Goal: Task Accomplishment & Management: Use online tool/utility

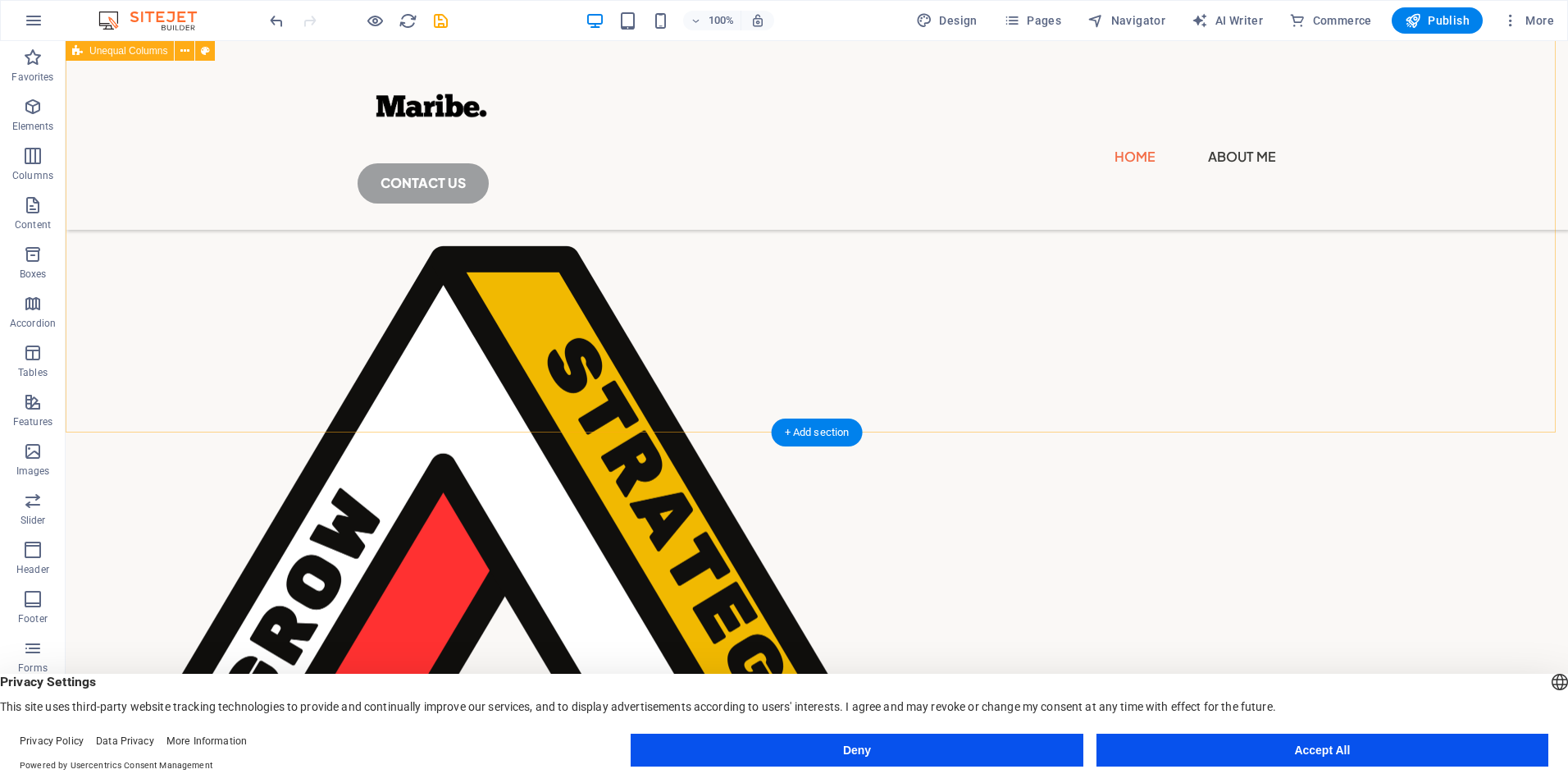
scroll to position [288, 0]
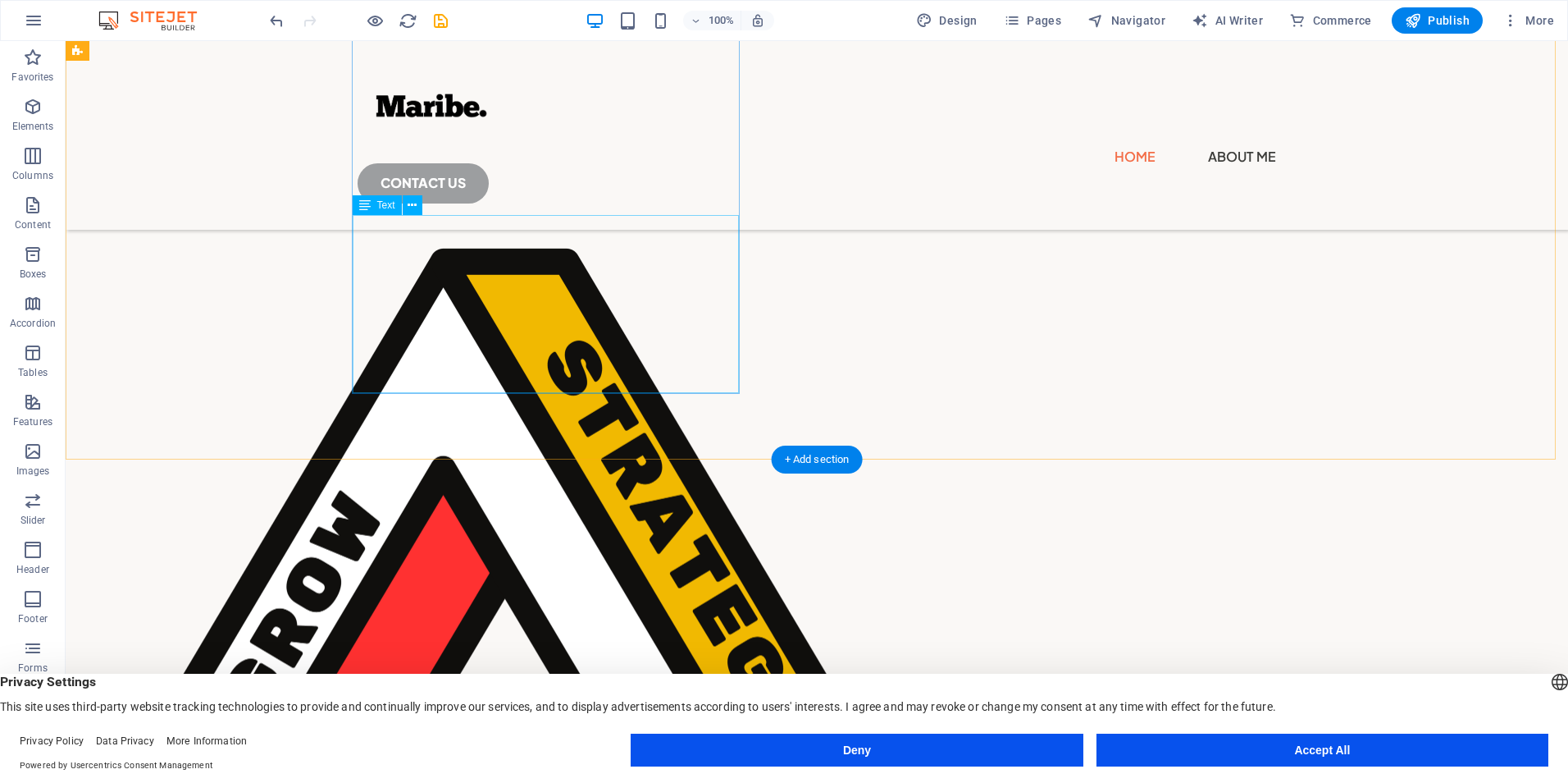
click at [564, 205] on div "Maribe is an advisory company anchored on the value of our expertise and experi…" at bounding box center [544, 127] width 917 height 155
click at [553, 205] on div "Maribe is an advisory company anchored on the value of our expertise and experi…" at bounding box center [544, 127] width 917 height 155
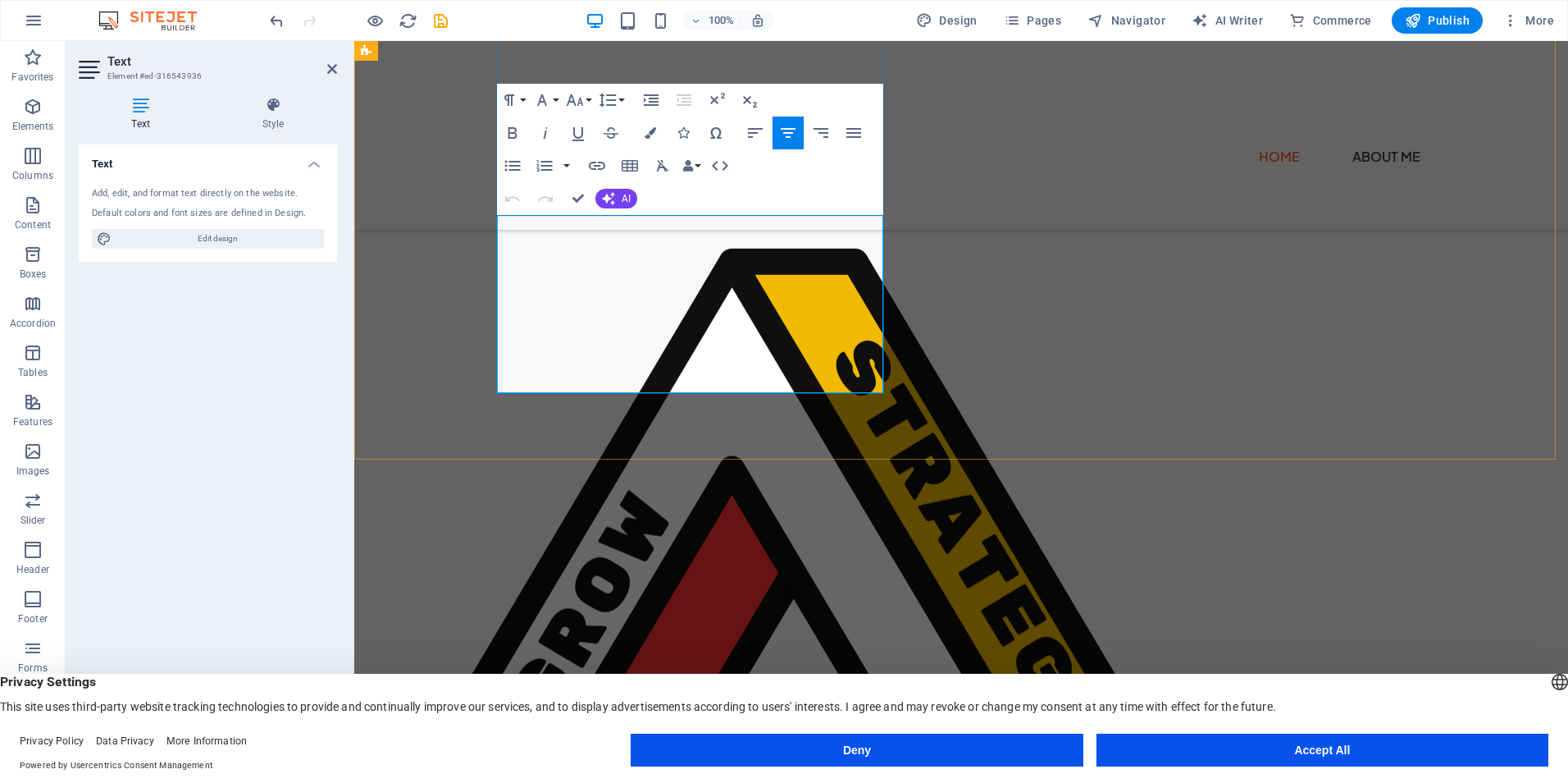
click at [602, 160] on p "We help our customers to optimise their operations and improve performance offe…" at bounding box center [834, 127] width 464 height 67
click at [736, 160] on p "We help our customers to optimise their operations and improve performance offe…" at bounding box center [834, 127] width 464 height 67
drag, startPoint x: 736, startPoint y: 332, endPoint x: 495, endPoint y: 224, distance: 264.1
click at [495, 206] on div "Delivering simplified ways in transforming the business of Business and IT! Mar…" at bounding box center [833, 66] width 919 height 280
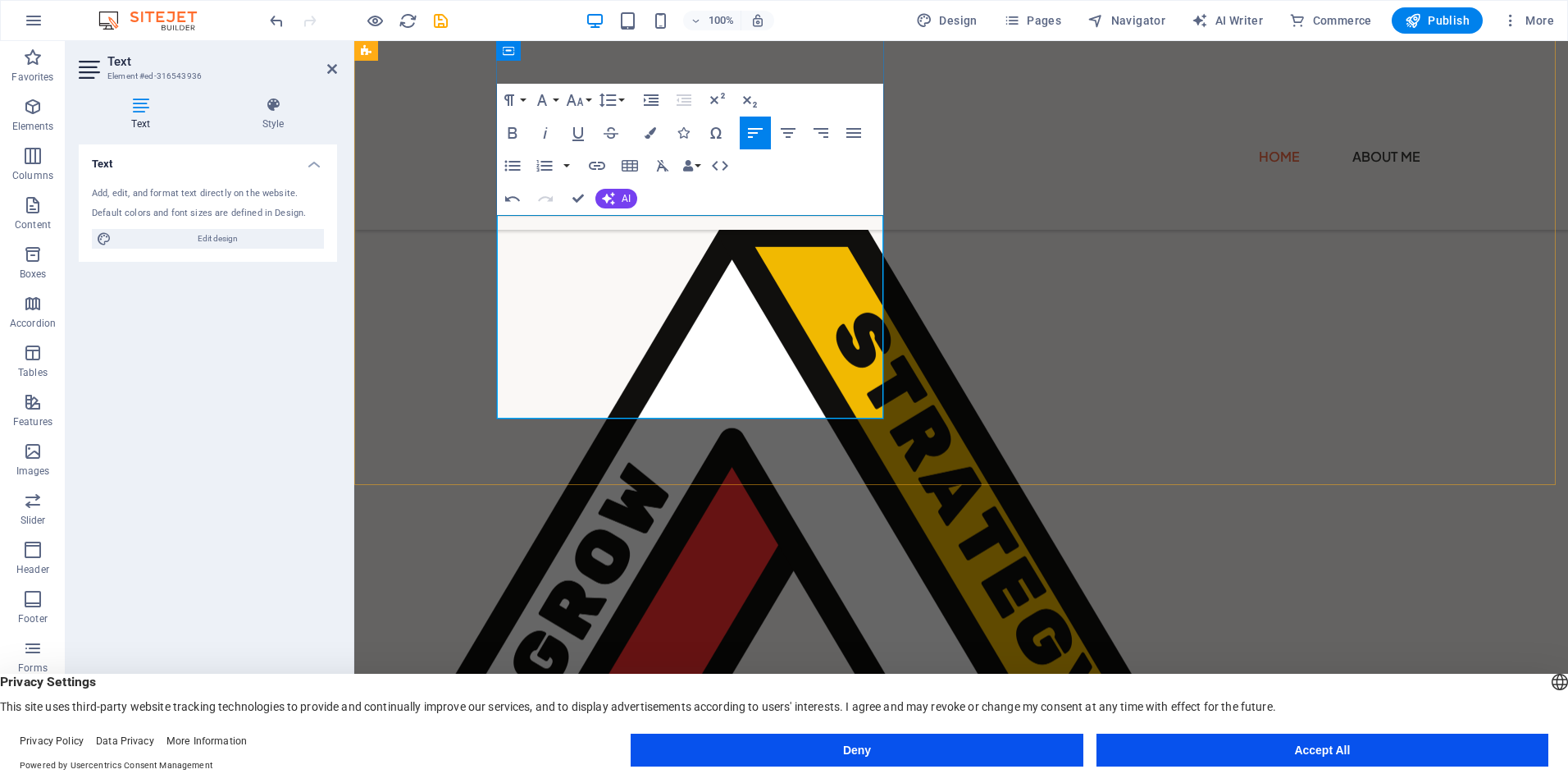
click at [552, 119] on p "[PERSON_NAME], a problem-solving powerhouse dedicated to delivering simplified,…" at bounding box center [833, 84] width 917 height 69
click at [785, 129] on icon "button" at bounding box center [788, 133] width 15 height 10
click at [729, 150] on strong "Strategy | Transformation | Growth." at bounding box center [834, 142] width 231 height 16
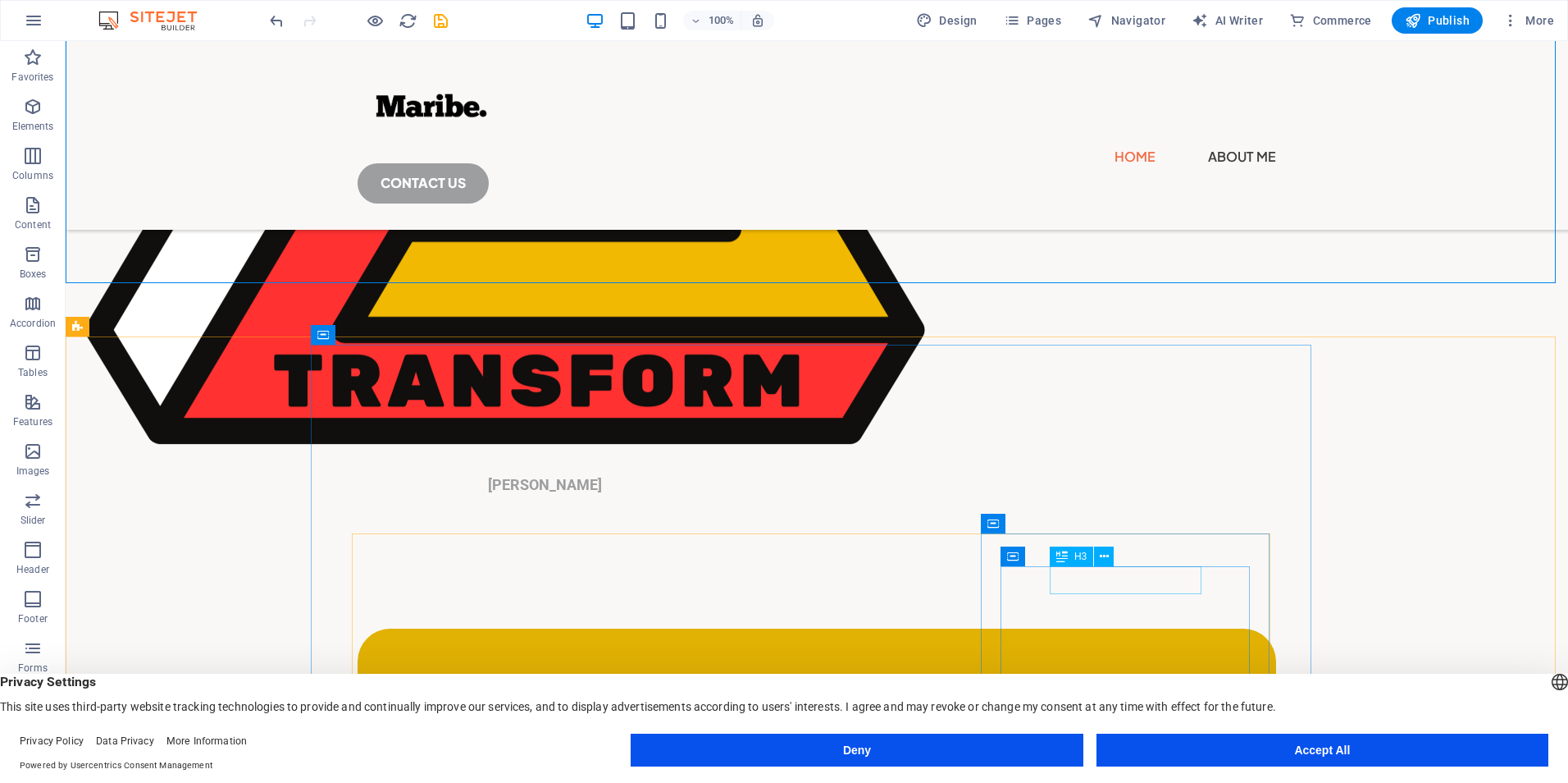
scroll to position [727, 0]
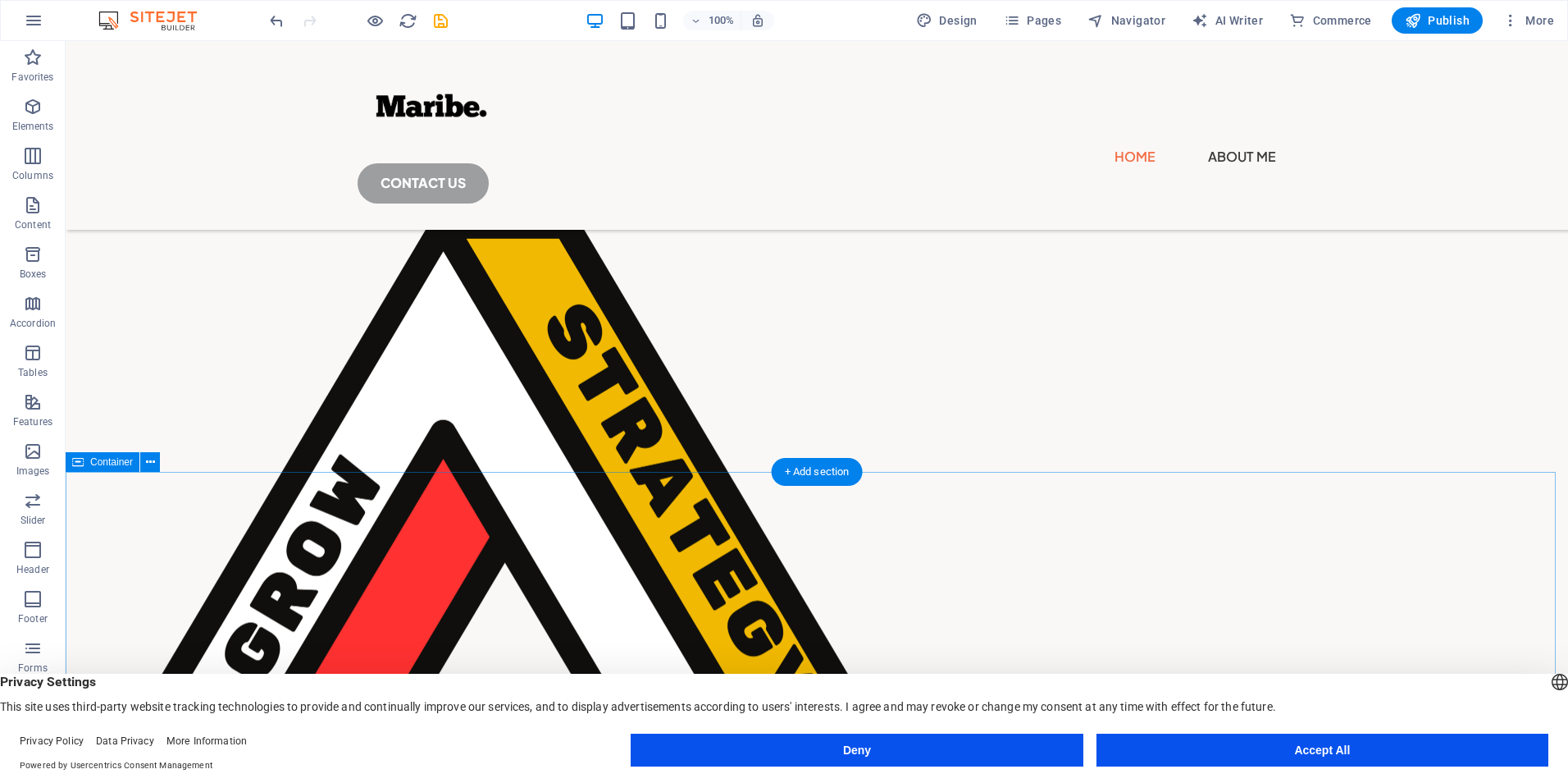
scroll to position [247, 0]
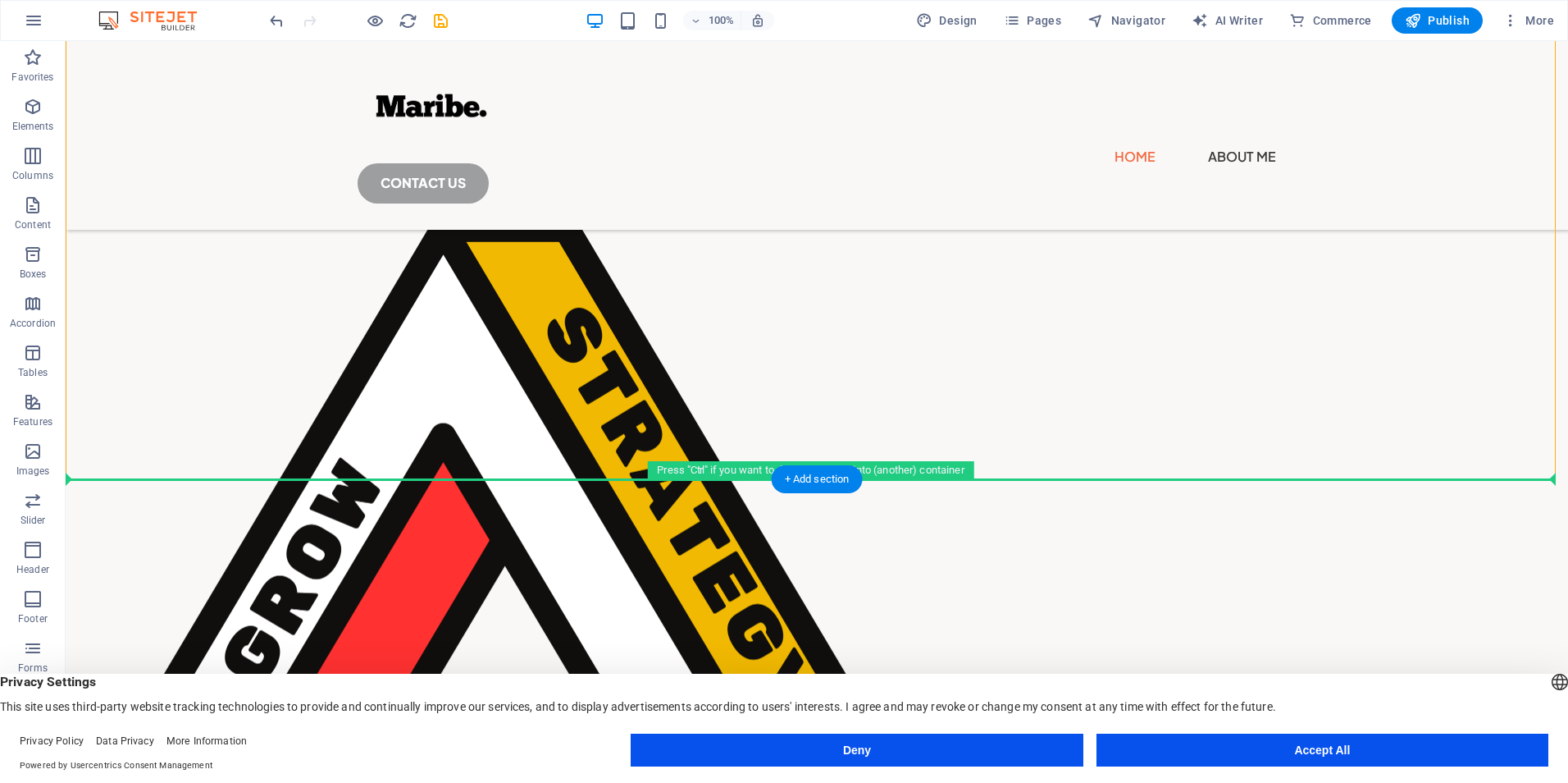
drag, startPoint x: 1139, startPoint y: 258, endPoint x: 229, endPoint y: 576, distance: 964.0
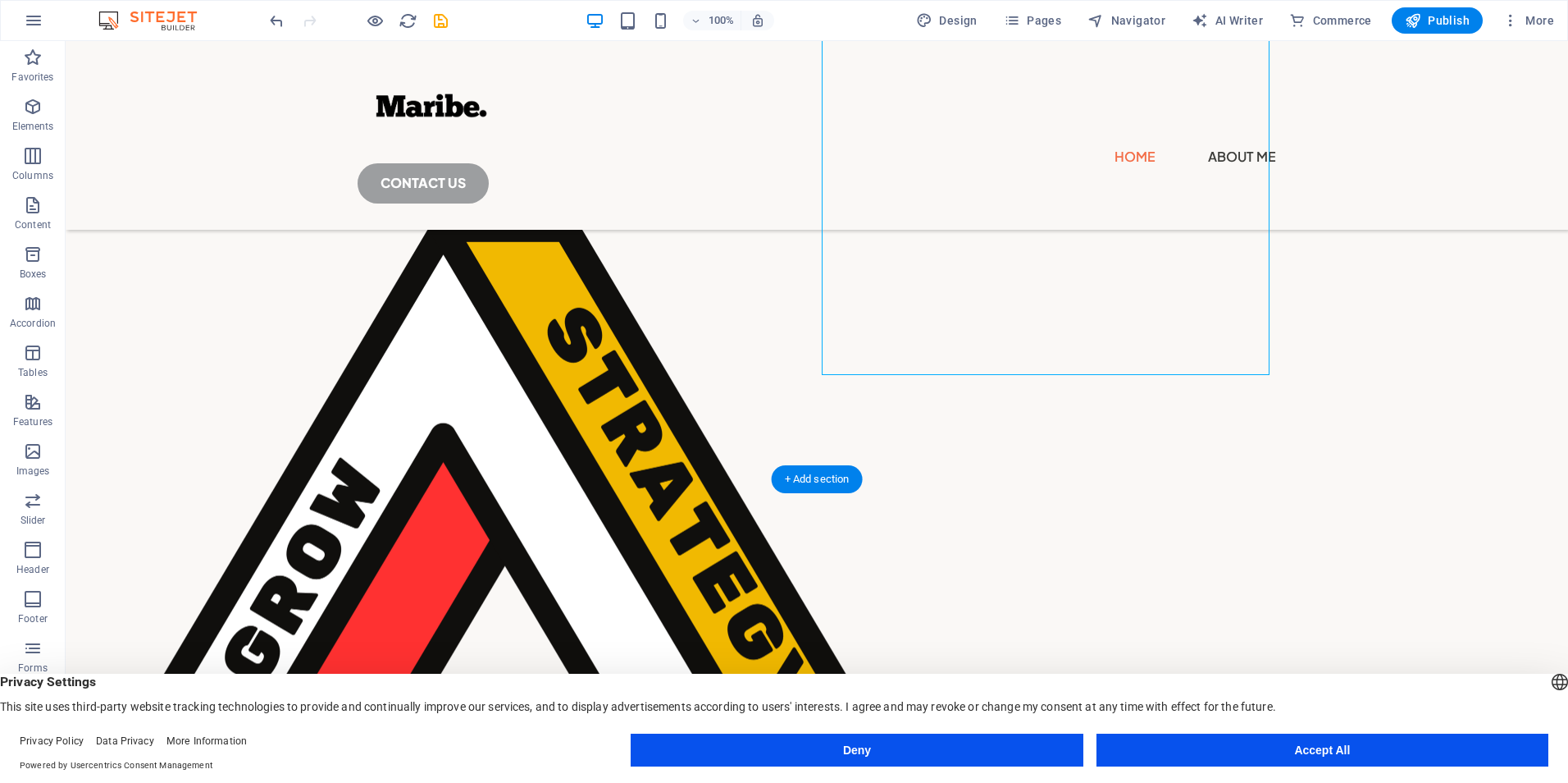
drag, startPoint x: 1066, startPoint y: 260, endPoint x: 225, endPoint y: 627, distance: 917.6
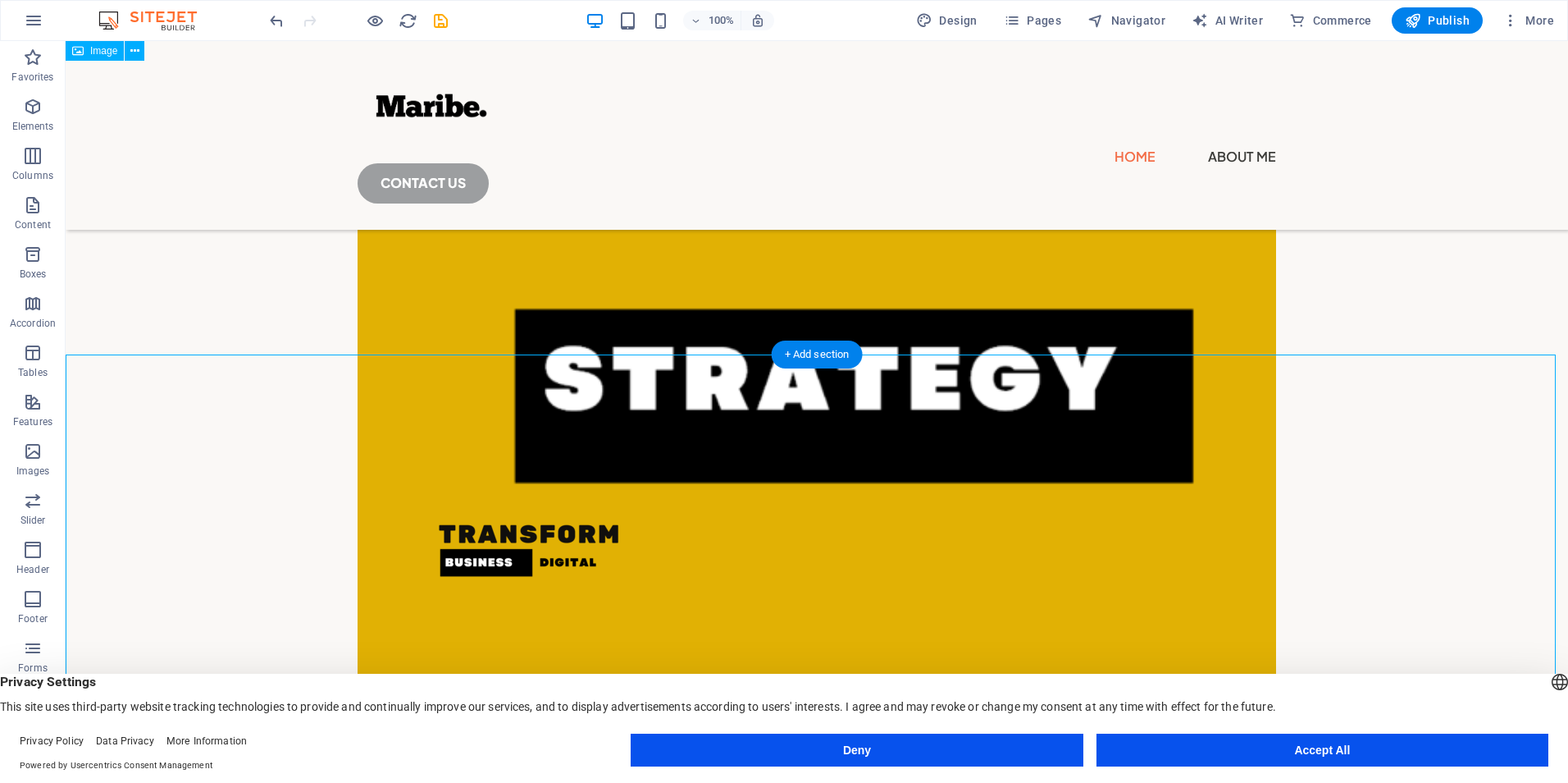
scroll to position [655, 0]
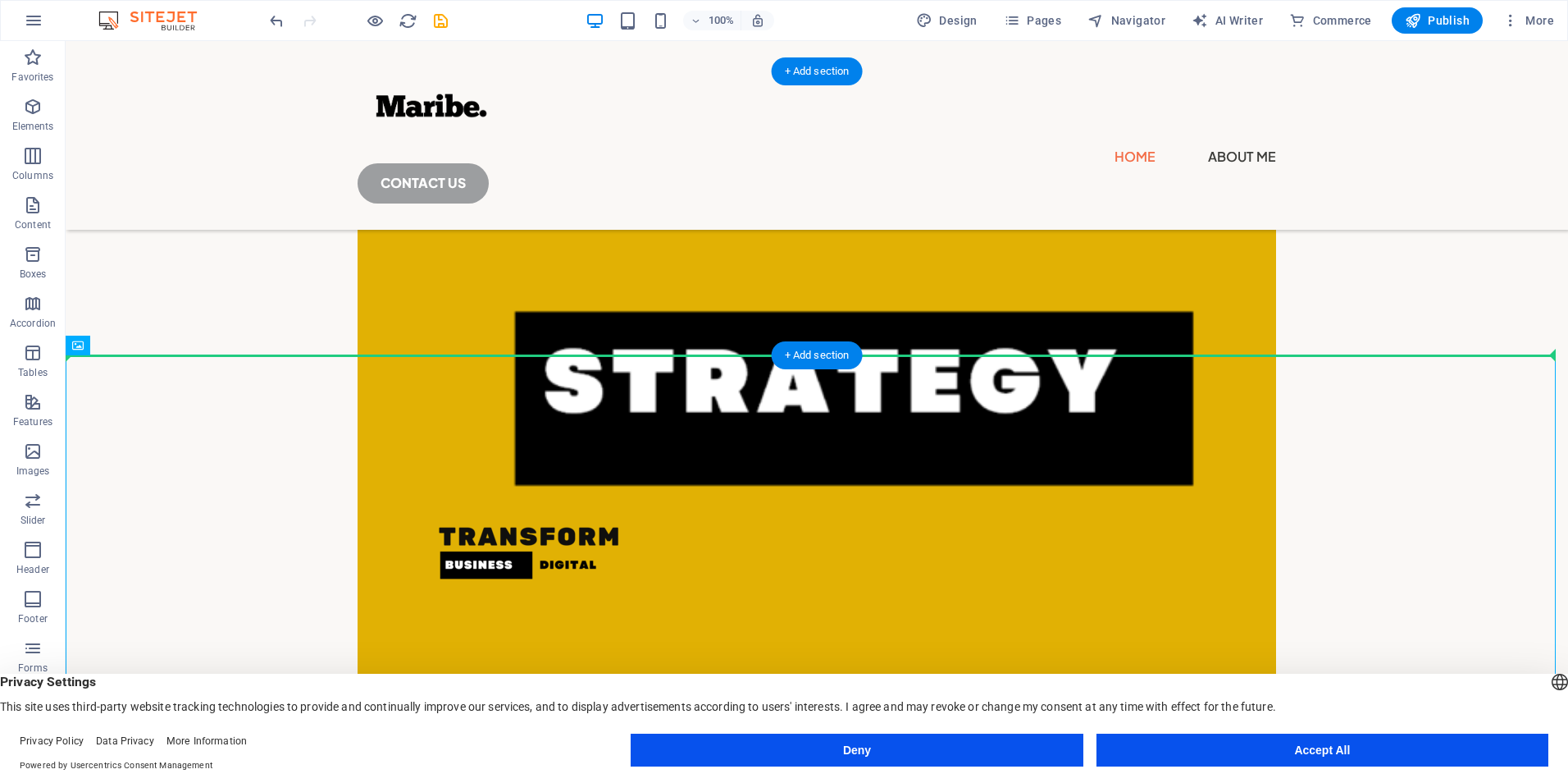
drag, startPoint x: 441, startPoint y: 437, endPoint x: 189, endPoint y: 244, distance: 317.4
drag, startPoint x: 596, startPoint y: 571, endPoint x: 289, endPoint y: 216, distance: 469.3
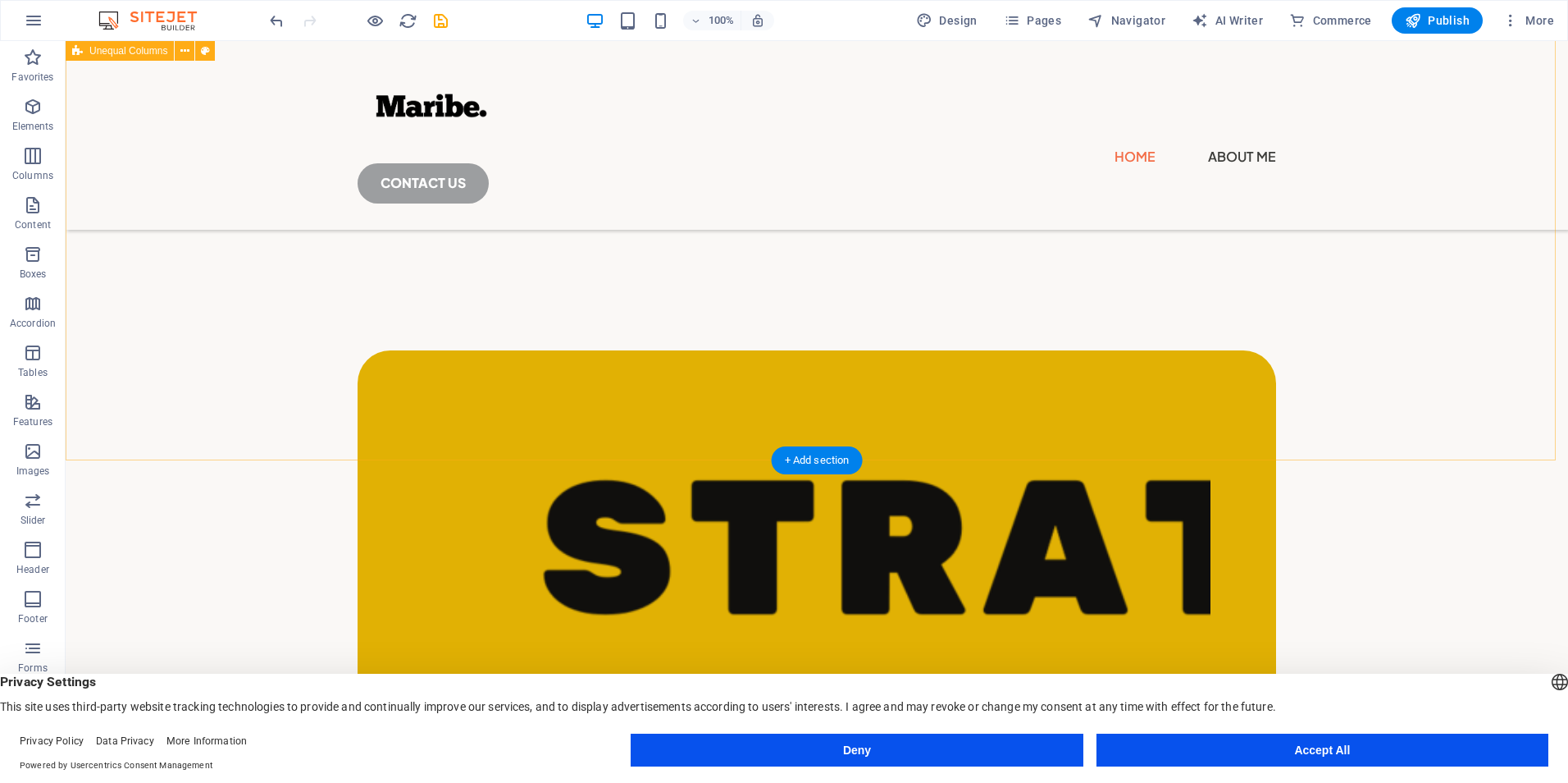
scroll to position [266, 0]
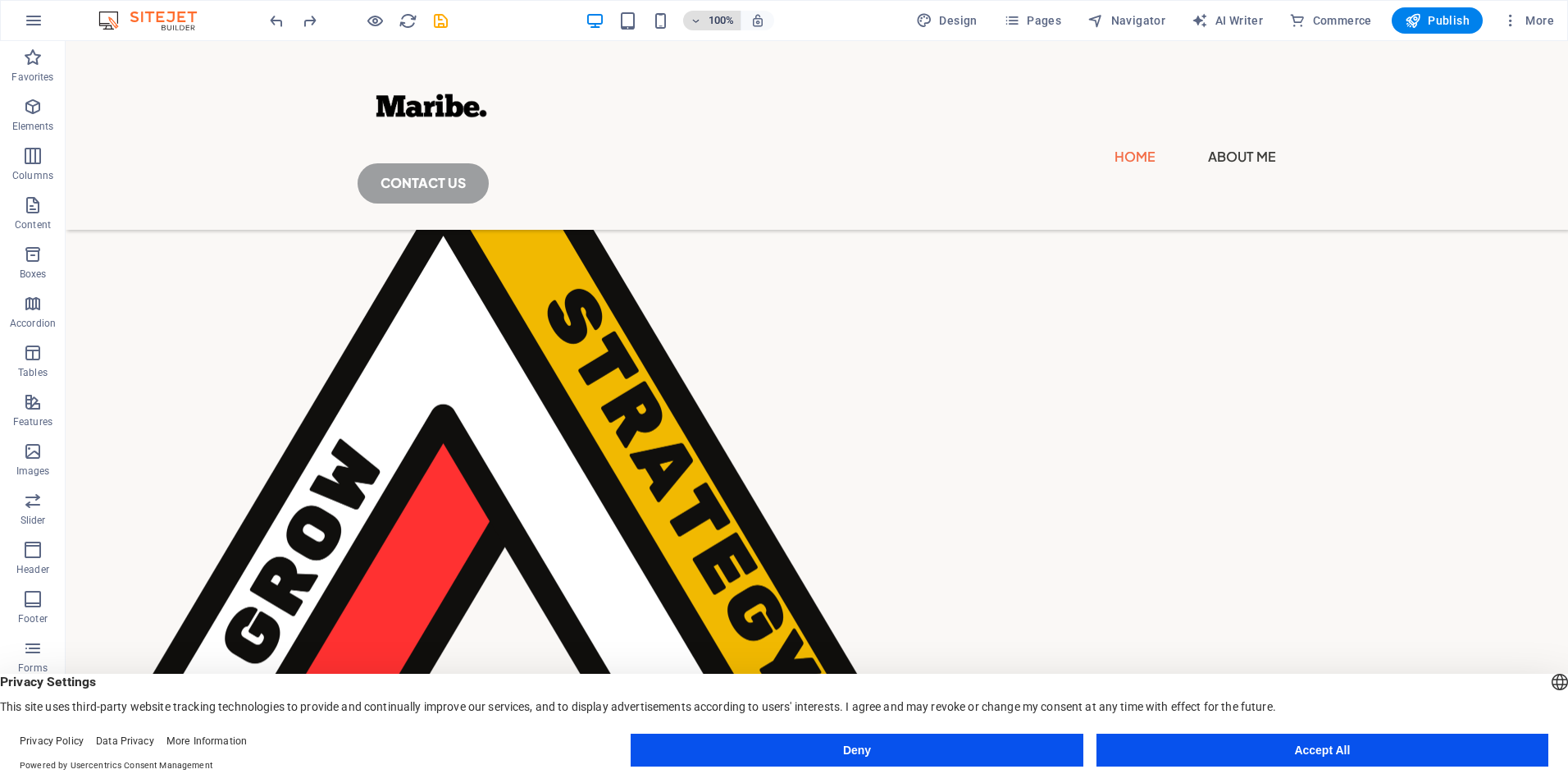
click at [713, 18] on h6 "100%" at bounding box center [720, 19] width 26 height 19
click at [735, 177] on h6 "75%" at bounding box center [717, 175] width 42 height 19
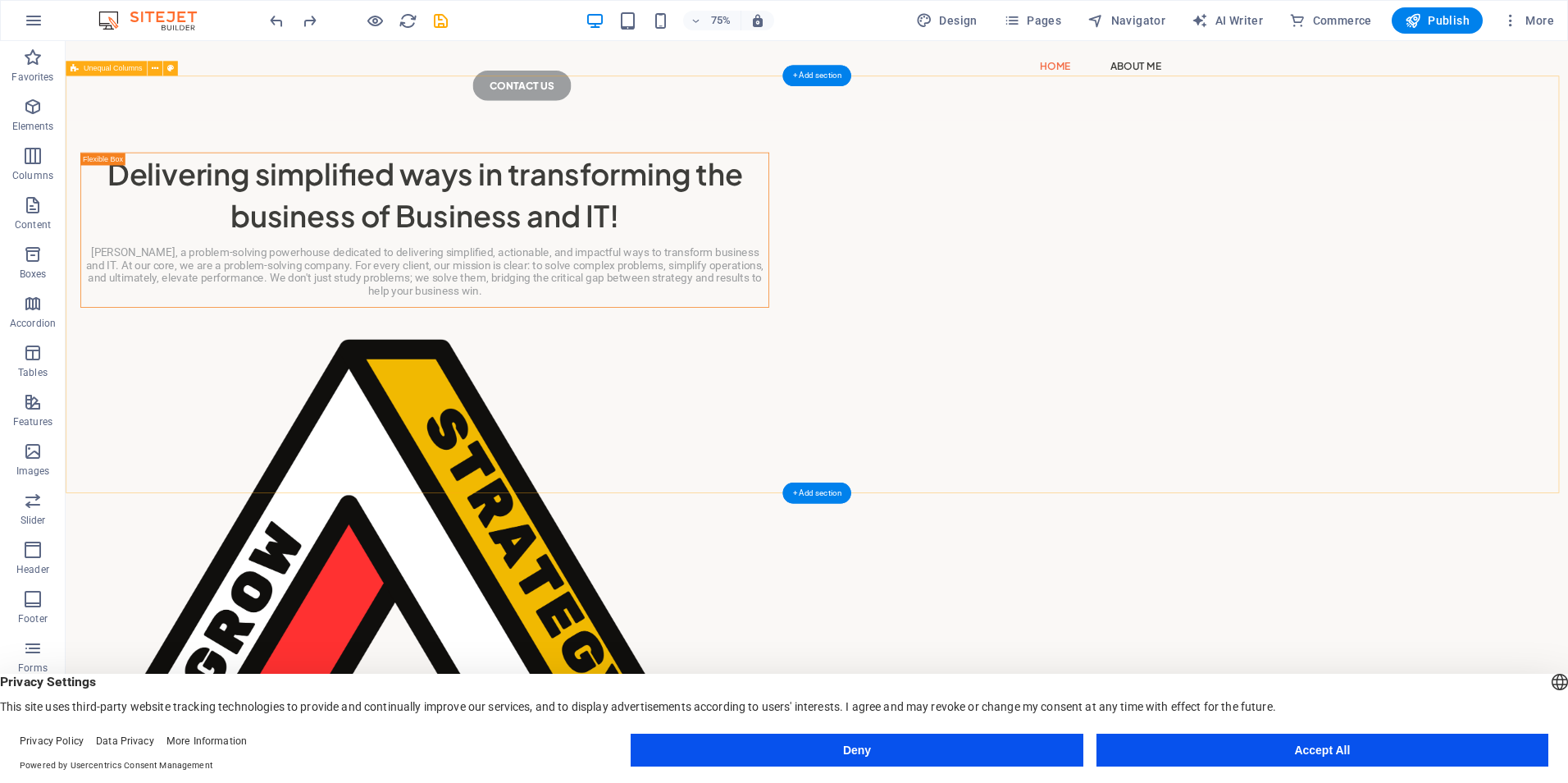
scroll to position [164, 0]
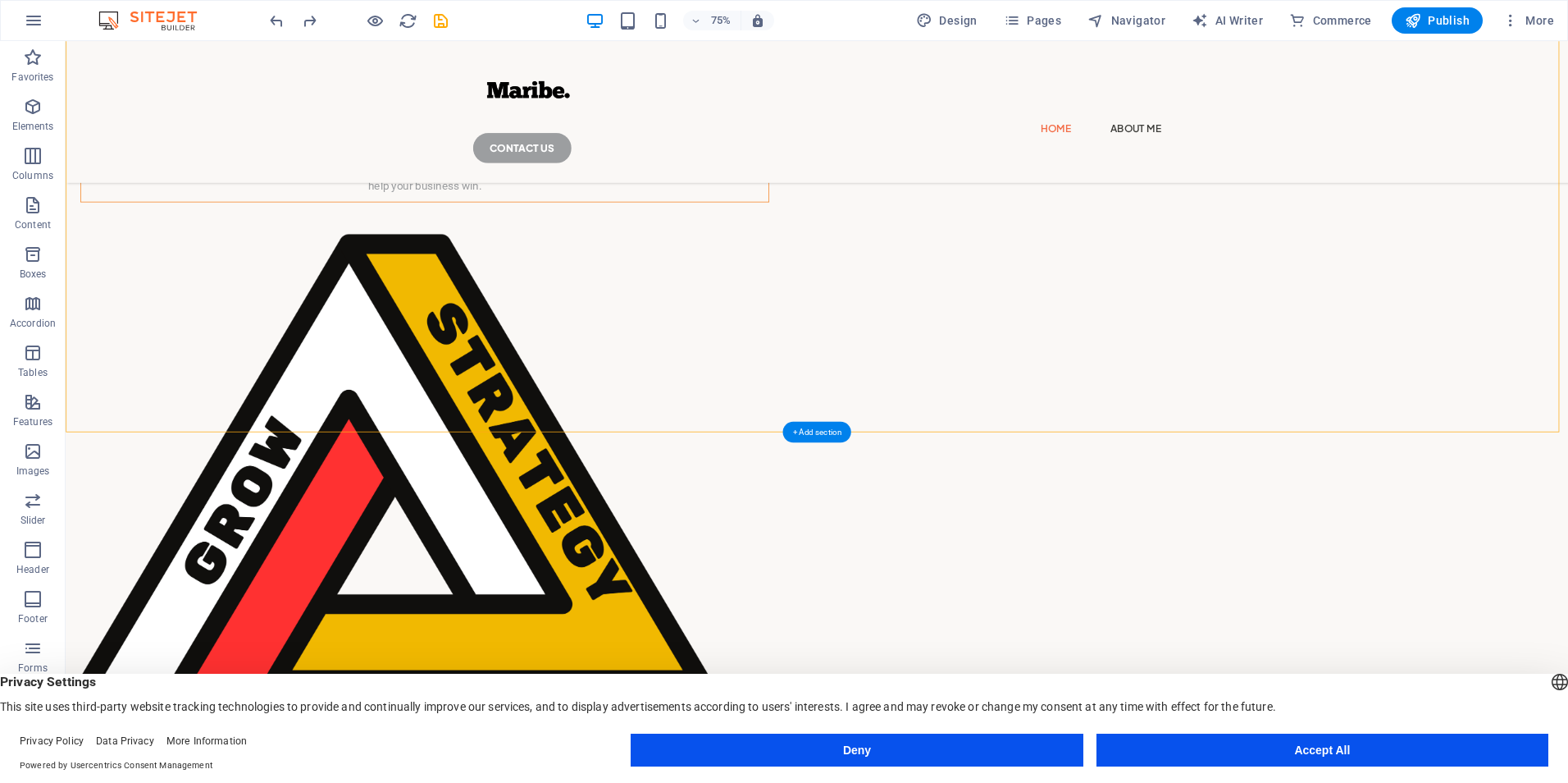
drag, startPoint x: 1663, startPoint y: 281, endPoint x: 1229, endPoint y: 528, distance: 499.4
click at [1229, 528] on div "Delivering simplified ways in transforming the business of Business and IT! [PE…" at bounding box center [1067, 565] width 2004 height 1120
click at [1004, 377] on figure at bounding box center [544, 667] width 919 height 740
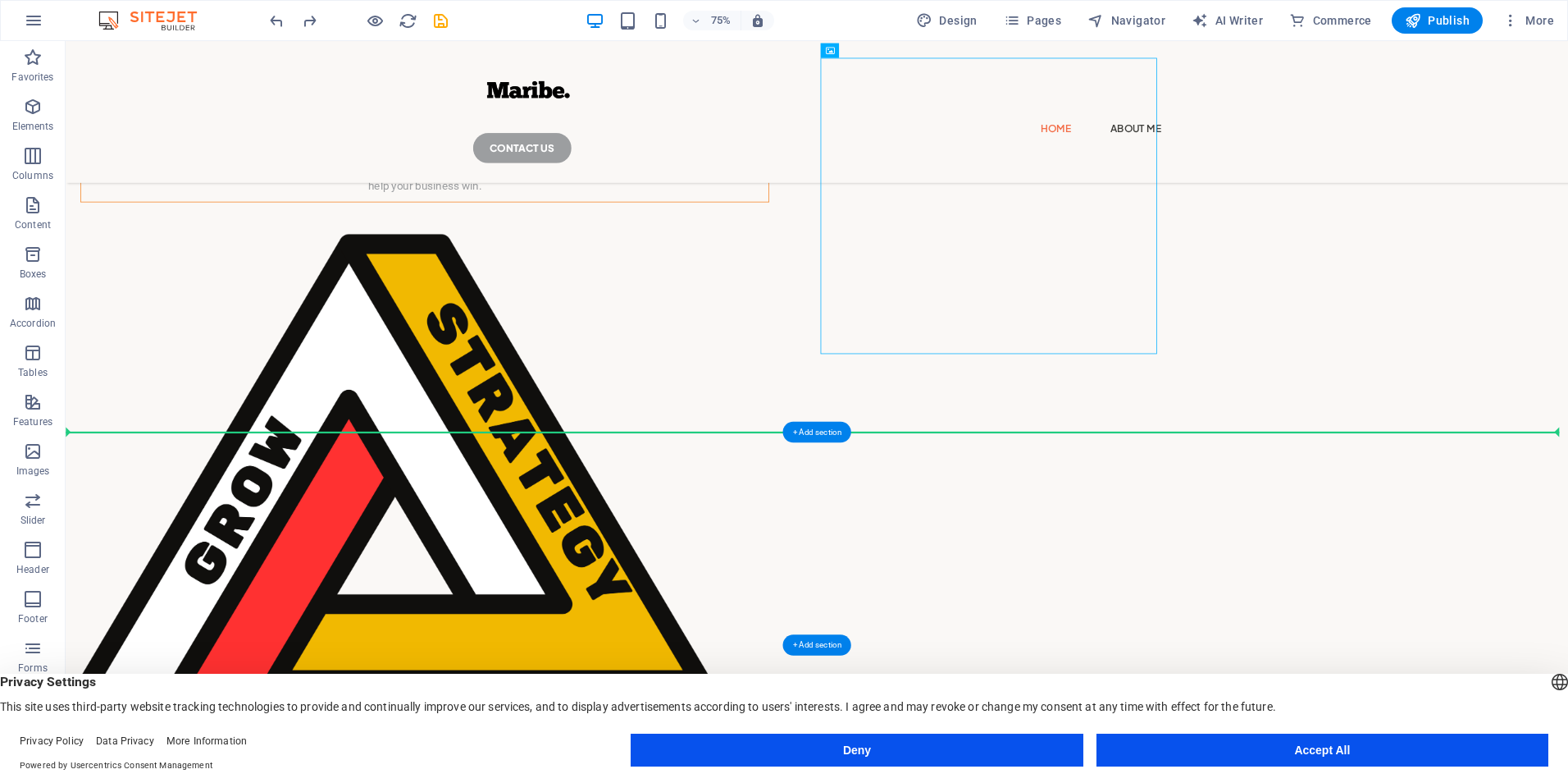
drag, startPoint x: 1424, startPoint y: 355, endPoint x: 513, endPoint y: 695, distance: 972.4
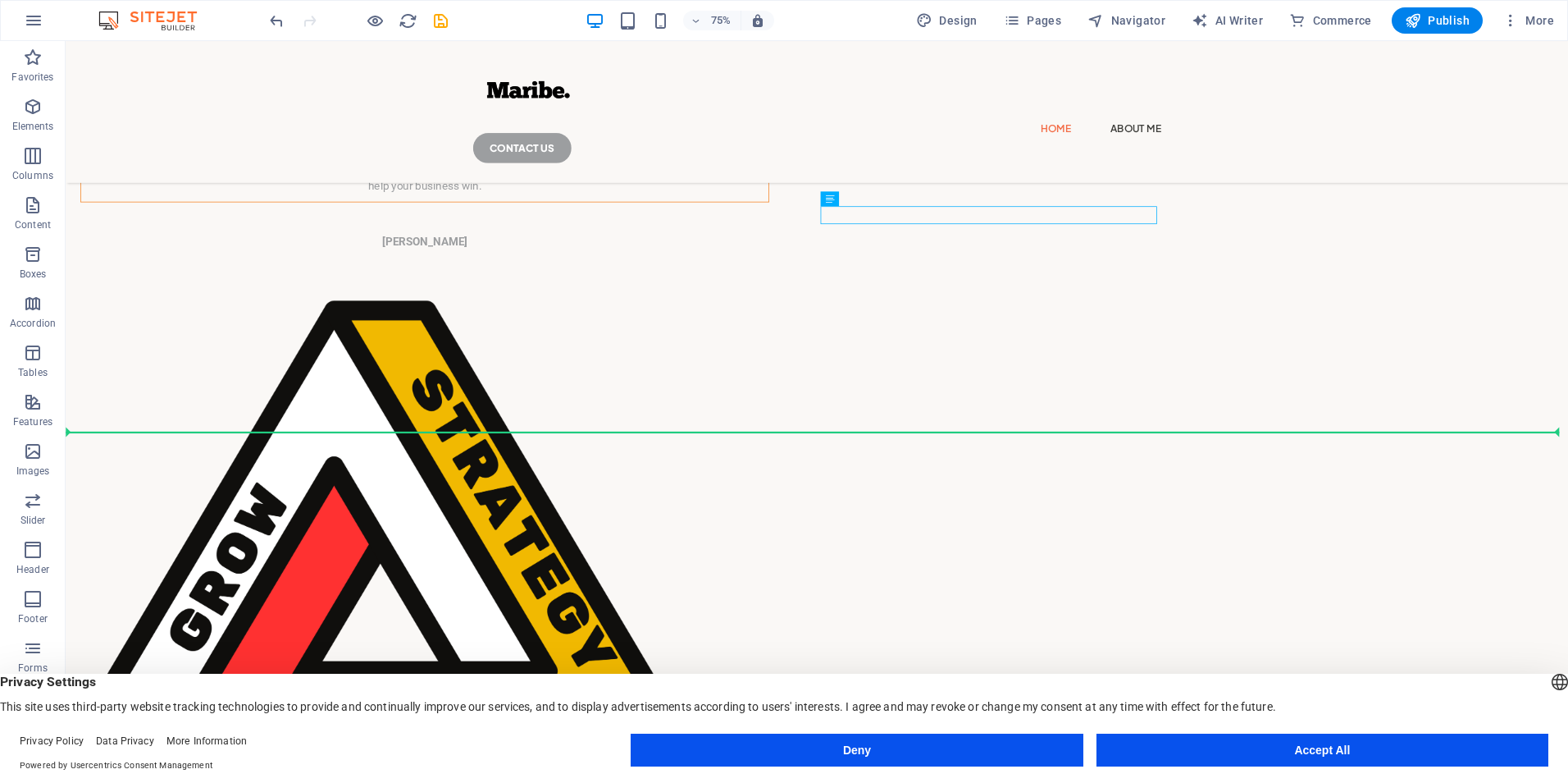
drag, startPoint x: 1297, startPoint y: 329, endPoint x: 1176, endPoint y: 777, distance: 464.1
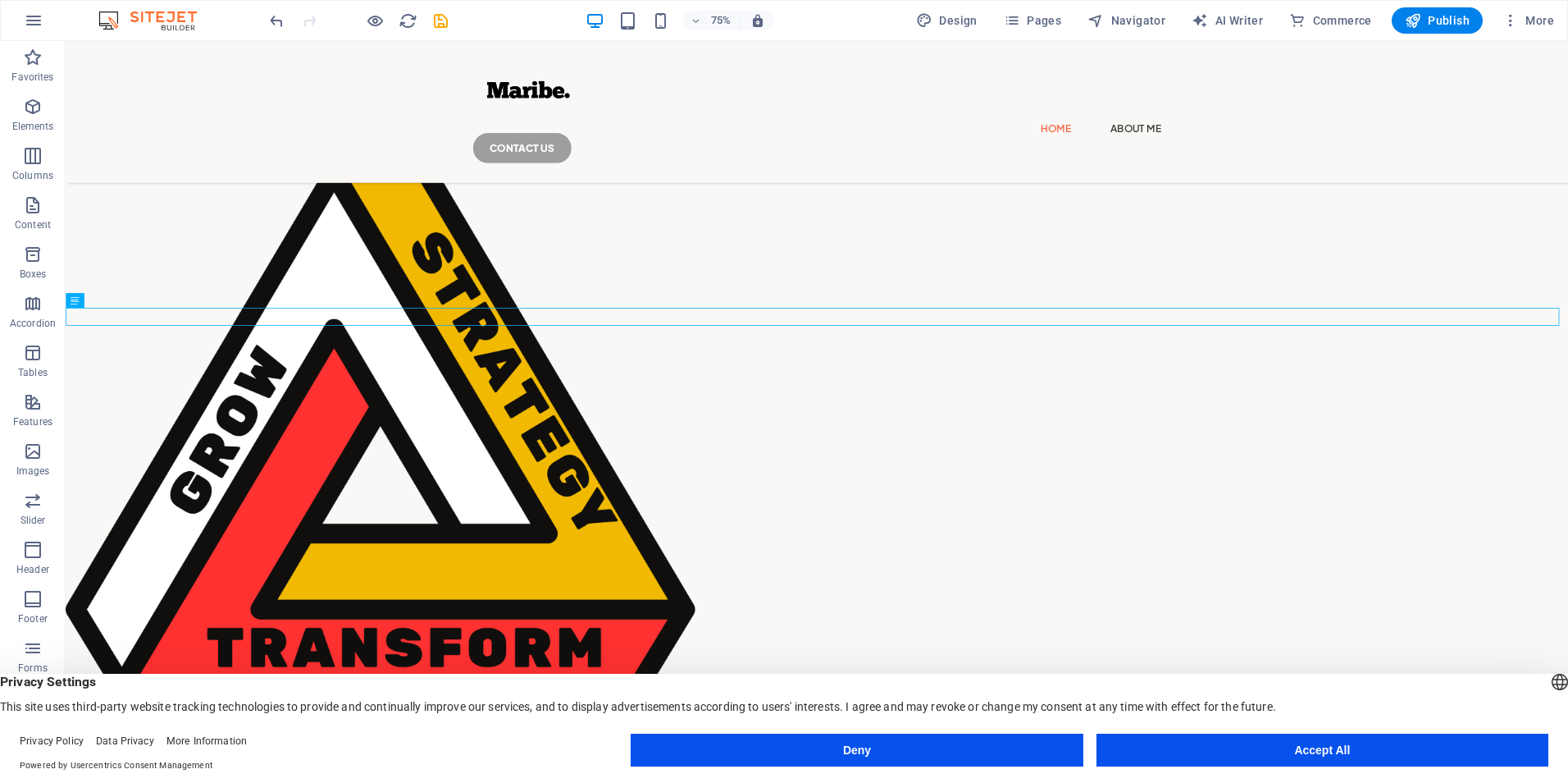
scroll to position [493, 0]
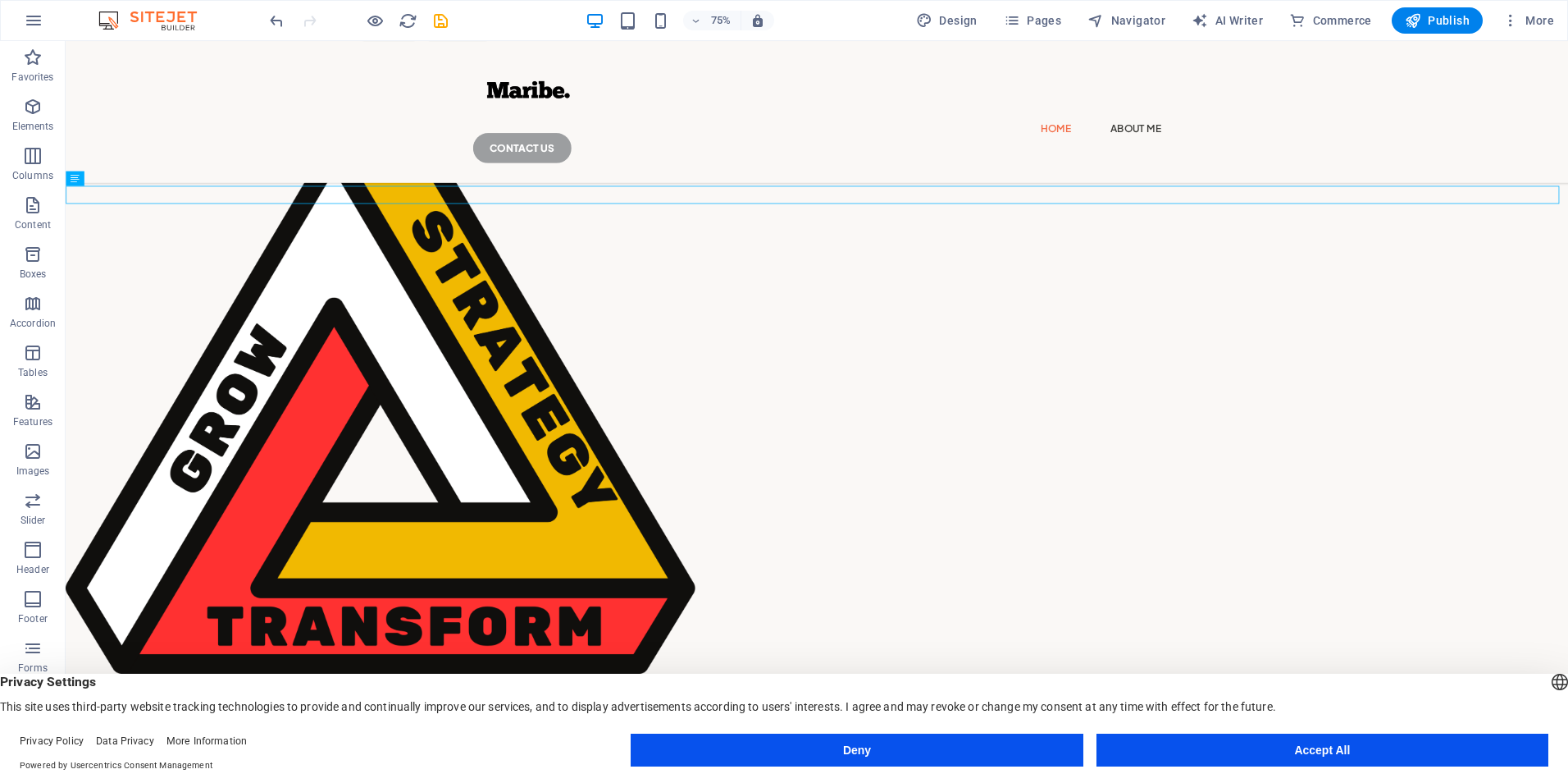
drag, startPoint x: 1080, startPoint y: 238, endPoint x: 974, endPoint y: 793, distance: 565.0
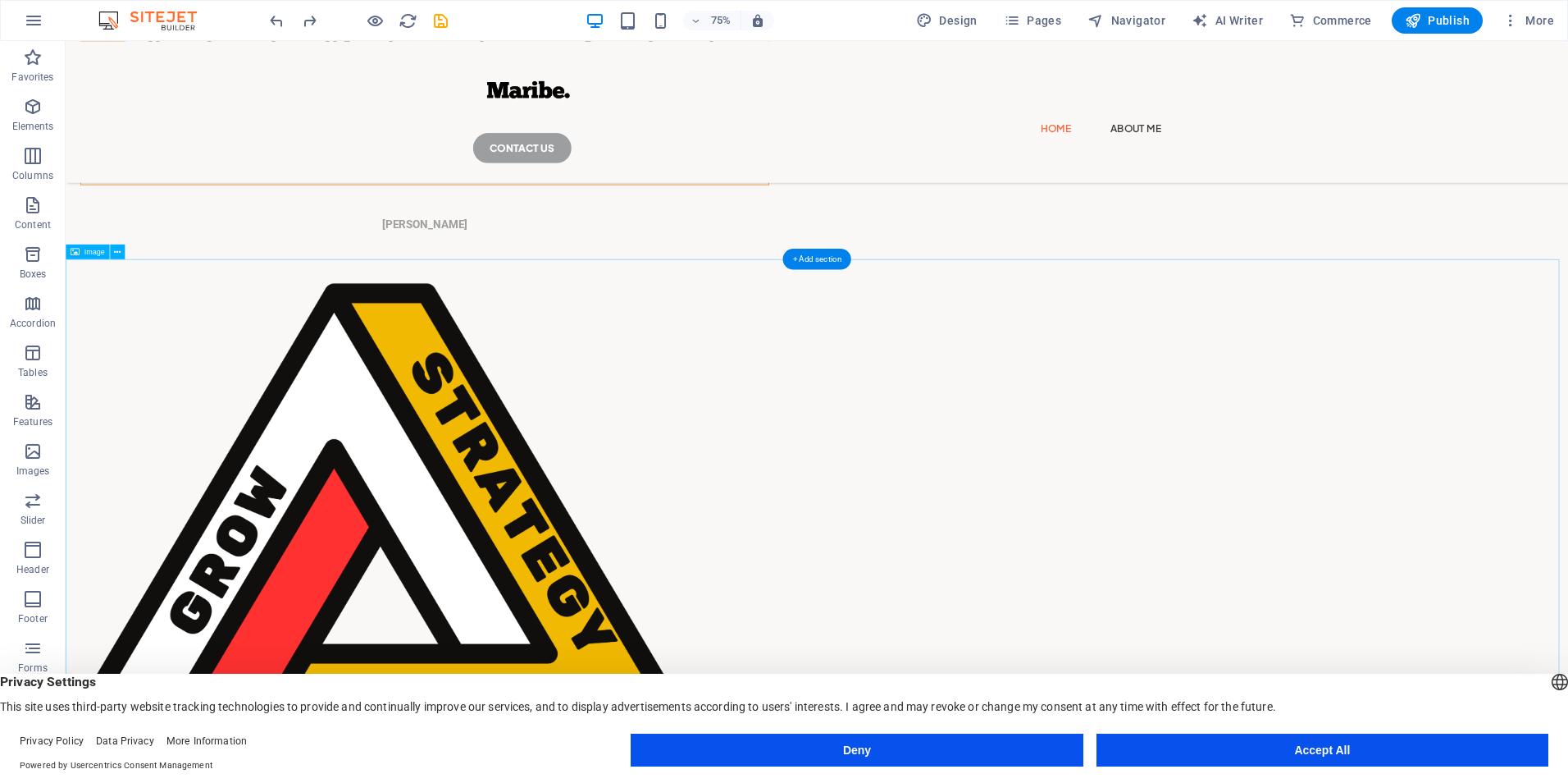
scroll to position [0, 0]
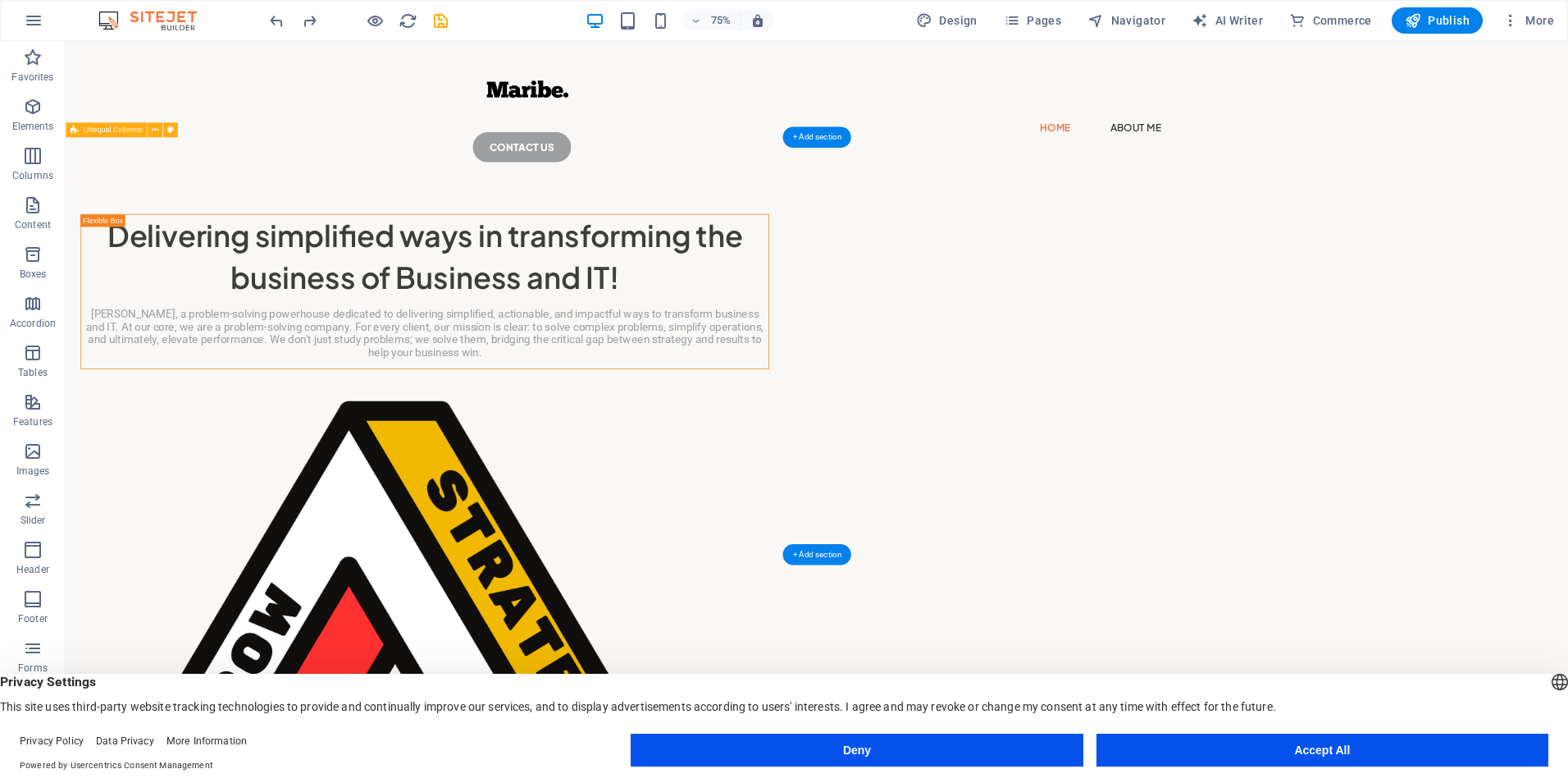
click at [1567, 432] on div "Delivering simplified ways in transforming the business of Business and IT! [PE…" at bounding box center [1067, 789] width 2004 height 1120
click at [775, 382] on div "Delivering simplified ways in transforming the business of Business and IT!" at bounding box center [544, 327] width 917 height 110
click at [770, 377] on div "Delivering simplified ways in transforming the business of Business and IT!" at bounding box center [544, 327] width 917 height 110
click at [778, 354] on div "Delivering simplified ways in transforming the business of Business and IT!" at bounding box center [544, 327] width 917 height 110
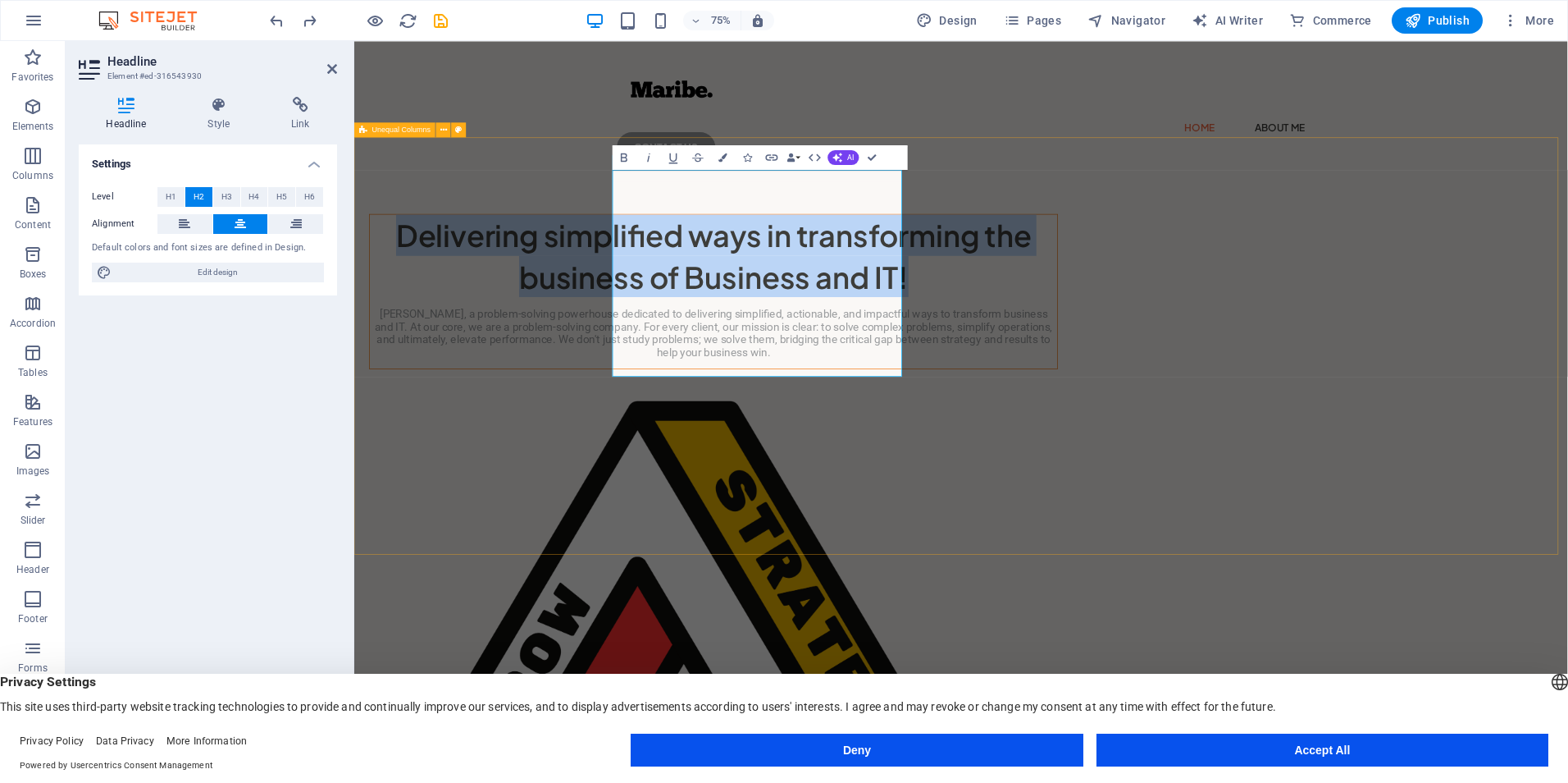
click at [682, 354] on div "Delivering simplified ways in transforming the business of Business and IT! [PE…" at bounding box center [1163, 789] width 1618 height 1120
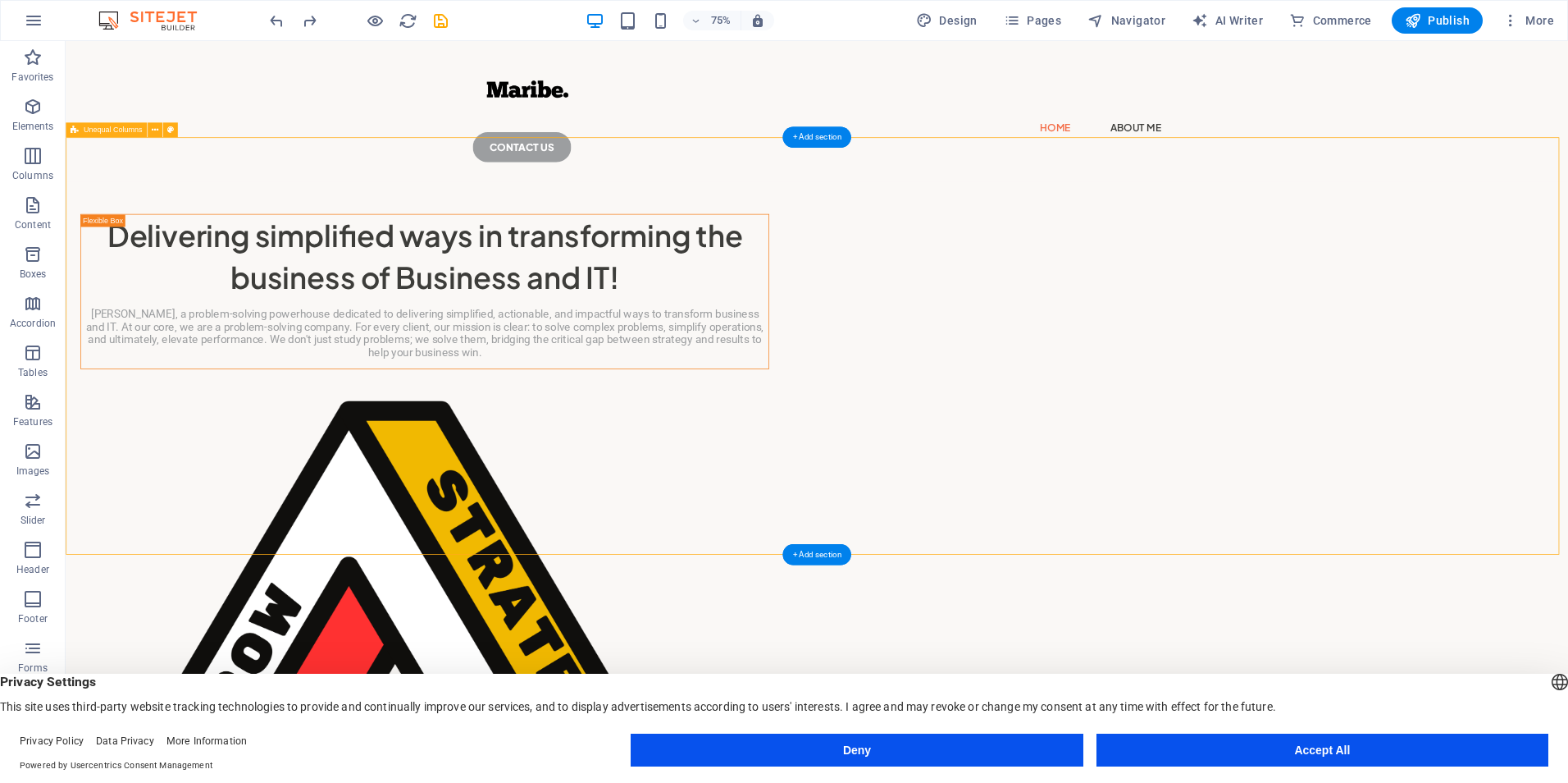
click at [770, 229] on div "Delivering simplified ways in transforming the business of Business and IT! [PE…" at bounding box center [1067, 789] width 2004 height 1120
click at [784, 344] on div "Delivering simplified ways in transforming the business of Business and IT!" at bounding box center [544, 327] width 917 height 110
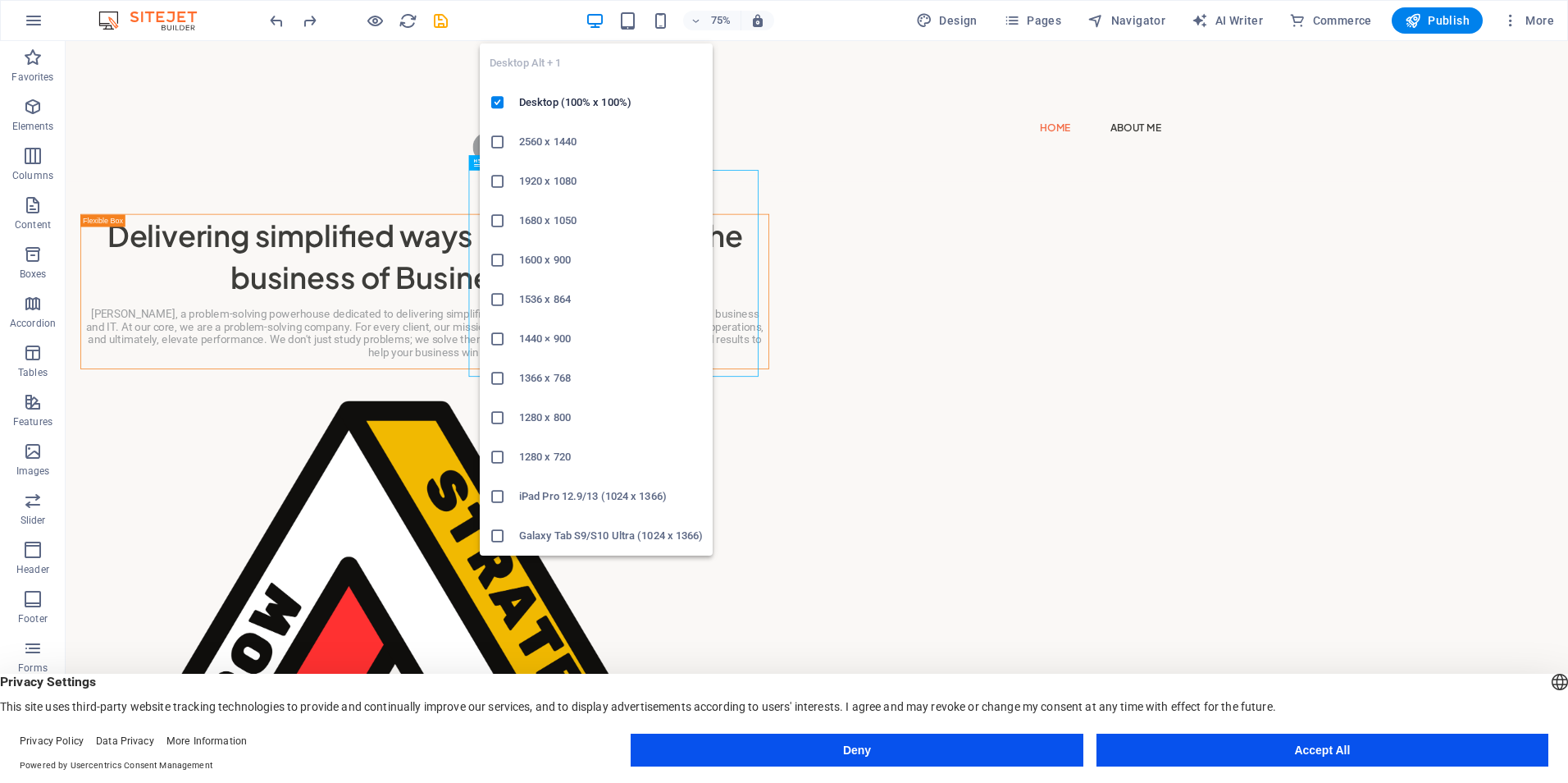
click at [595, 16] on icon "button" at bounding box center [594, 20] width 19 height 19
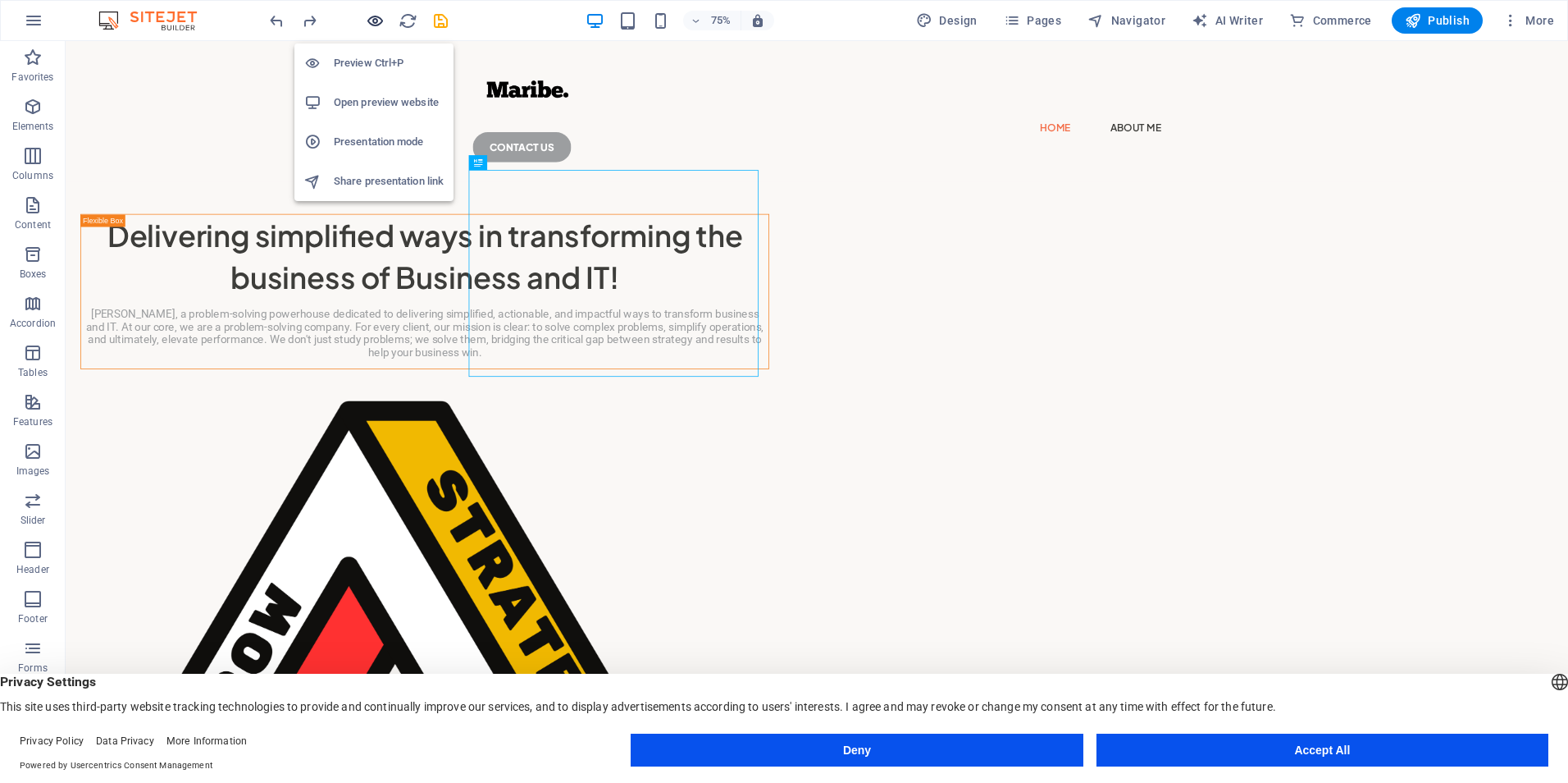
click at [371, 23] on icon "button" at bounding box center [375, 20] width 19 height 19
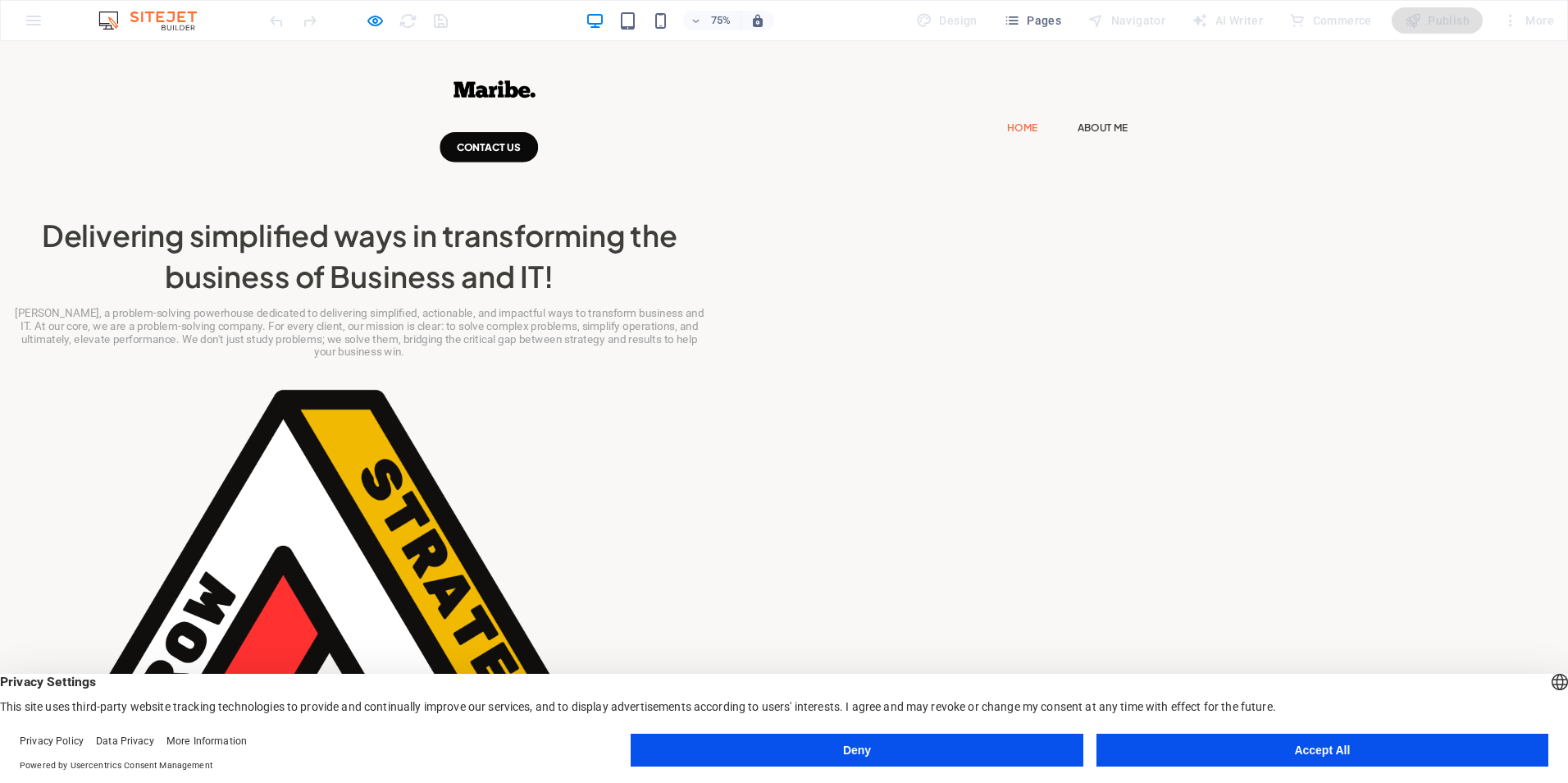
click at [744, 379] on h2 "Delivering simplified ways in transforming the business of Business and IT!" at bounding box center [478, 327] width 919 height 110
click at [376, 25] on icon "button" at bounding box center [375, 20] width 19 height 19
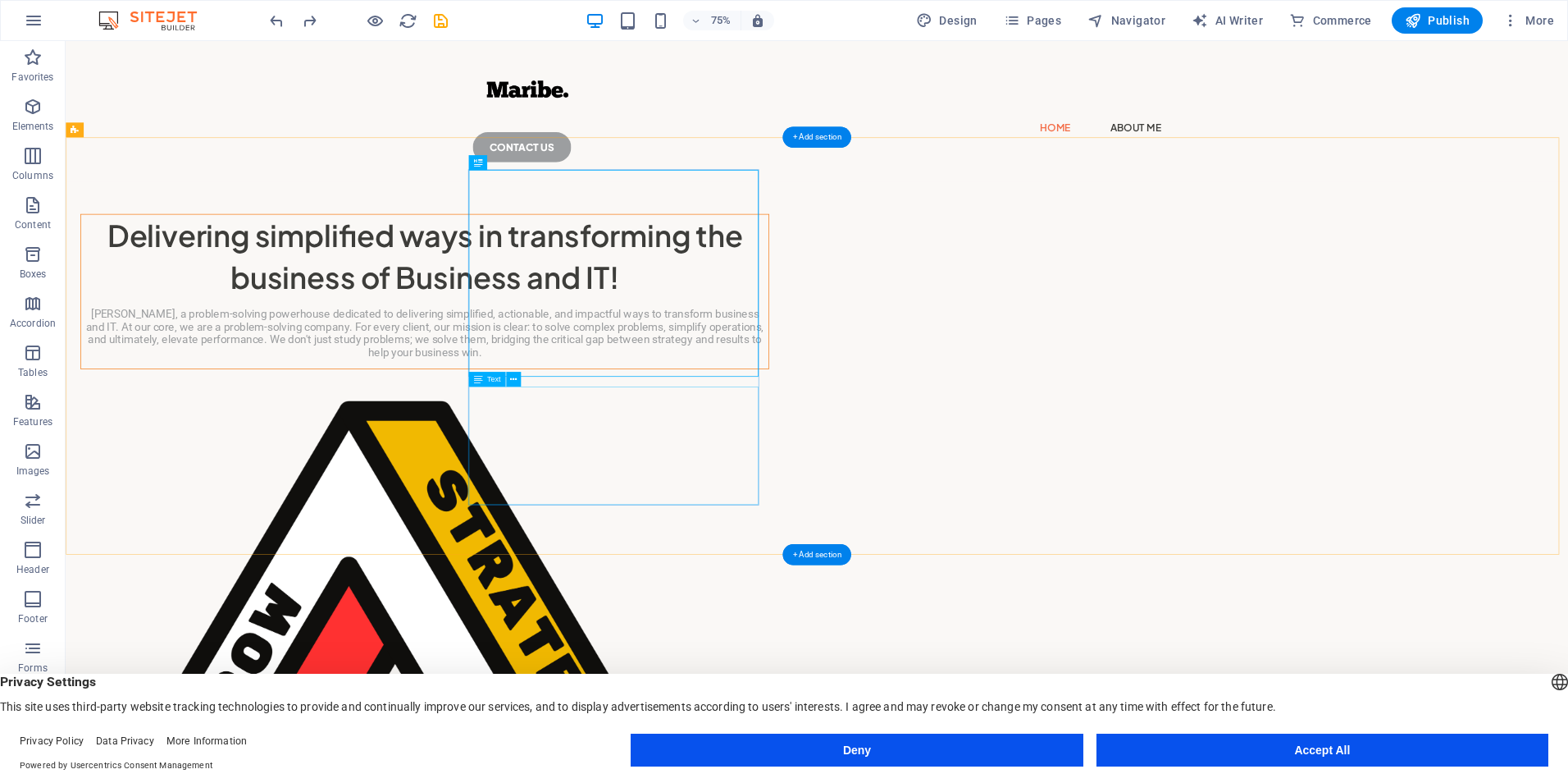
click at [739, 465] on div "[PERSON_NAME], a problem-solving powerhouse dedicated to delivering simplified,…" at bounding box center [544, 430] width 917 height 69
click at [742, 465] on div "[PERSON_NAME], a problem-solving powerhouse dedicated to delivering simplified,…" at bounding box center [544, 430] width 917 height 69
drag, startPoint x: 742, startPoint y: 564, endPoint x: 357, endPoint y: 562, distance: 385.0
click at [742, 465] on div "[PERSON_NAME], a problem-solving powerhouse dedicated to delivering simplified,…" at bounding box center [544, 430] width 917 height 69
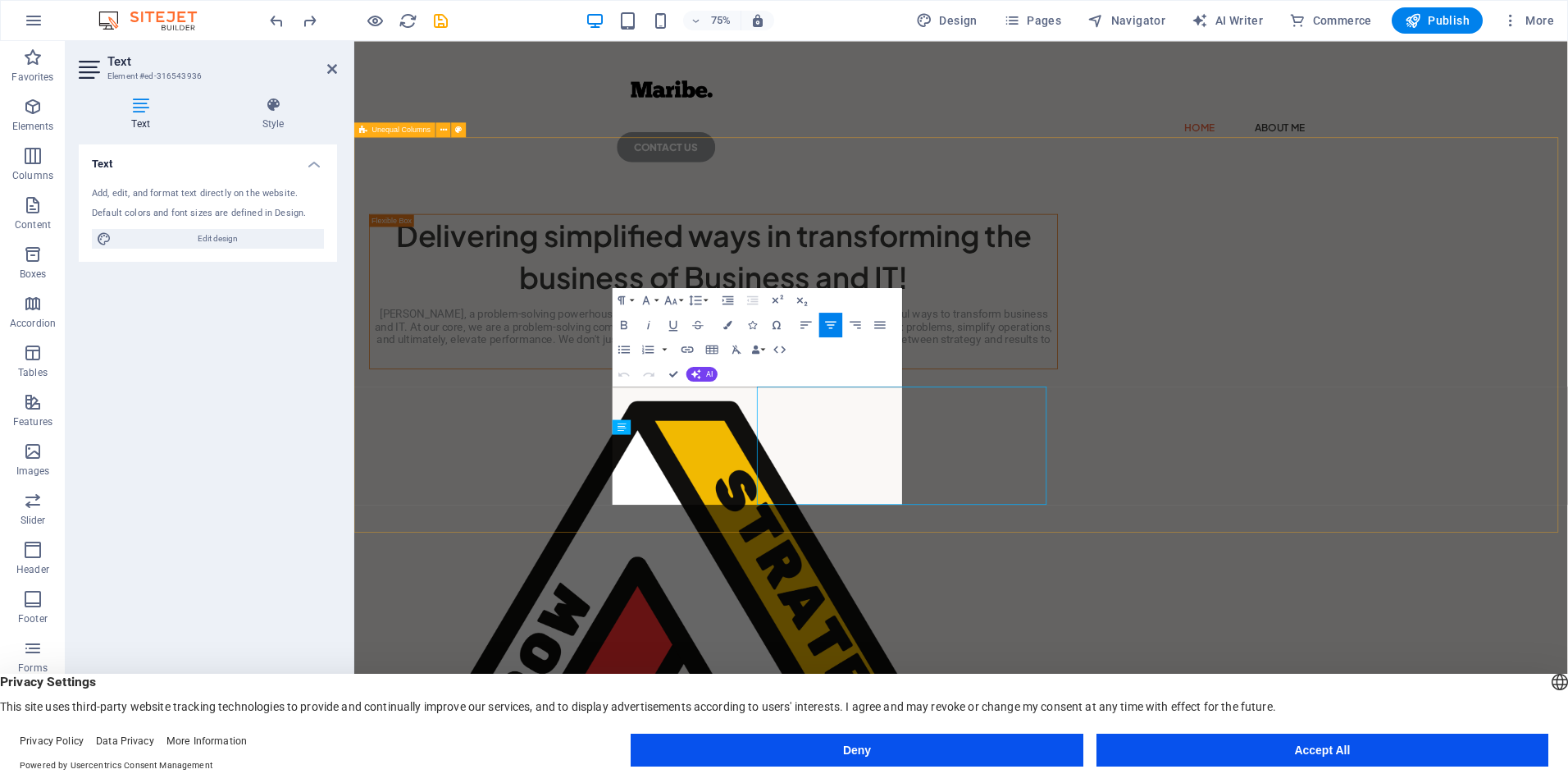
click at [645, 562] on div "Delivering simplified ways in transforming the business of Business and IT! [PE…" at bounding box center [1163, 789] width 1618 height 1120
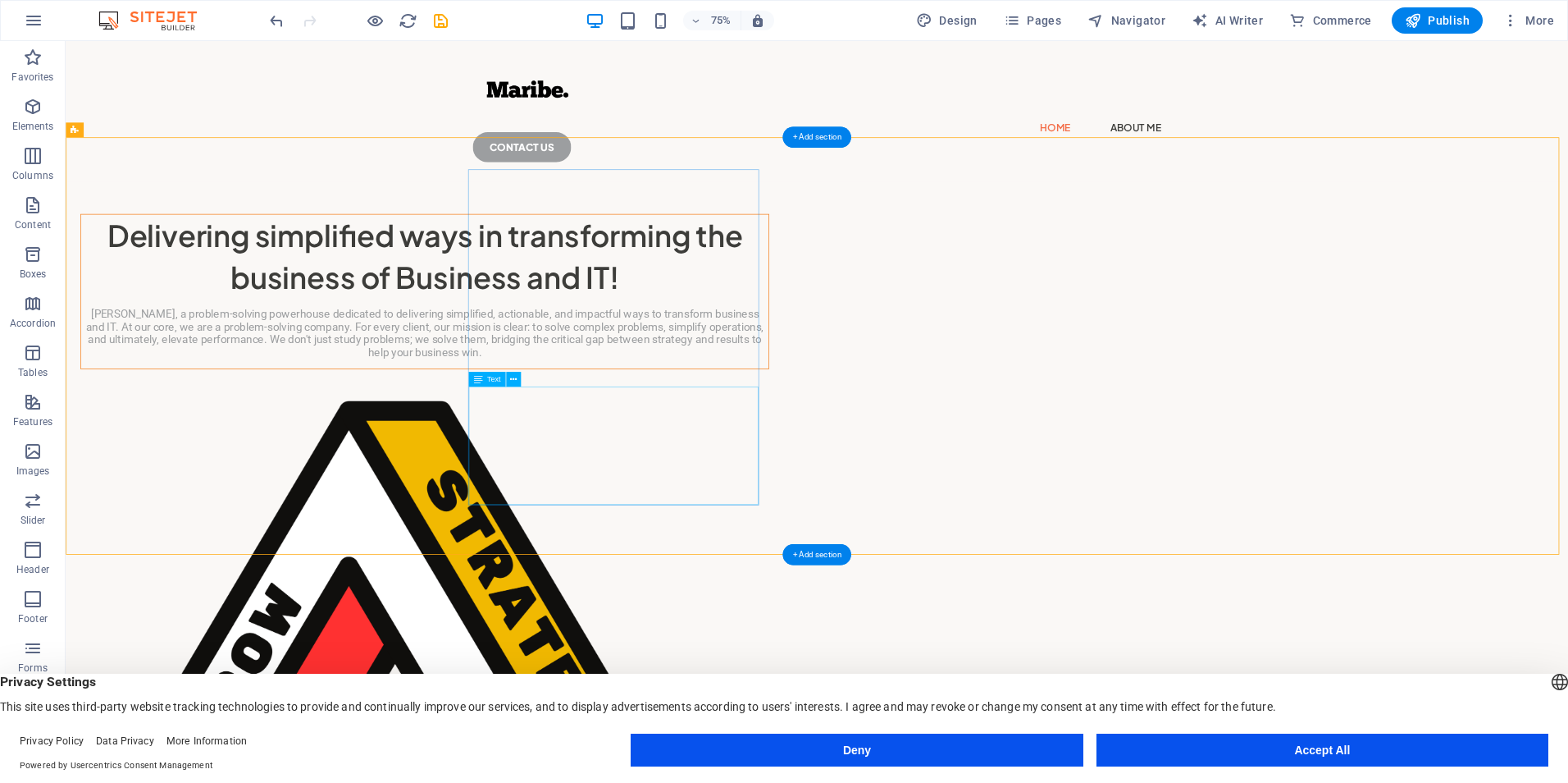
click at [812, 465] on div "[PERSON_NAME], a problem-solving powerhouse dedicated to delivering simplified,…" at bounding box center [544, 430] width 917 height 69
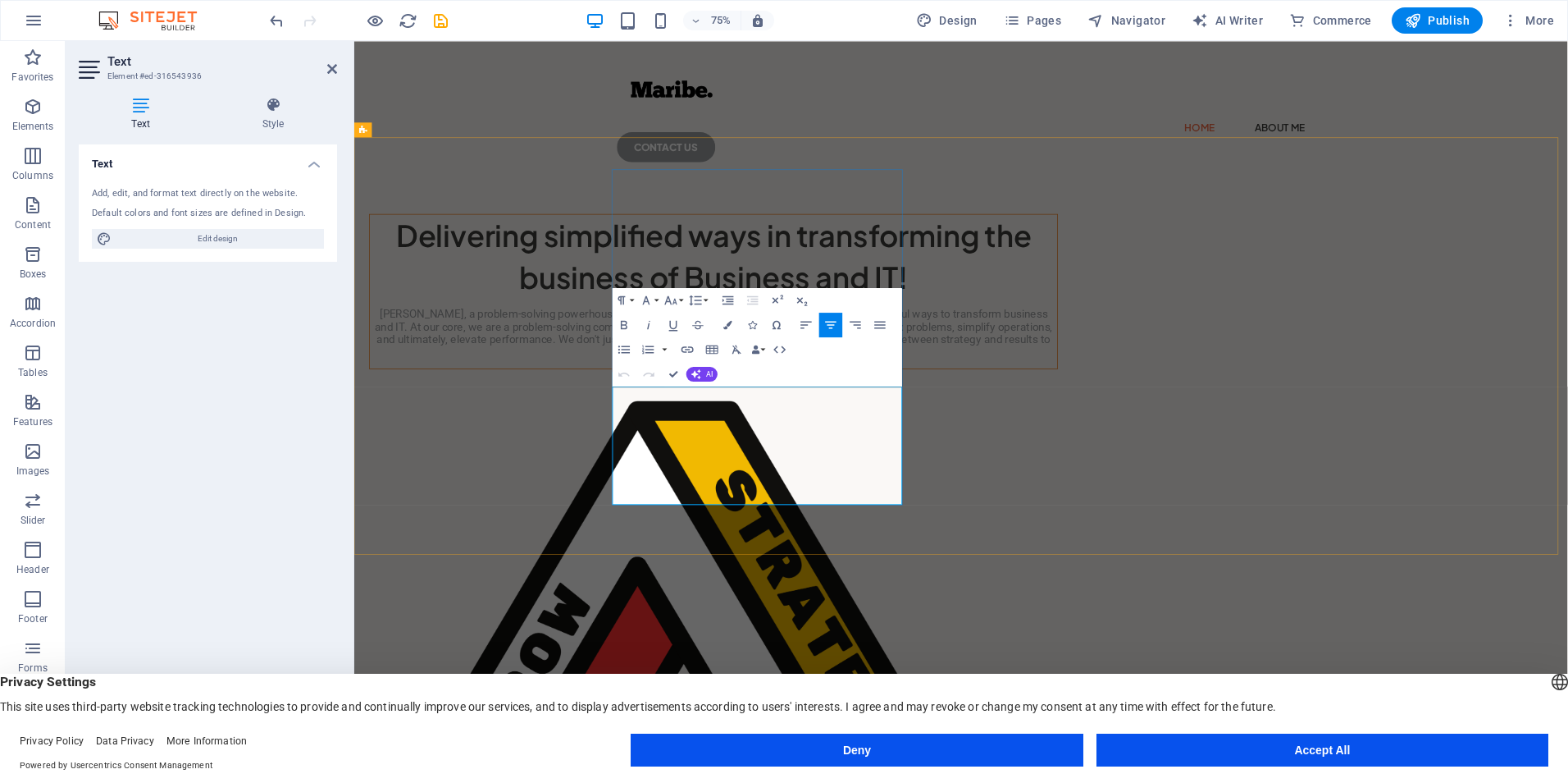
drag, startPoint x: 980, startPoint y: 461, endPoint x: 716, endPoint y: 545, distance: 277.0
click at [716, 465] on p "[PERSON_NAME], a problem-solving powerhouse dedicated to delivering simplified,…" at bounding box center [833, 430] width 917 height 69
click at [727, 326] on icon "button" at bounding box center [728, 326] width 9 height 9
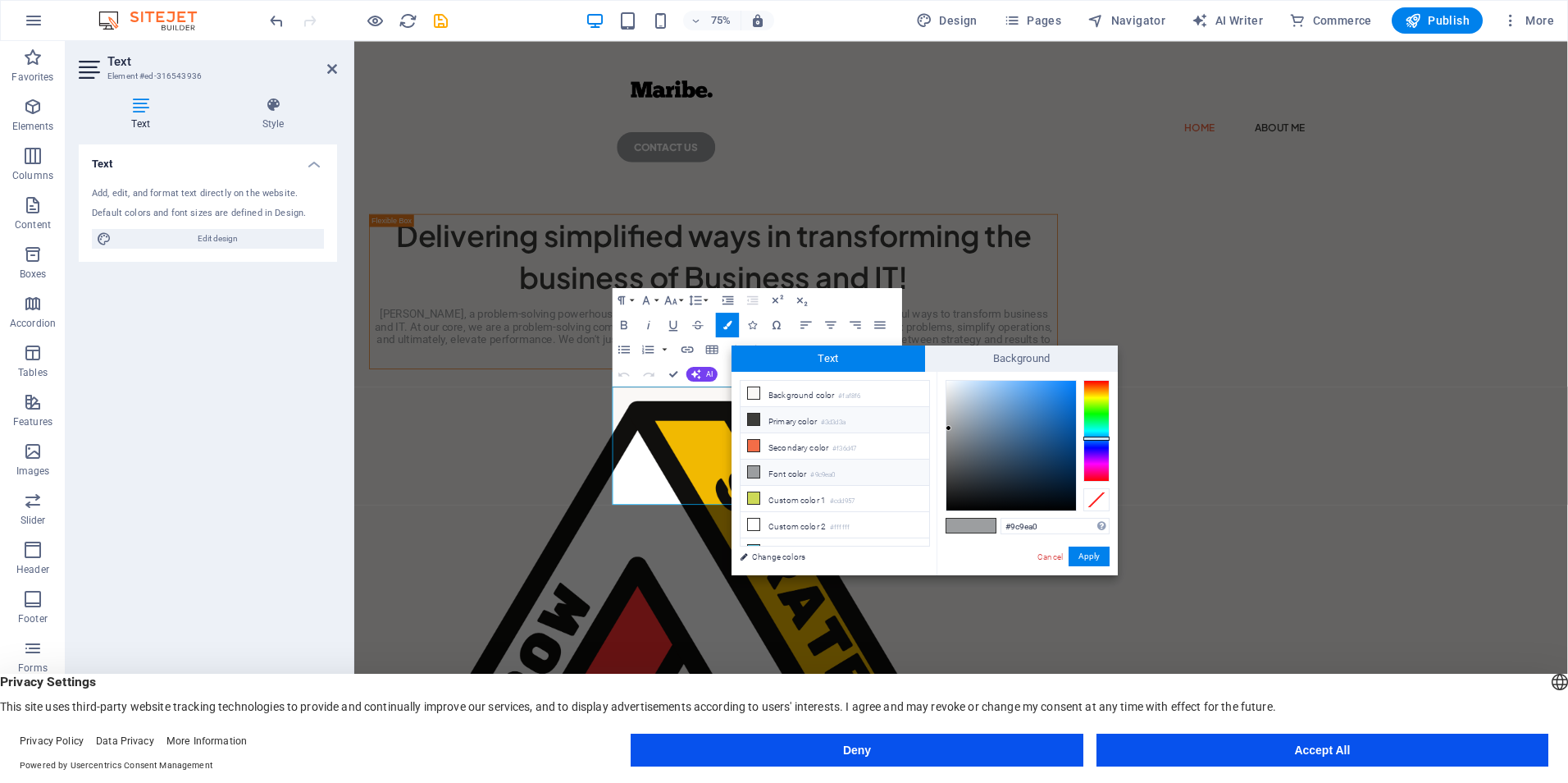
click at [786, 424] on li "Primary color #3d3d3a" at bounding box center [835, 420] width 188 height 26
type input "#3d3d3a"
click at [769, 422] on li "Primary color #3d3d3a" at bounding box center [835, 420] width 188 height 26
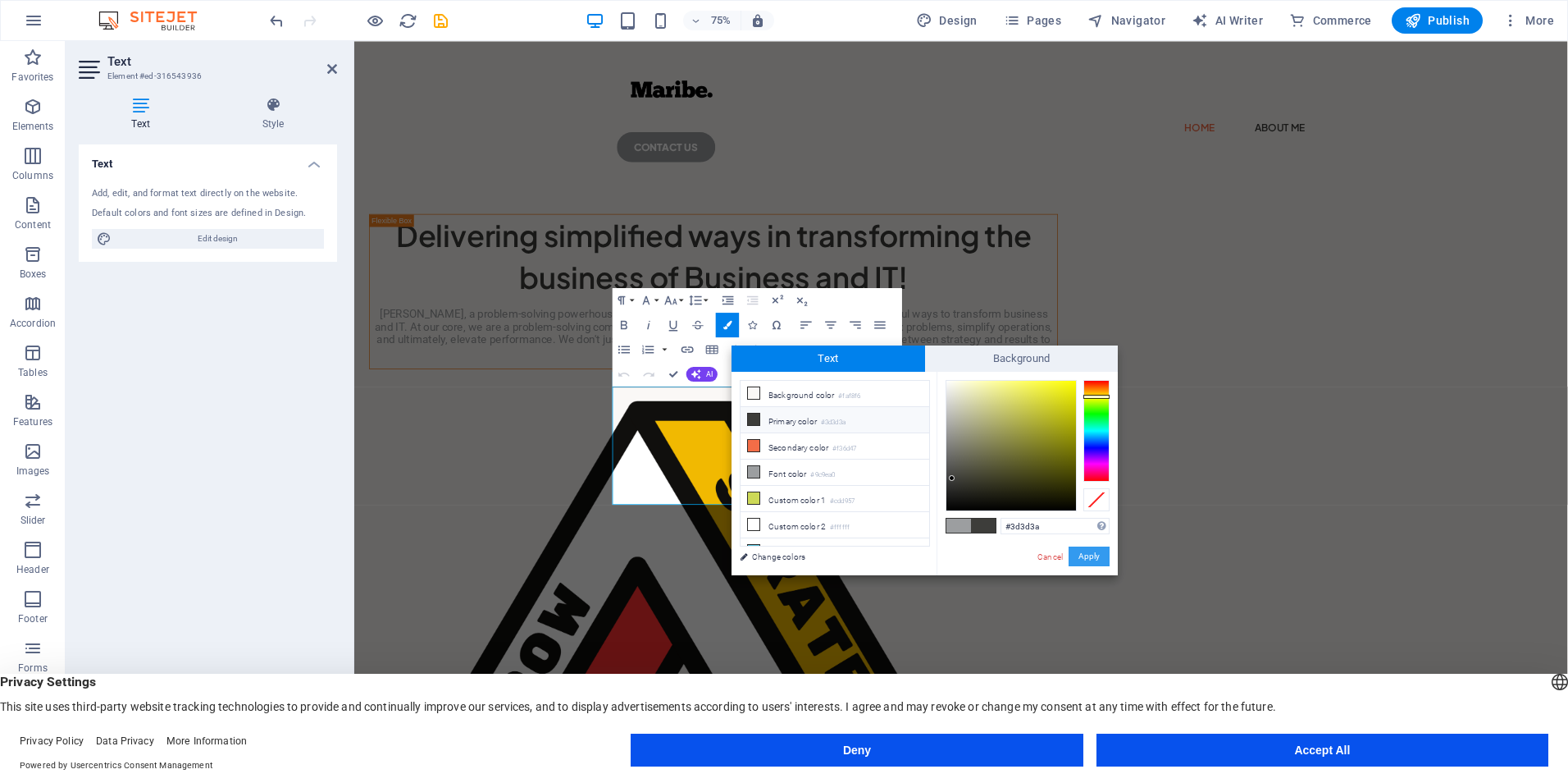
click at [1098, 552] on button "Apply" at bounding box center [1089, 556] width 41 height 19
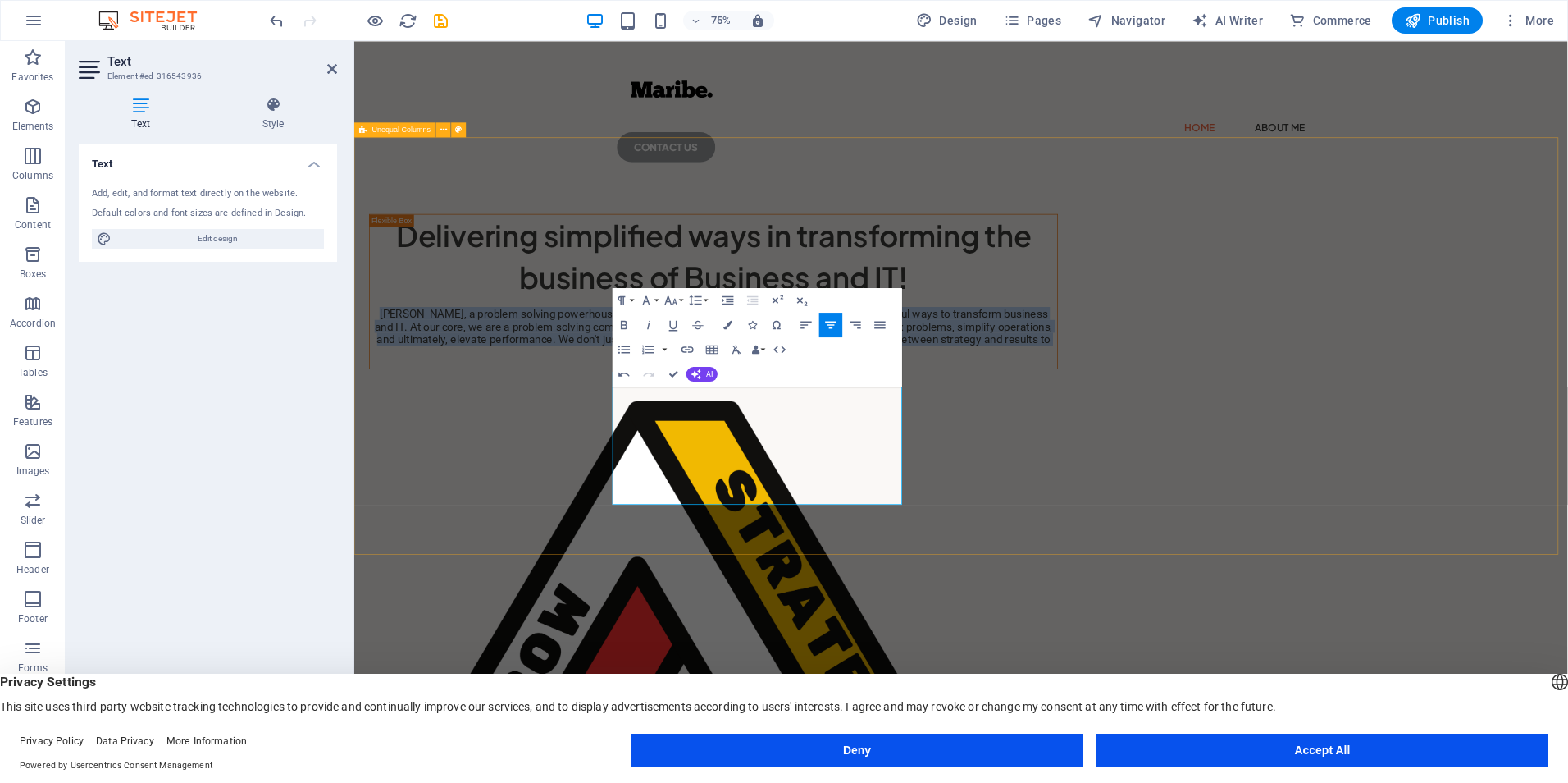
click at [1327, 708] on div "Delivering simplified ways in transforming the business of Business and IT! [PE…" at bounding box center [1163, 789] width 1618 height 1120
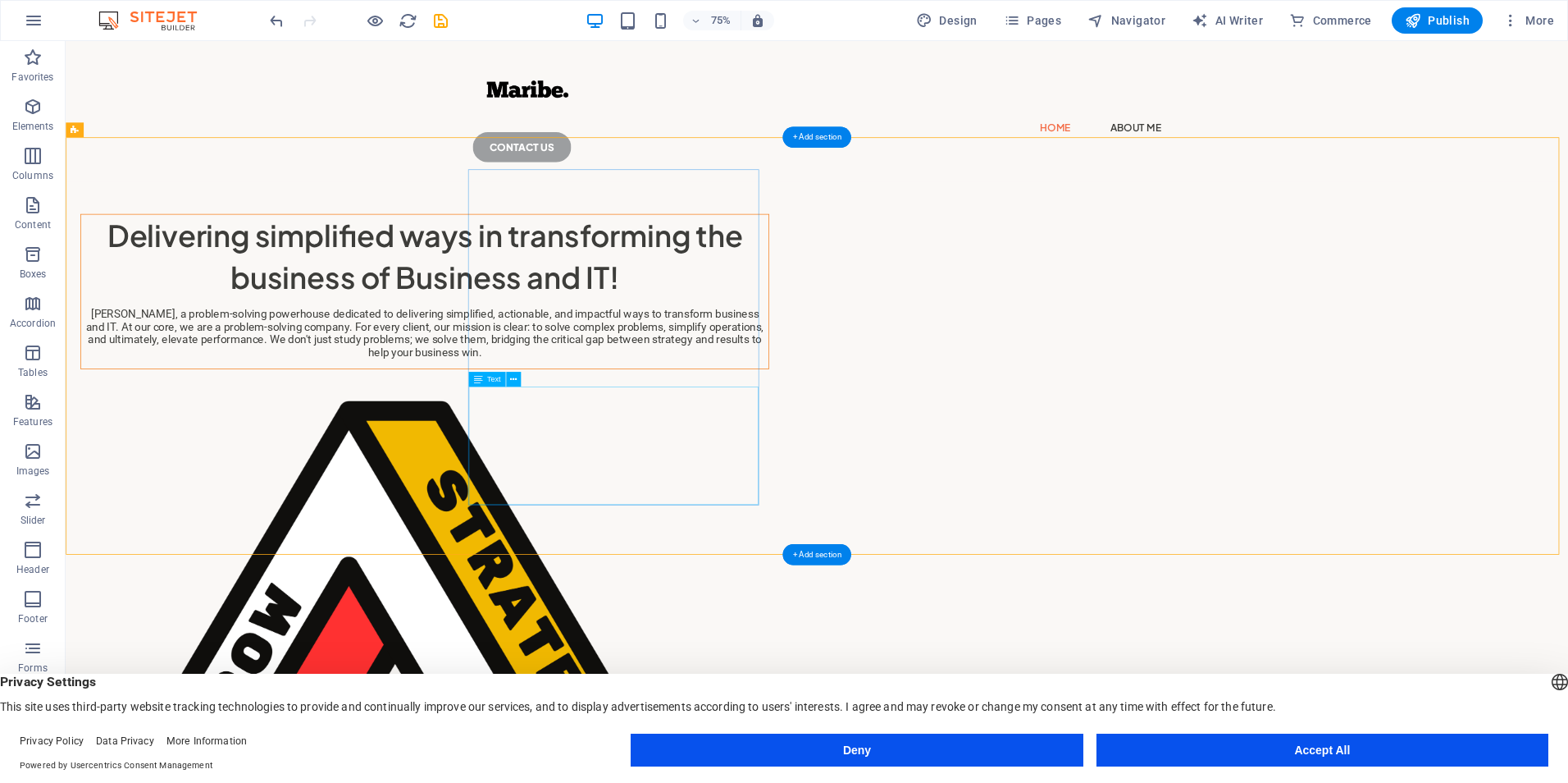
click at [805, 465] on div "[PERSON_NAME], a problem-solving powerhouse dedicated to delivering simplified,…" at bounding box center [544, 430] width 917 height 69
click at [786, 465] on div "[PERSON_NAME], a problem-solving powerhouse dedicated to delivering simplified,…" at bounding box center [544, 430] width 917 height 69
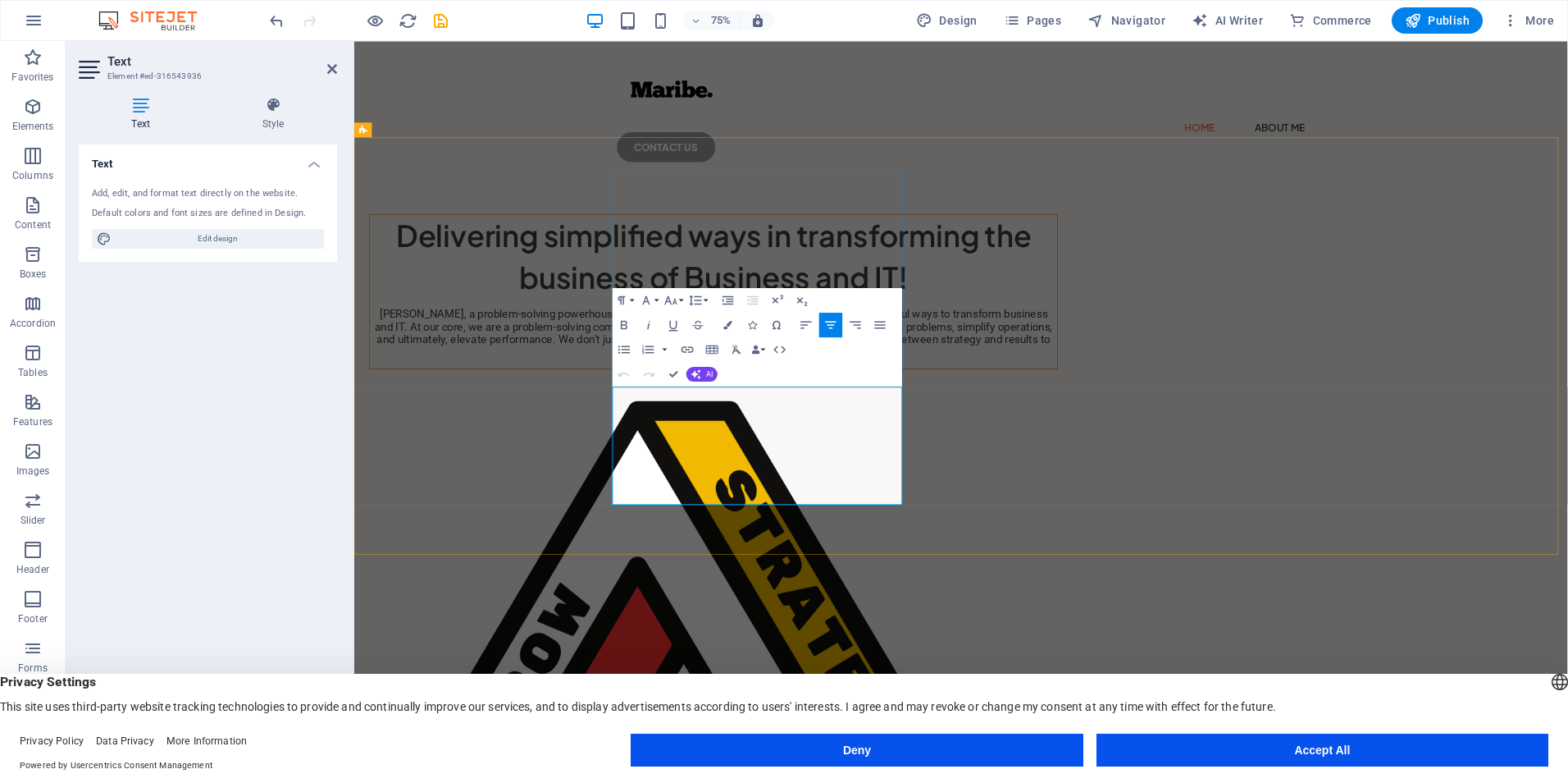
drag, startPoint x: 882, startPoint y: 550, endPoint x: 890, endPoint y: 550, distance: 8.0
click at [884, 465] on span "[PERSON_NAME], a problem-solving powerhouse dedicated to delivering simplified,…" at bounding box center [833, 430] width 904 height 69
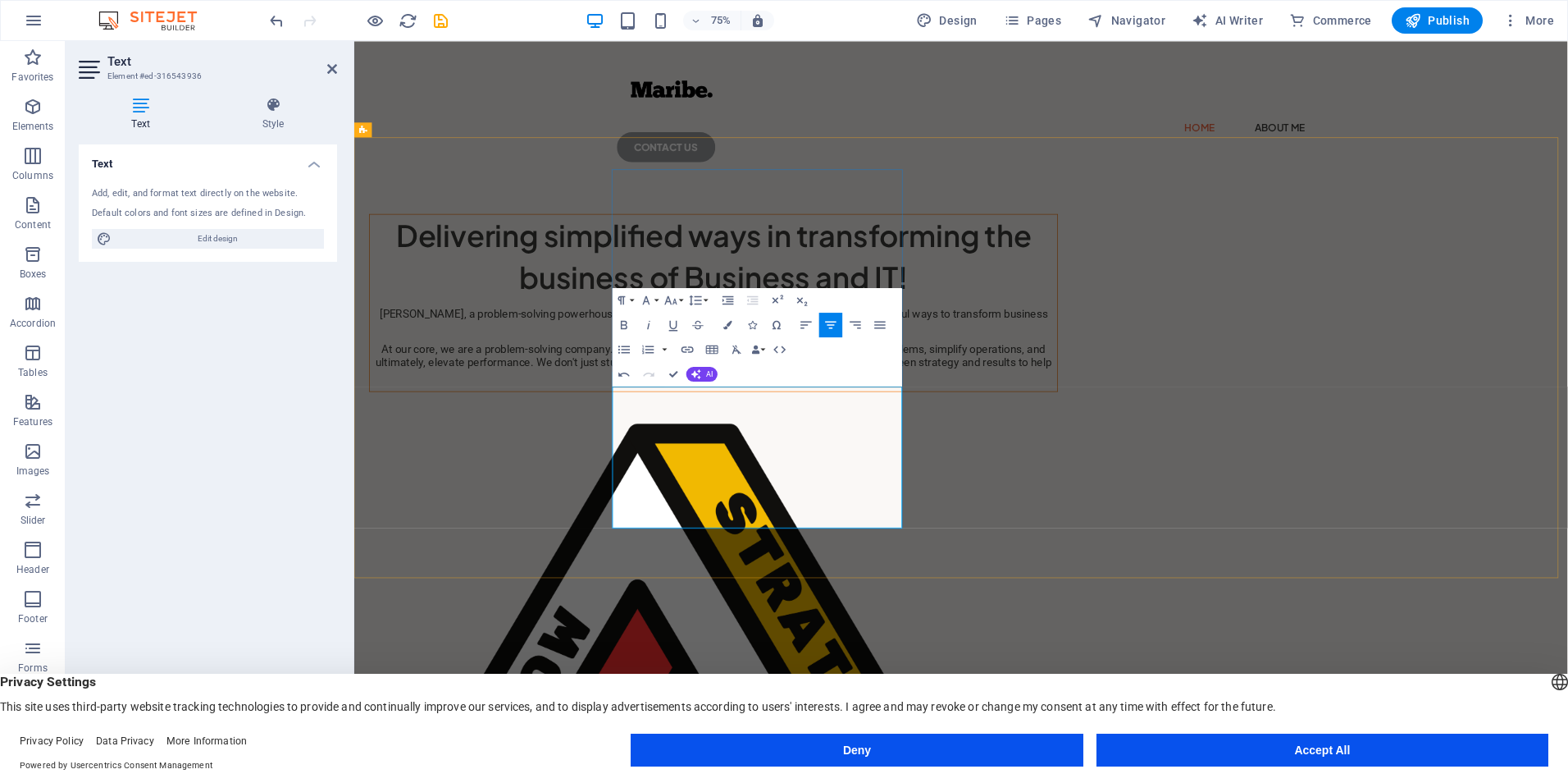
click at [1022, 494] on span "At our core, we are a problem-solving company. For every client, our mission is…" at bounding box center [834, 469] width 901 height 52
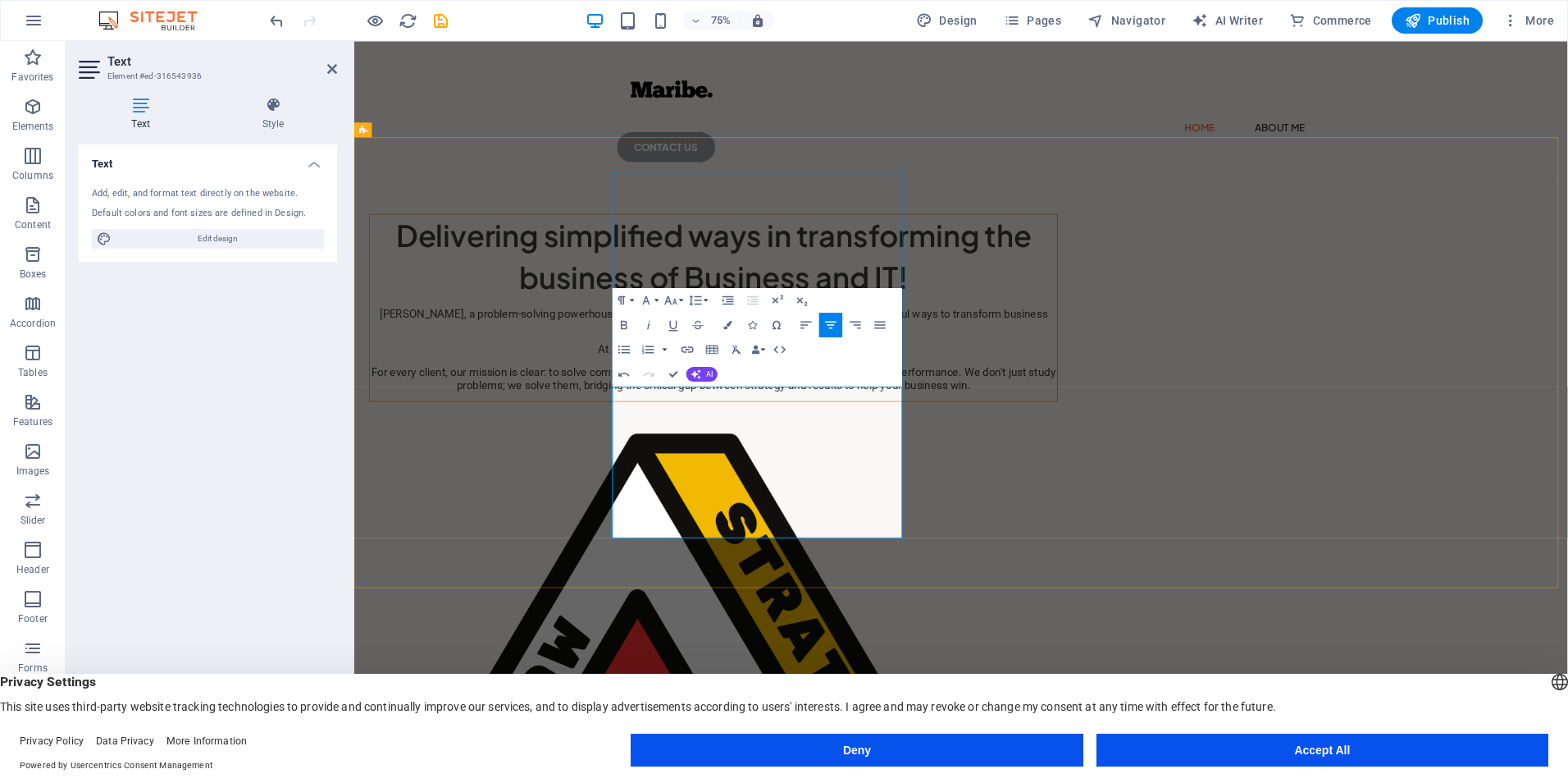
click at [905, 460] on span "At our core, we are a problem-solving company." at bounding box center [833, 452] width 309 height 18
click at [908, 460] on span "At our core, we are a problem-solving company." at bounding box center [833, 452] width 309 height 18
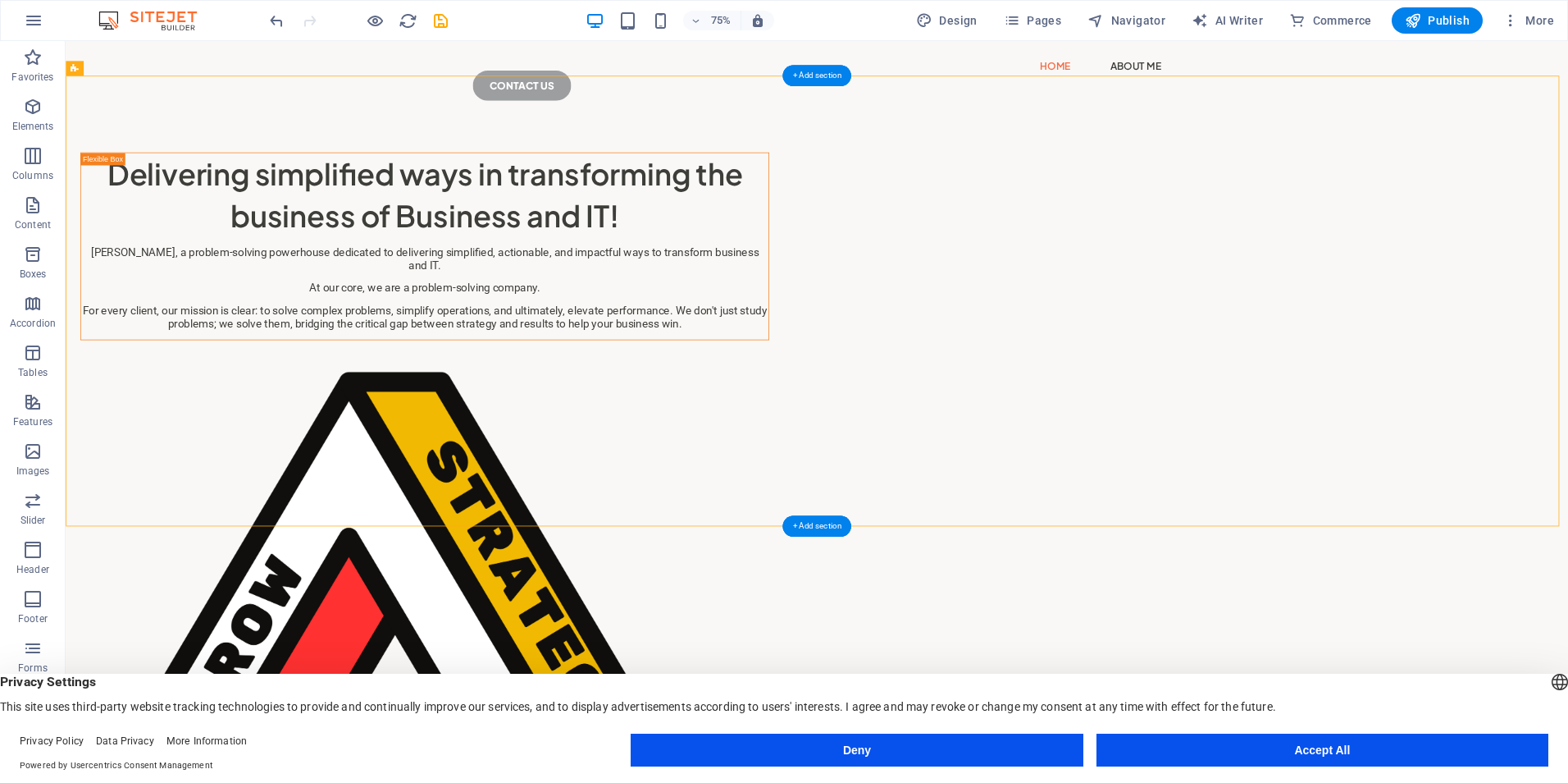
drag, startPoint x: 1553, startPoint y: 204, endPoint x: 1324, endPoint y: 574, distance: 435.1
click at [1324, 574] on div "Delivering simplified ways in transforming the business of Business and IT! [PE…" at bounding box center [1067, 728] width 2004 height 1163
drag, startPoint x: 1613, startPoint y: 231, endPoint x: 1345, endPoint y: 592, distance: 449.6
click at [1345, 592] on div "Delivering simplified ways in transforming the business of Business and IT! [PE…" at bounding box center [1067, 728] width 2004 height 1163
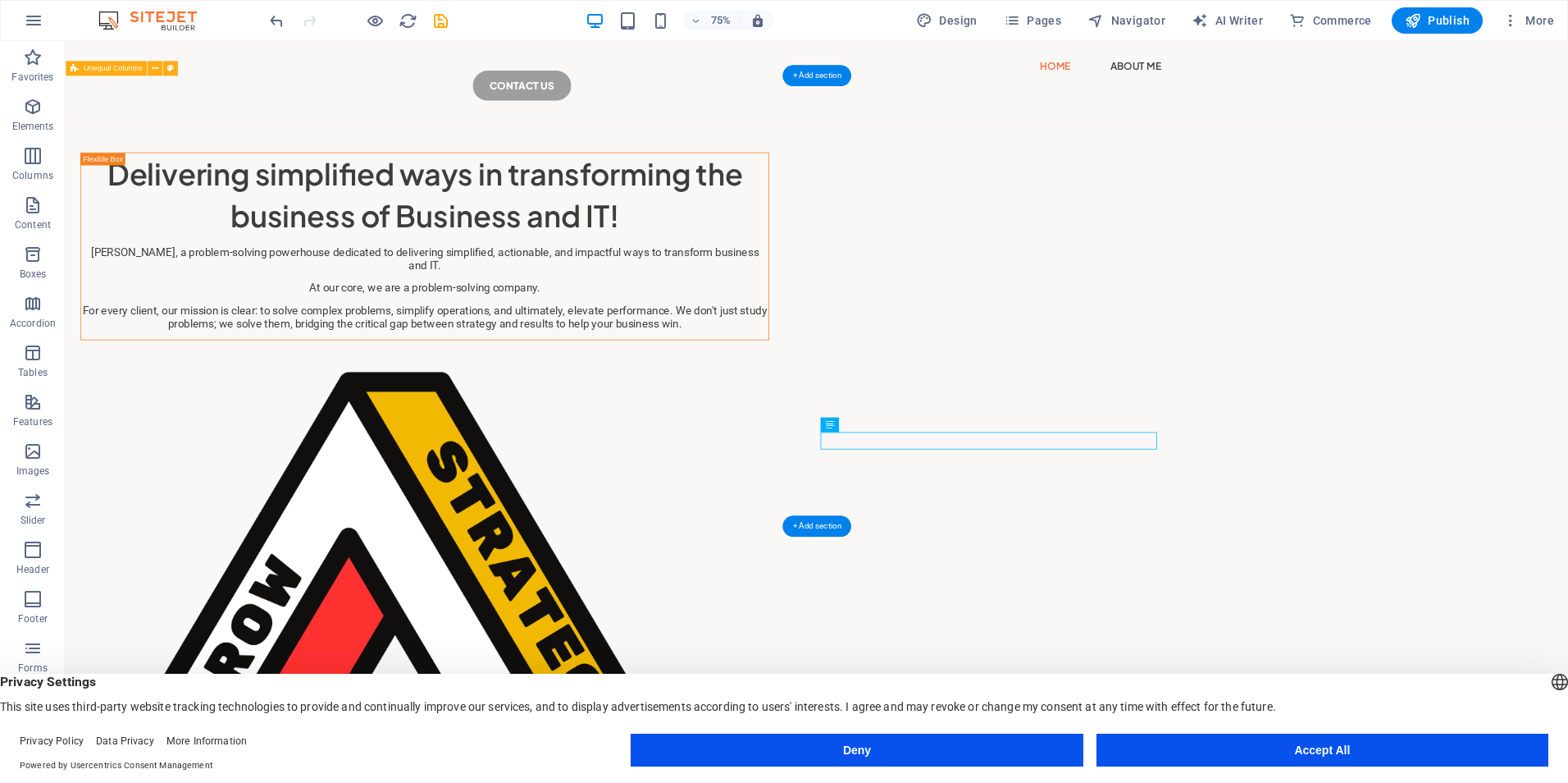
drag, startPoint x: 1868, startPoint y: 302, endPoint x: 1793, endPoint y: 293, distance: 75.5
click at [1567, 302] on div "Delivering simplified ways in transforming the business of Business and IT! [PE…" at bounding box center [1067, 728] width 2004 height 1163
drag, startPoint x: 1671, startPoint y: 256, endPoint x: 1438, endPoint y: 532, distance: 361.2
click at [1438, 532] on div "Delivering simplified ways in transforming the business of Business and IT! [PE…" at bounding box center [1067, 728] width 2004 height 1163
click at [806, 72] on div "+ Add section" at bounding box center [816, 76] width 68 height 21
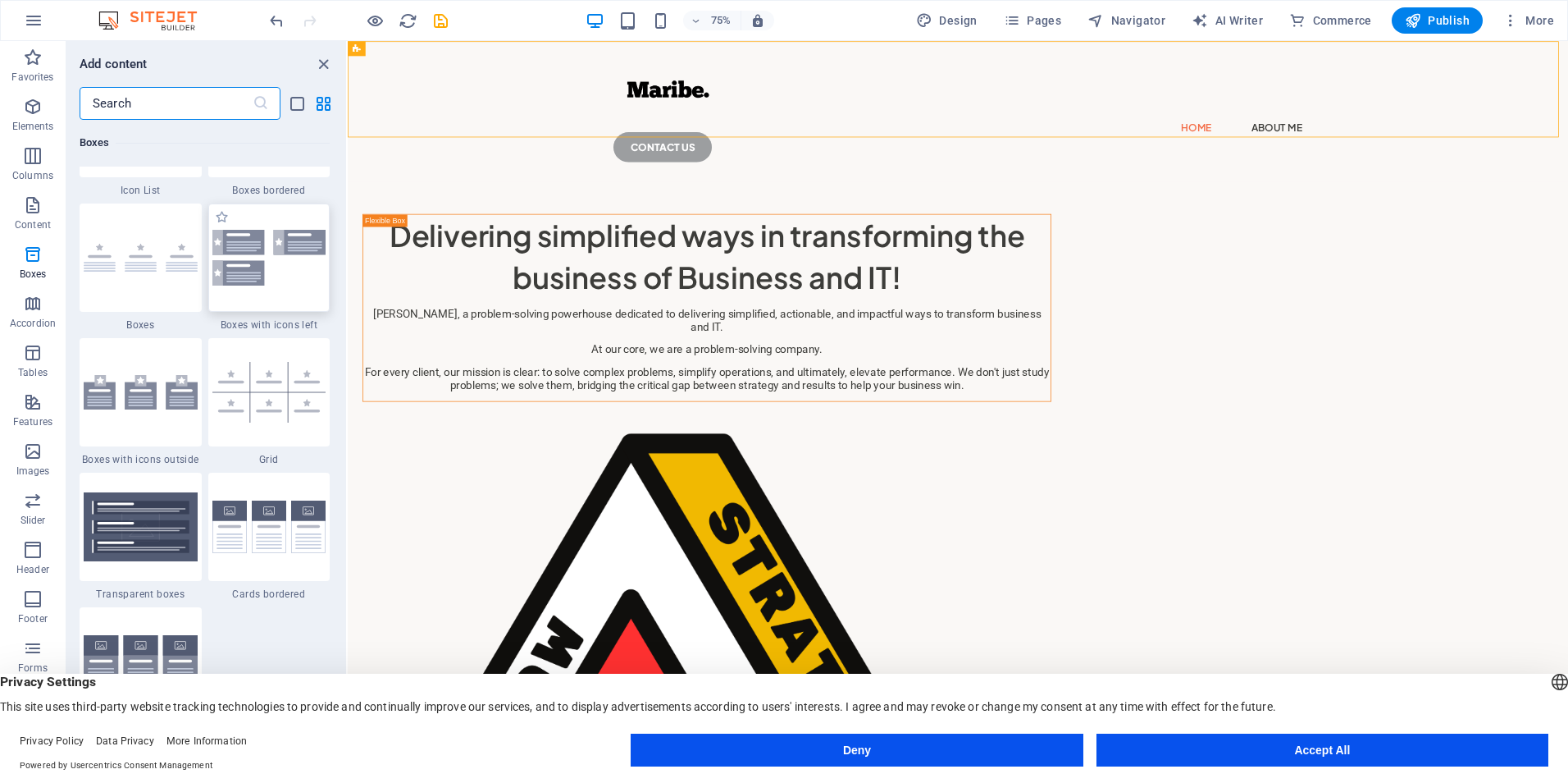
scroll to position [4594, 0]
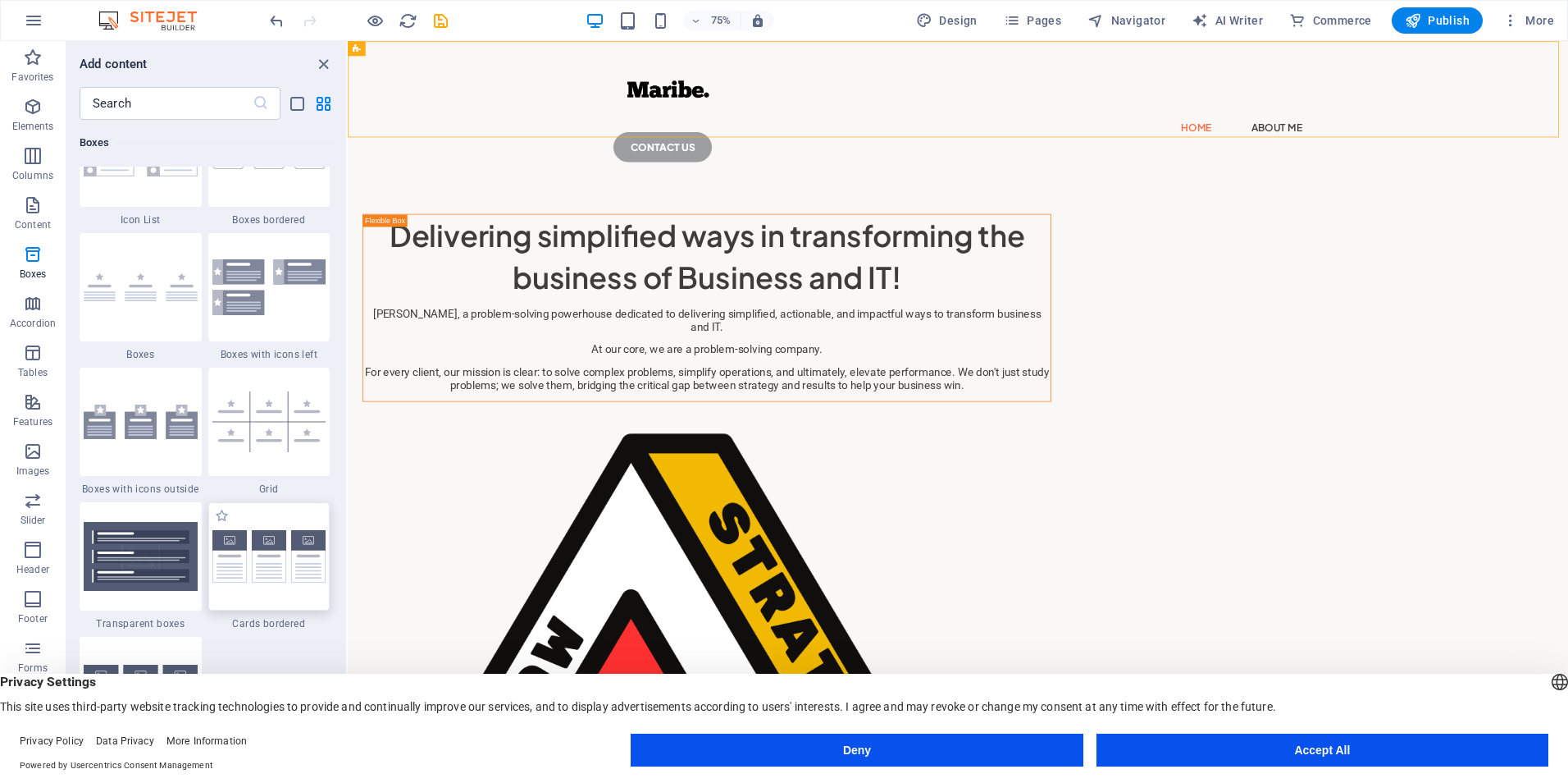
click at [292, 520] on div at bounding box center [270, 556] width 122 height 109
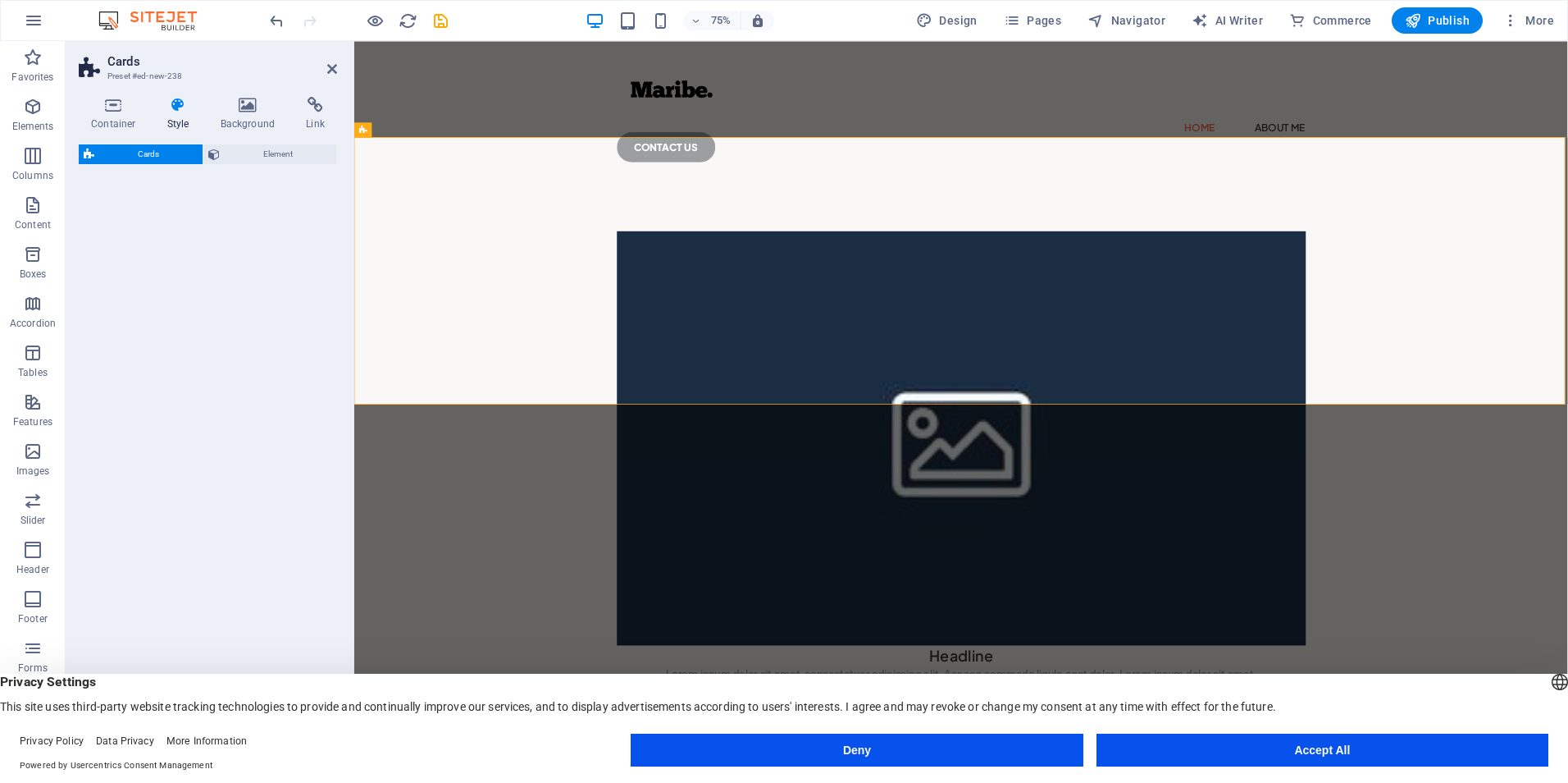
select select "rem"
select select "preset-image-boxes-v3-border"
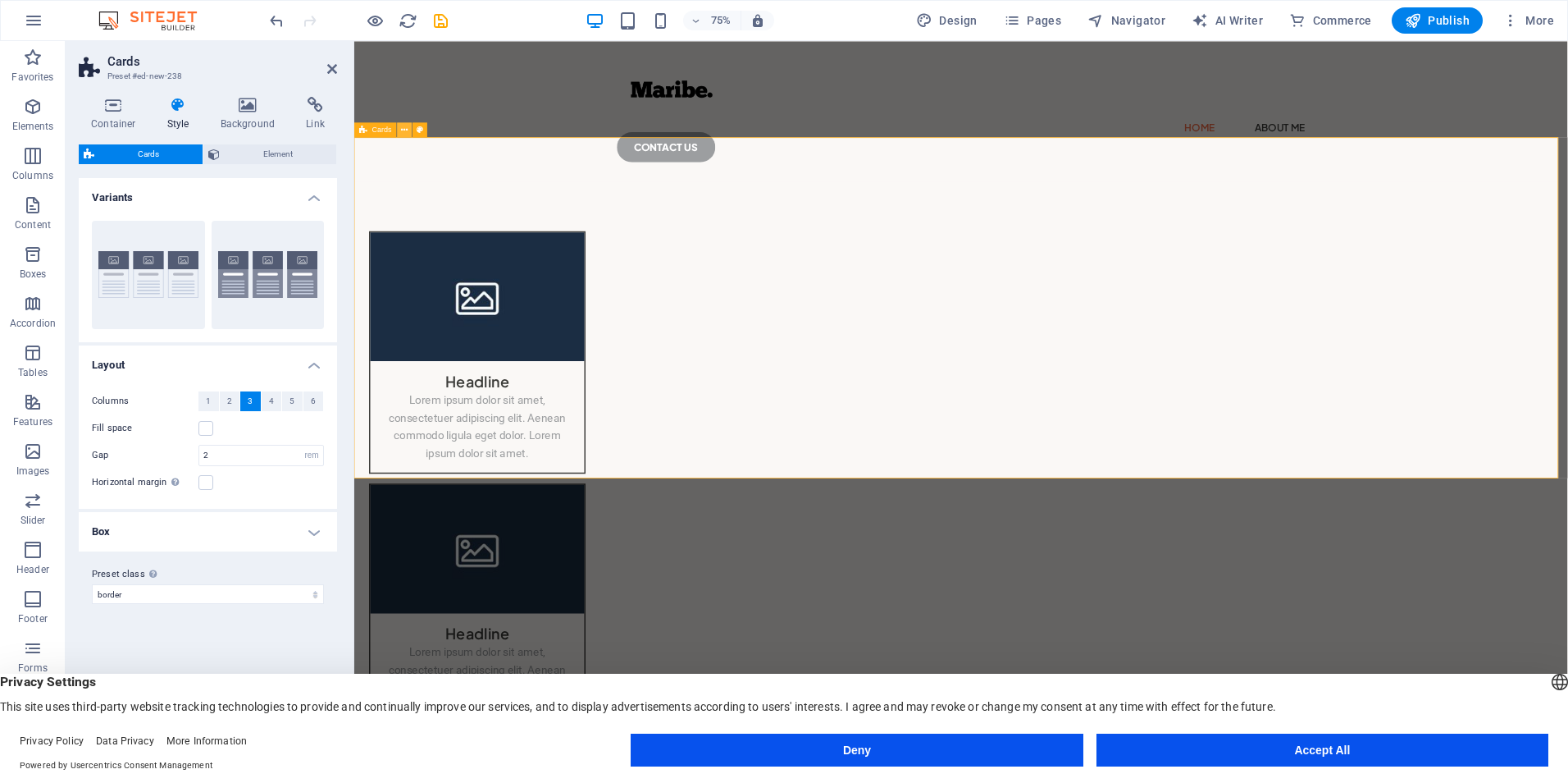
click at [404, 128] on icon at bounding box center [403, 130] width 6 height 13
click at [1567, 283] on div "Headline Lorem ipsum dolor sit amet, consectetuer adipiscing elit. Aenean commo…" at bounding box center [1163, 792] width 1618 height 1126
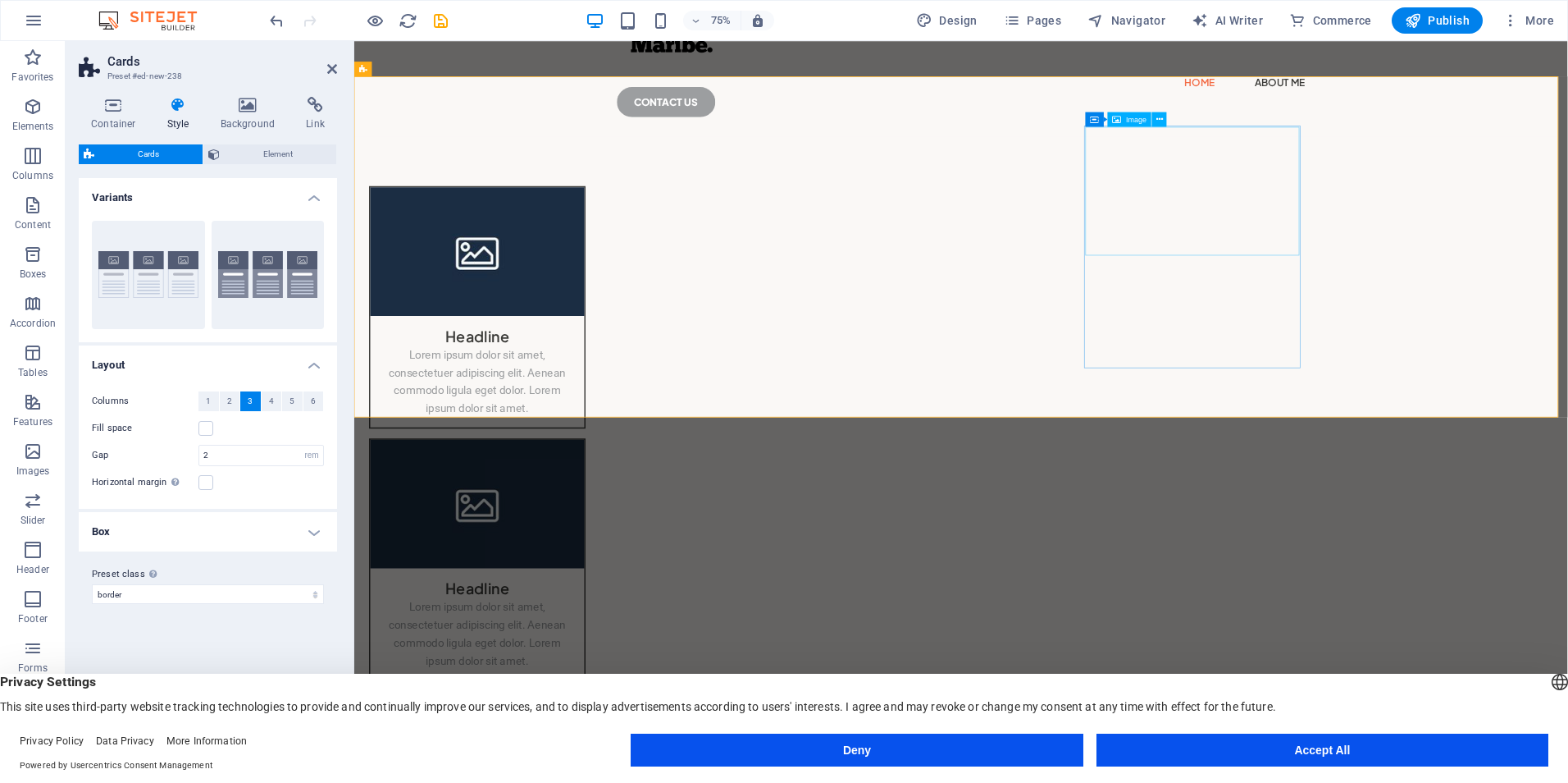
scroll to position [82, 0]
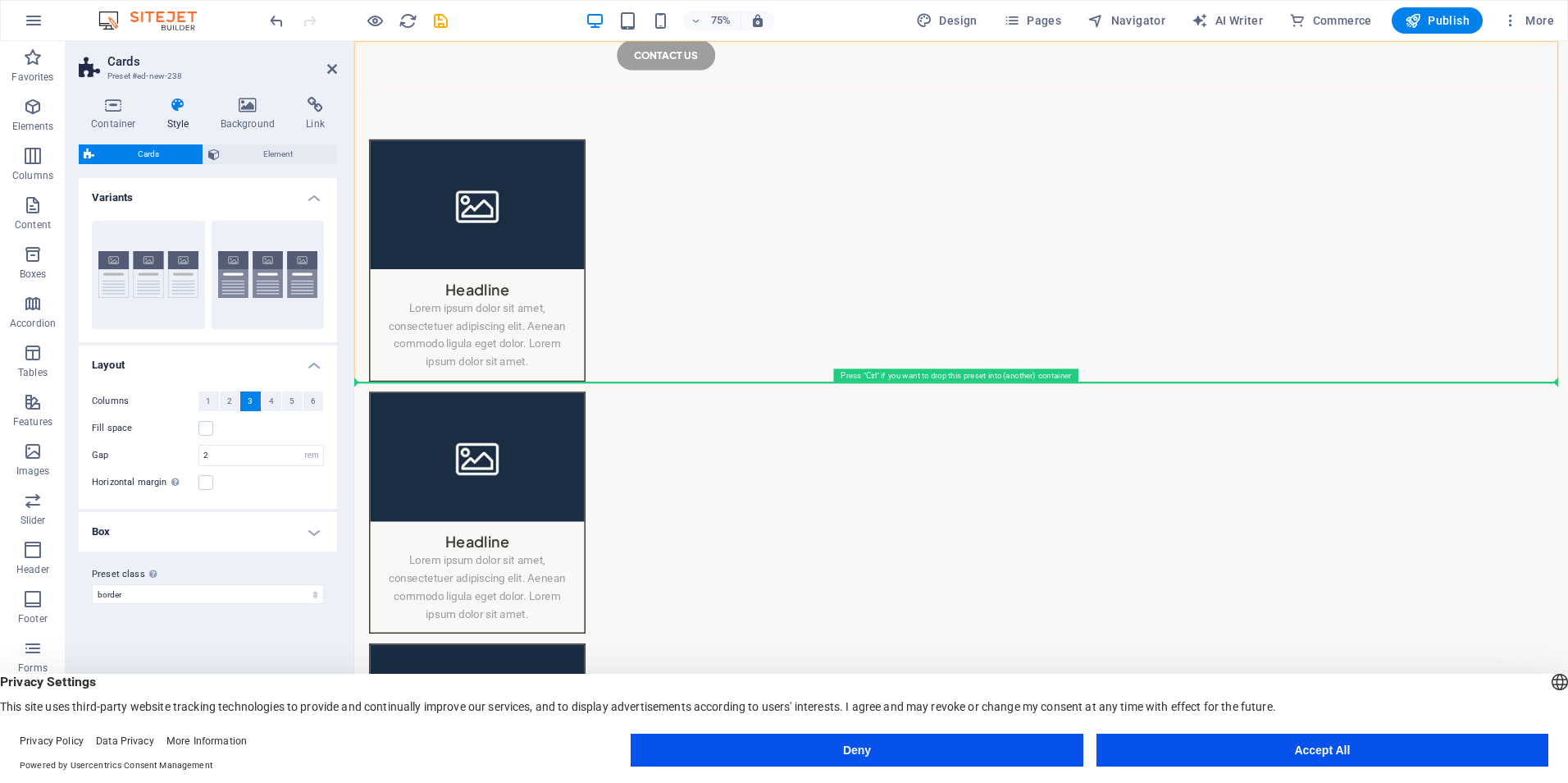
drag, startPoint x: 1744, startPoint y: 122, endPoint x: 1638, endPoint y: 867, distance: 752.5
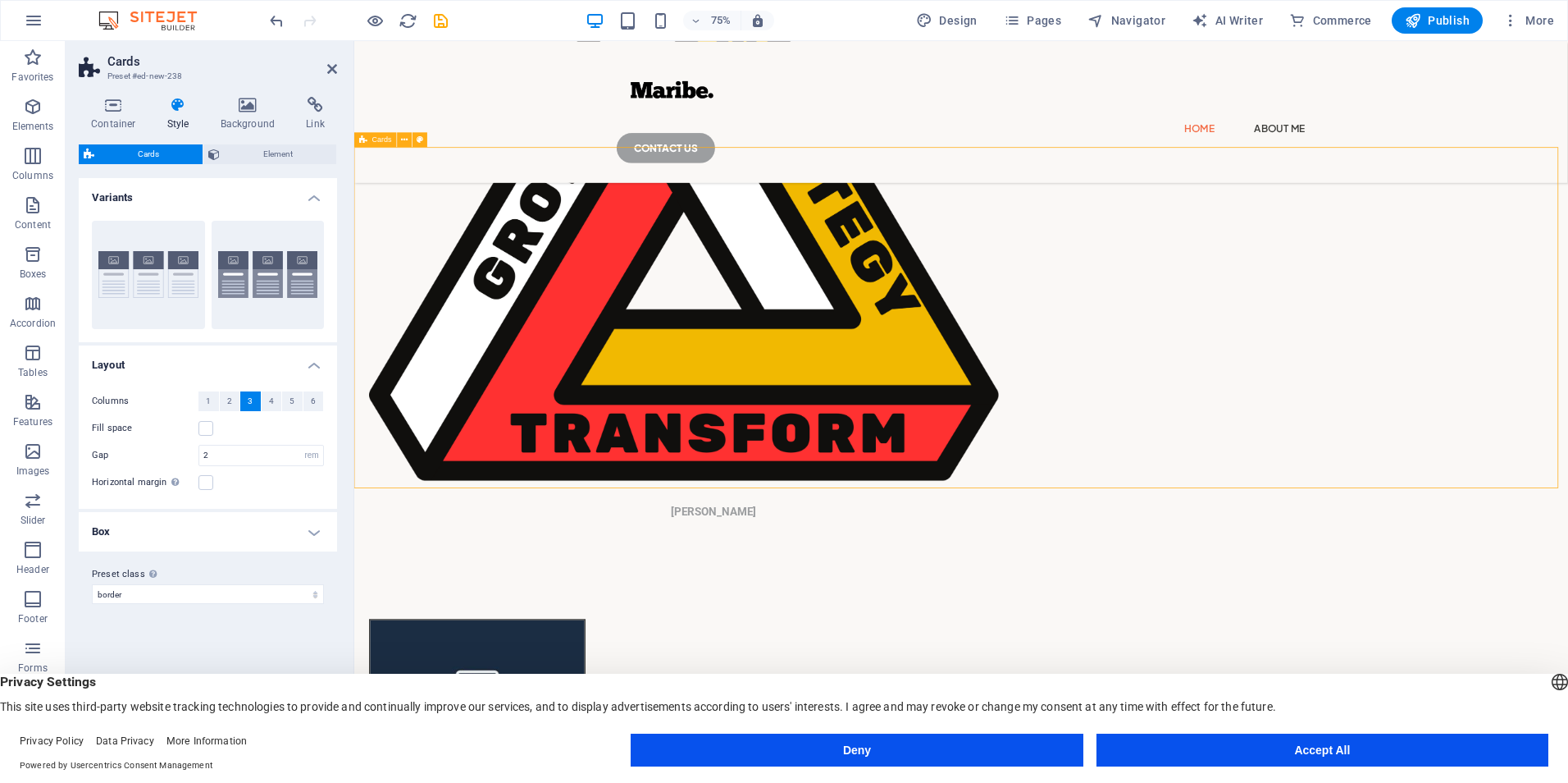
scroll to position [561, 0]
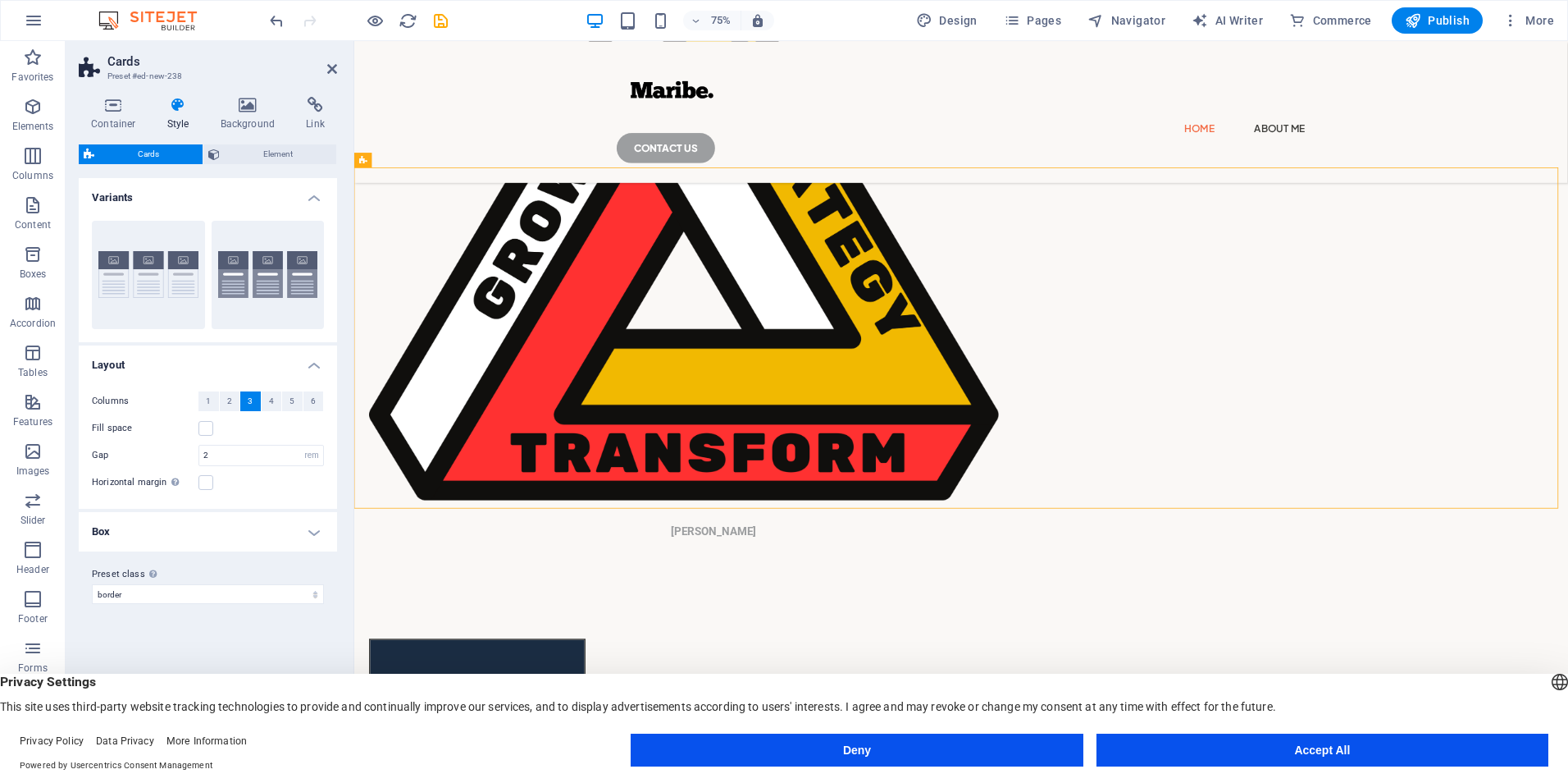
drag, startPoint x: 575, startPoint y: 312, endPoint x: 1635, endPoint y: 568, distance: 1090.5
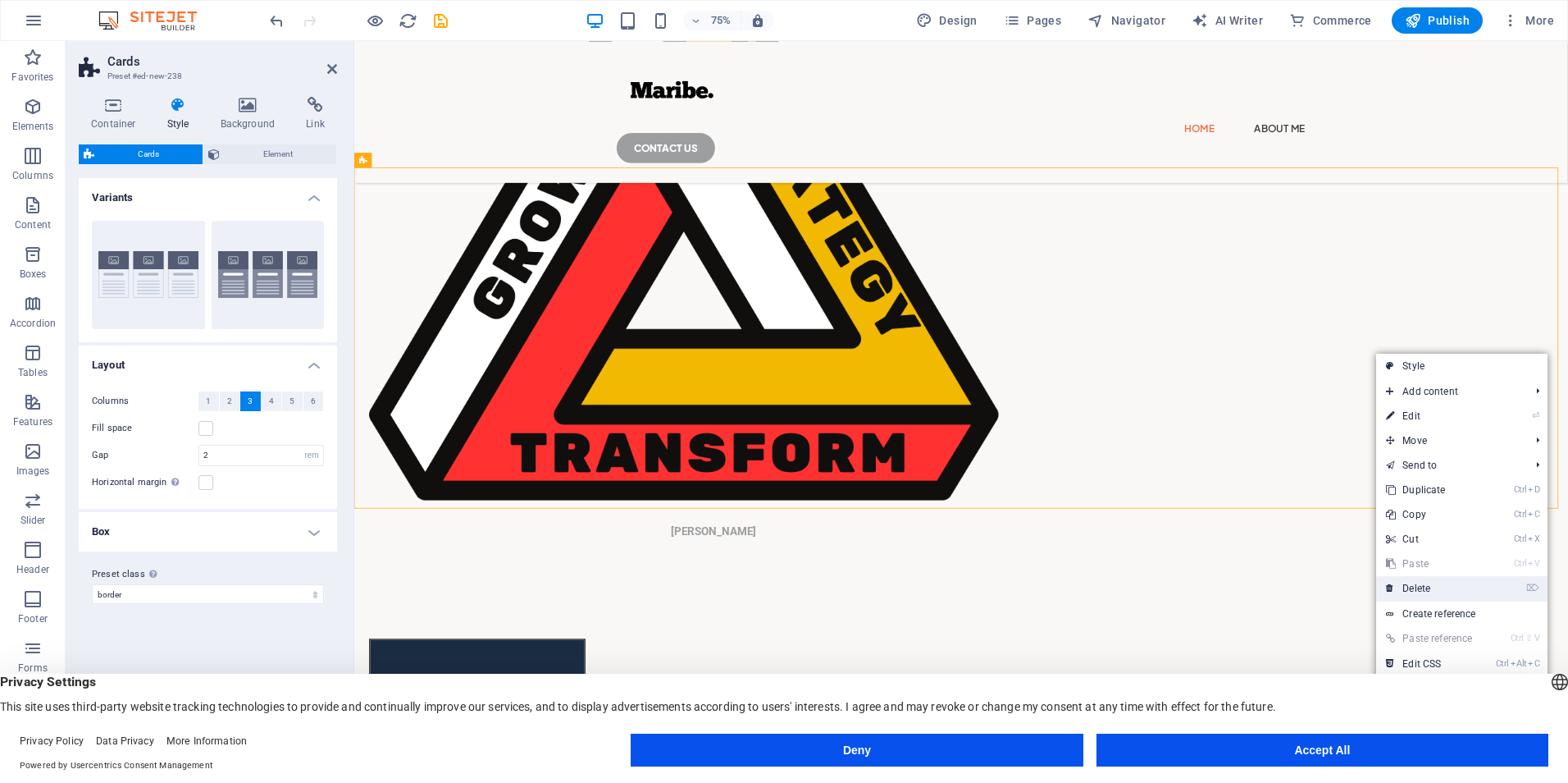
click at [1415, 589] on link "⌦ Delete" at bounding box center [1431, 588] width 110 height 25
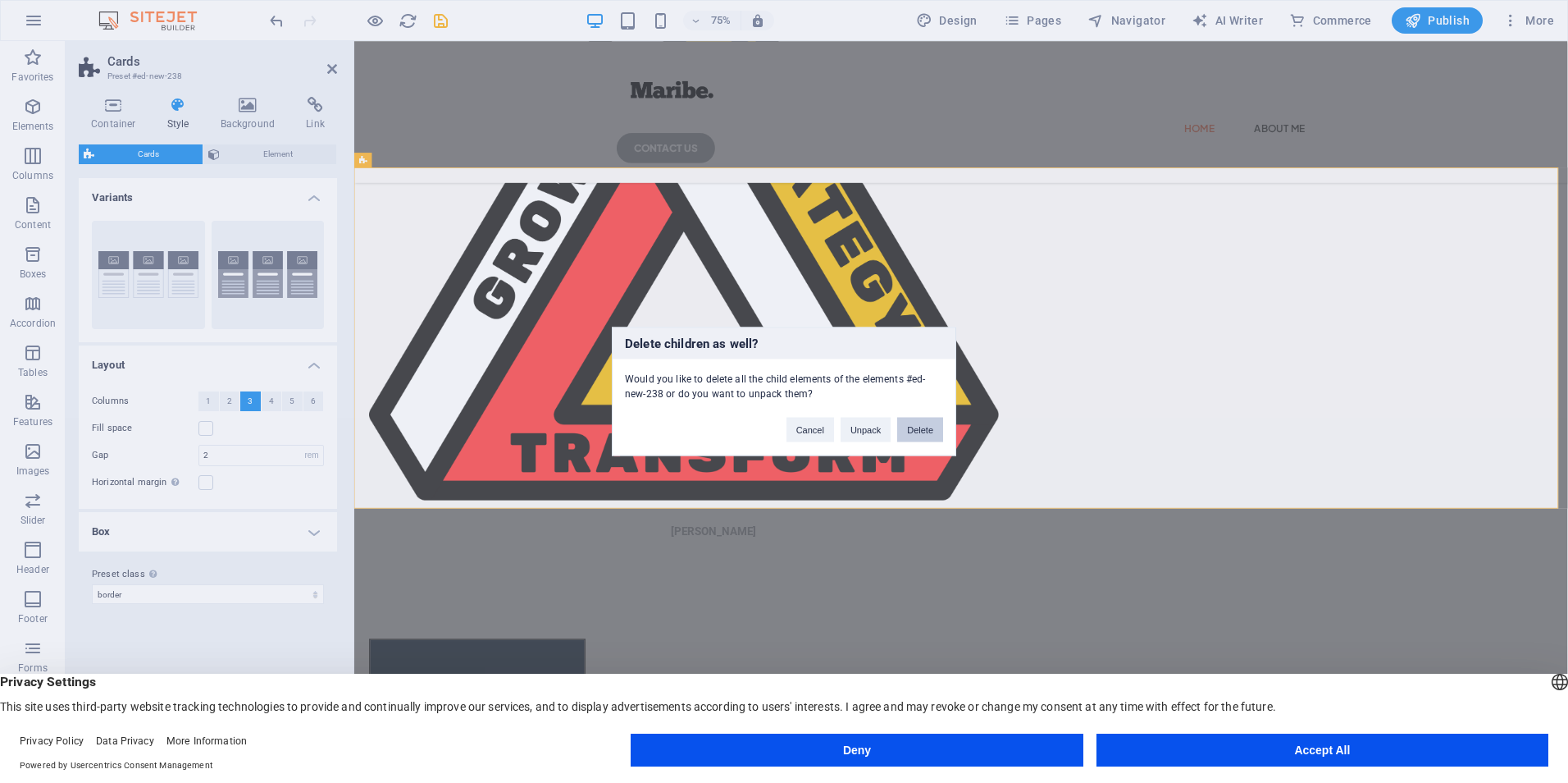
click at [919, 420] on button "Delete" at bounding box center [921, 430] width 46 height 25
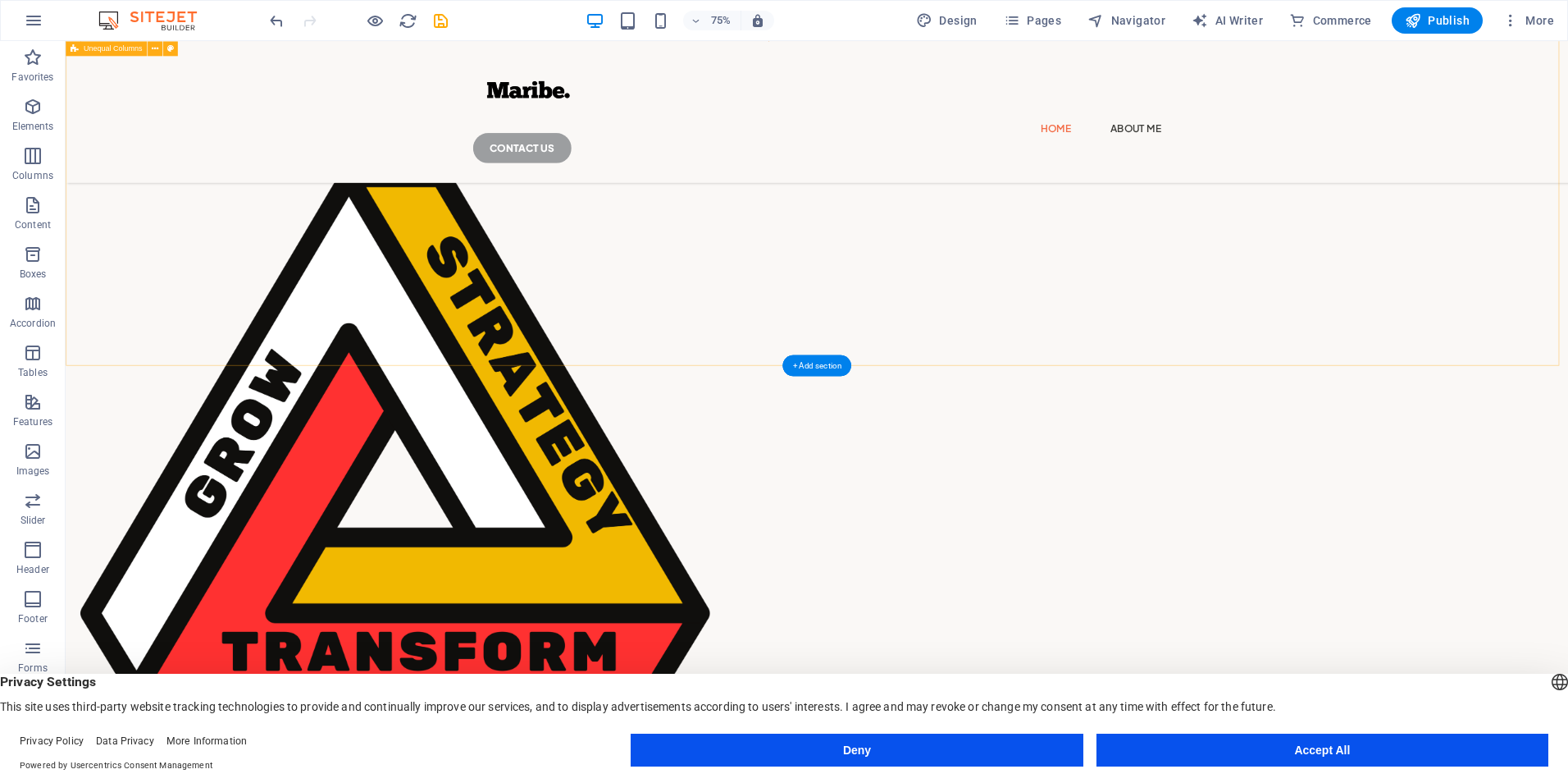
scroll to position [268, 0]
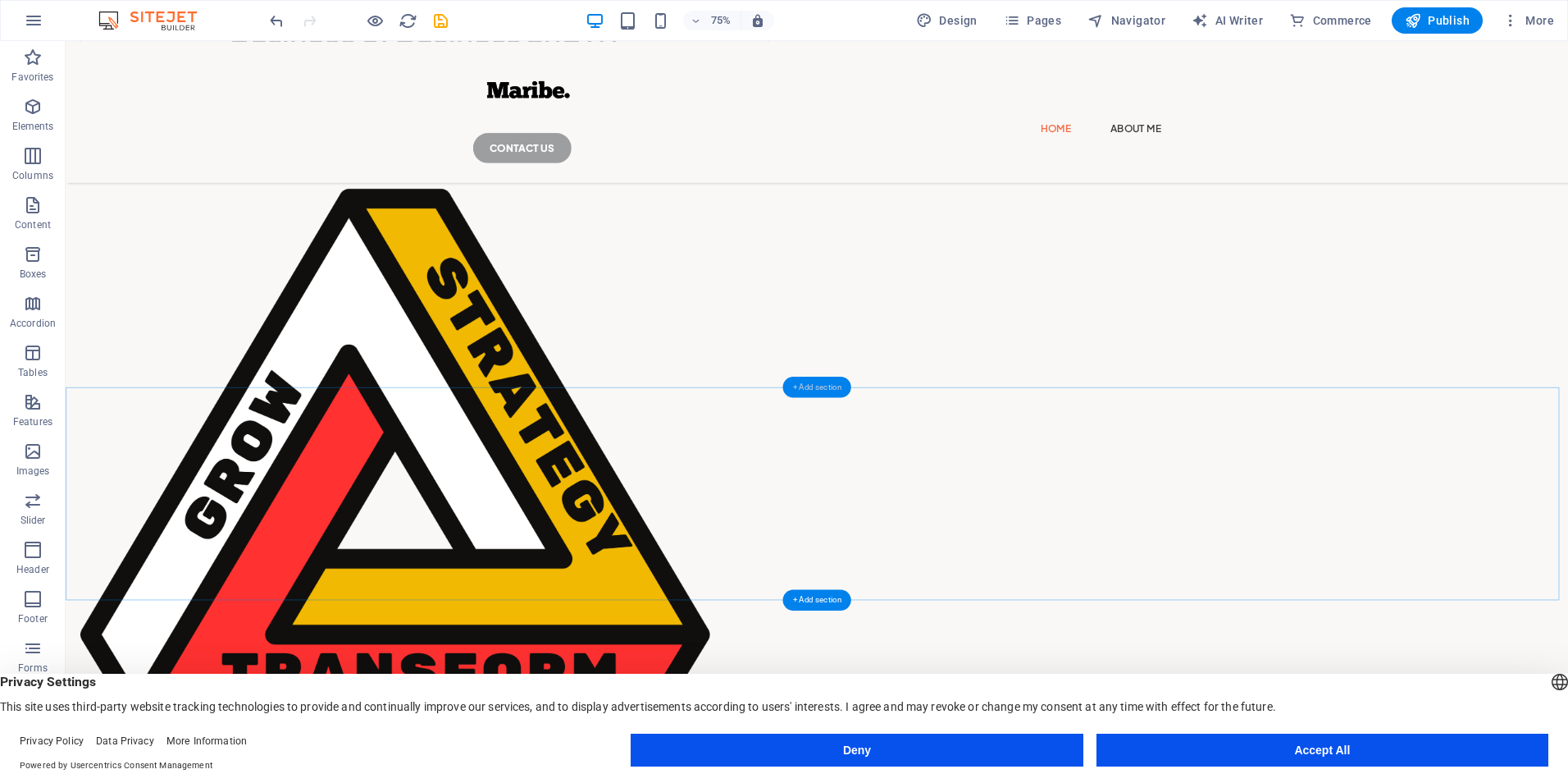
click at [814, 383] on div "+ Add section" at bounding box center [816, 387] width 68 height 21
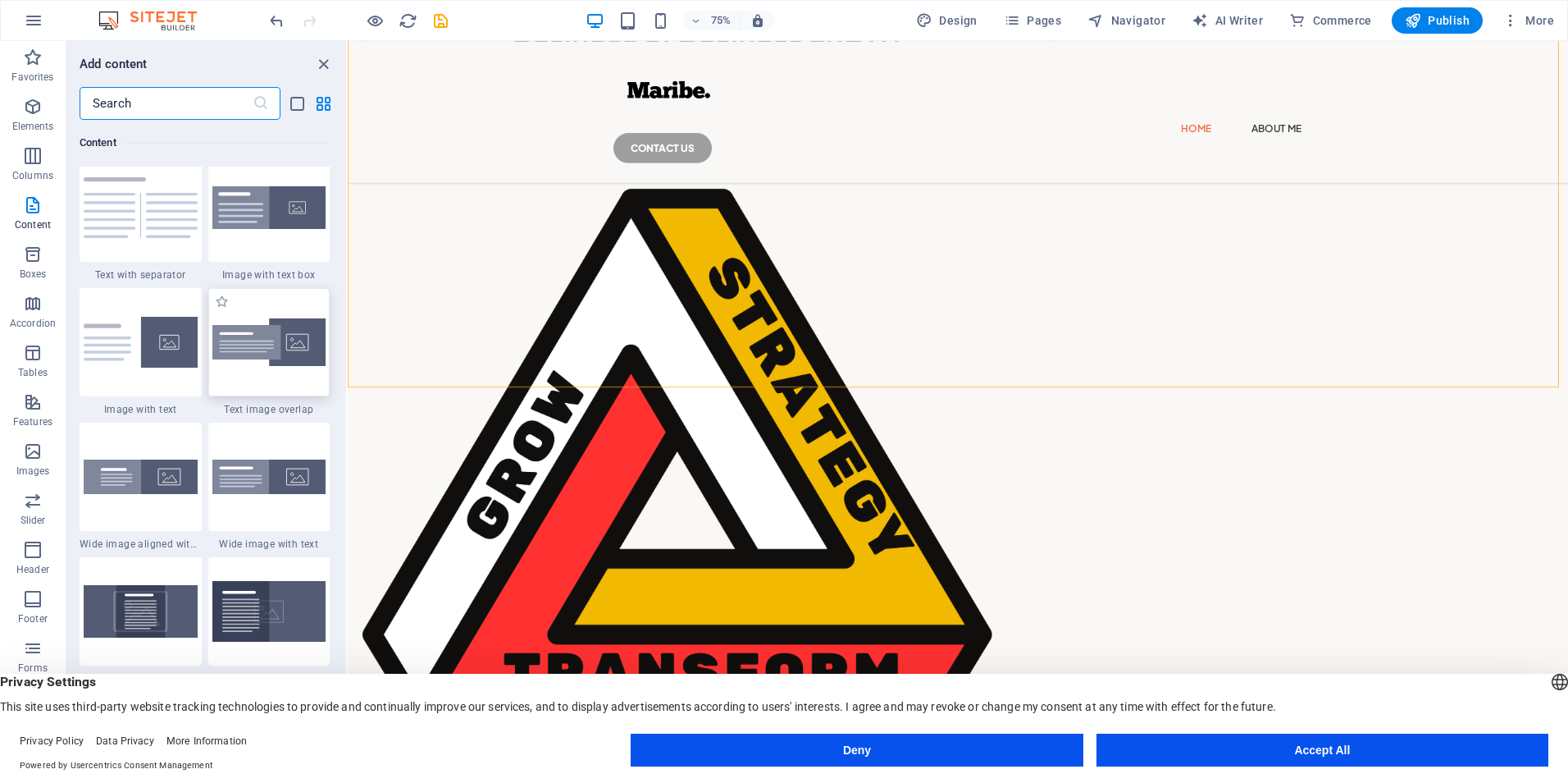
scroll to position [3021, 0]
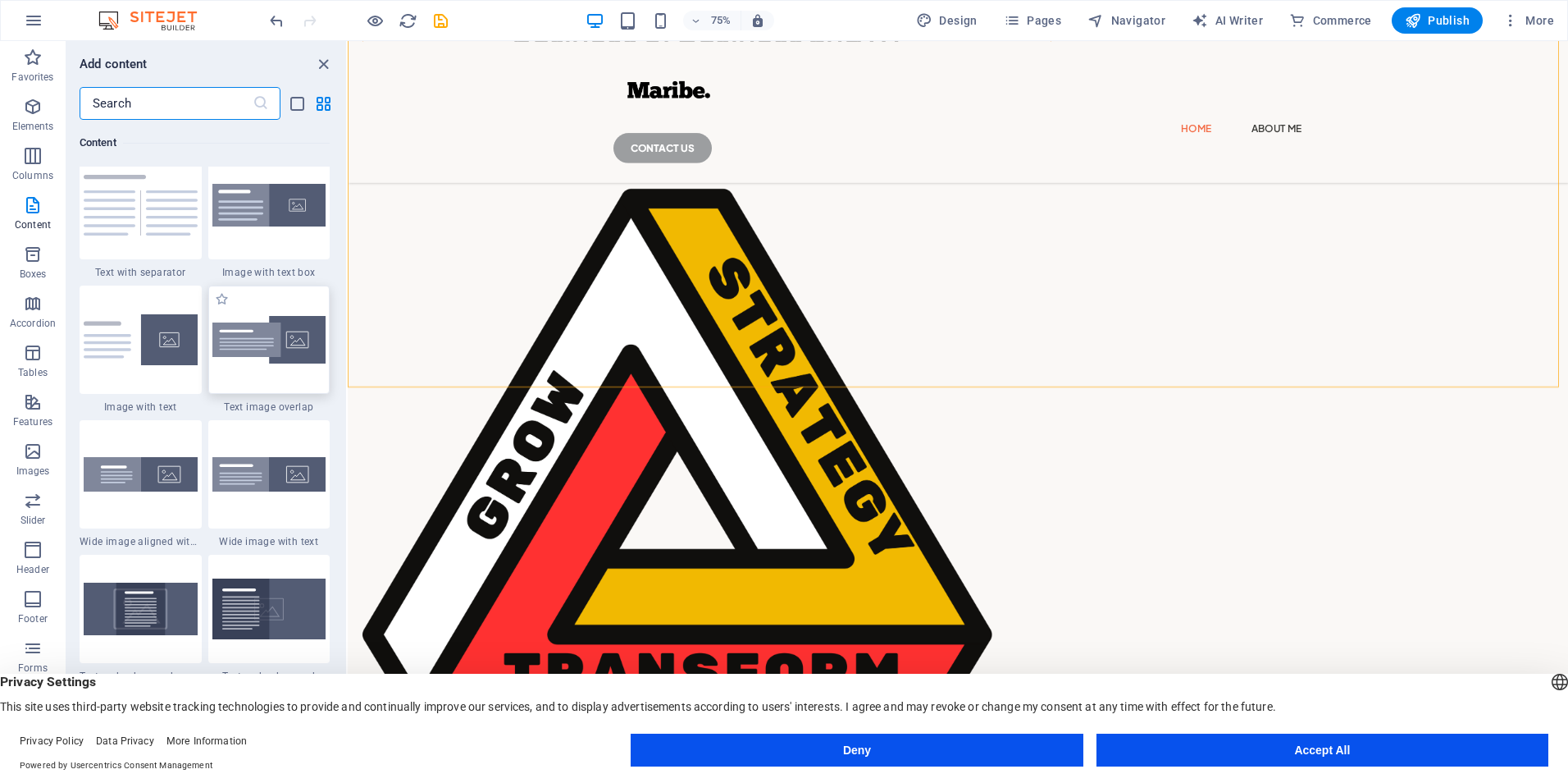
click at [274, 339] on img at bounding box center [269, 340] width 114 height 48
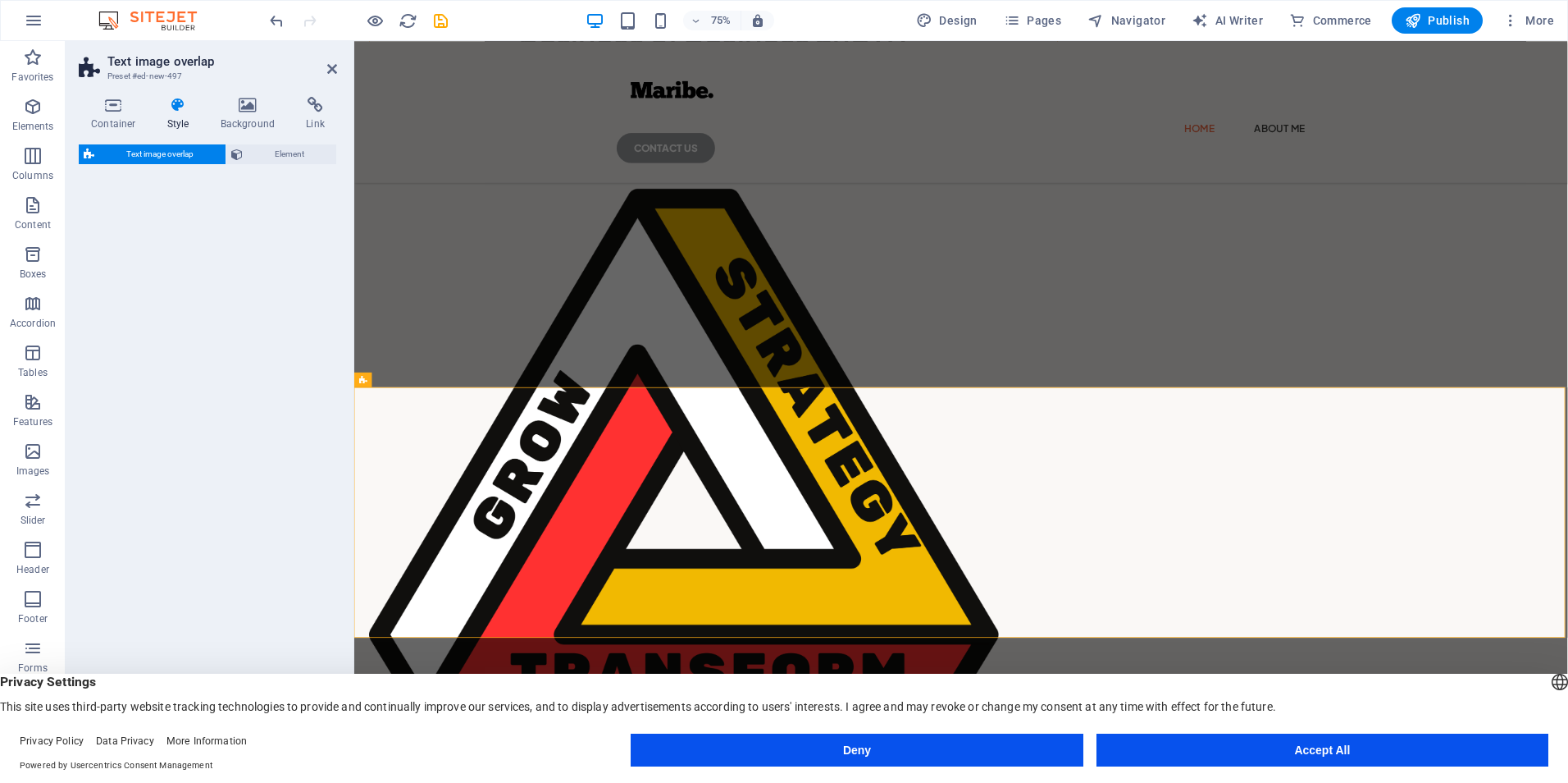
select select "rem"
select select "px"
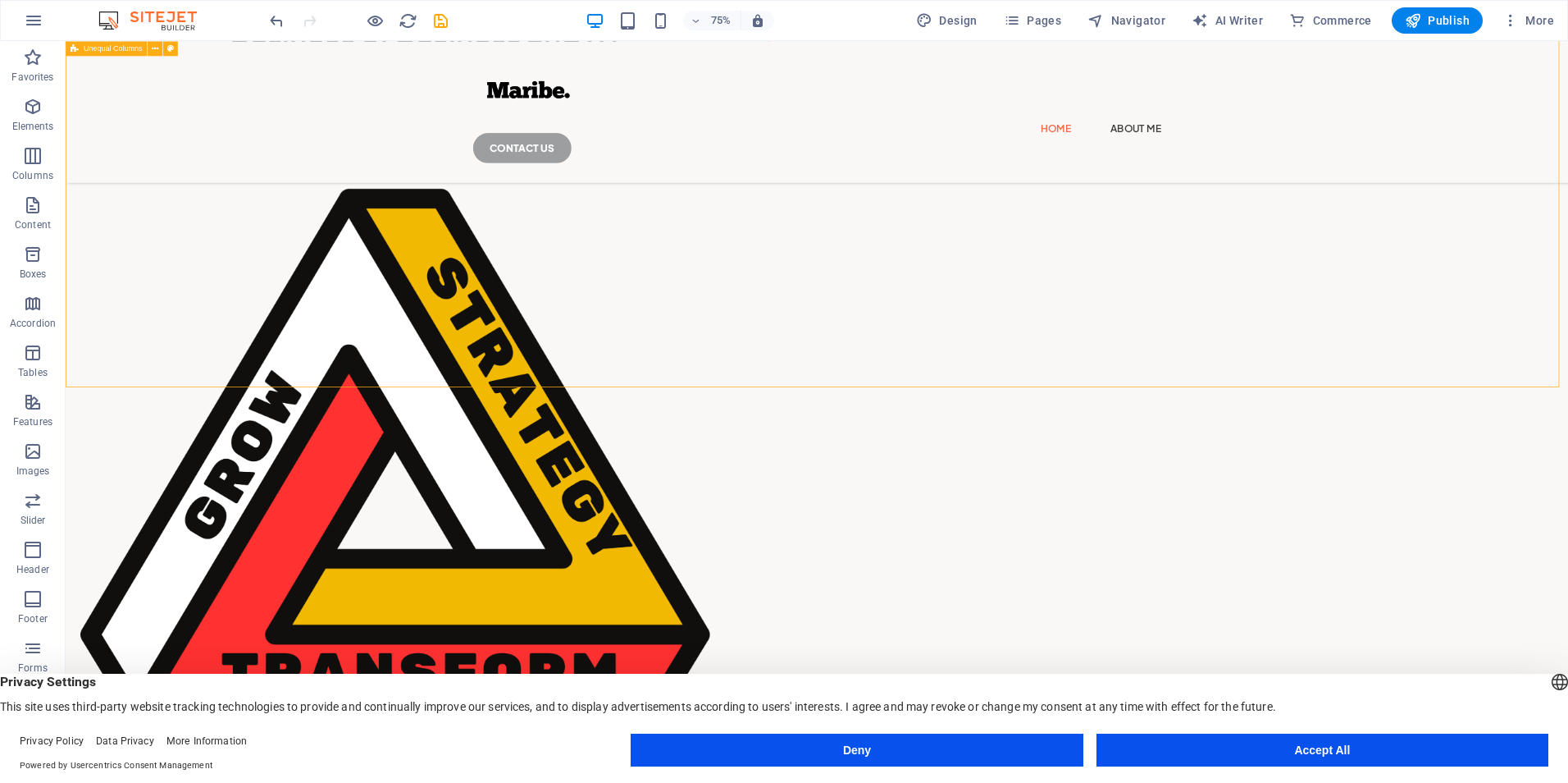
drag, startPoint x: 1500, startPoint y: 286, endPoint x: 1638, endPoint y: 332, distance: 145.5
click at [1567, 332] on div "Delivering simplified ways in transforming the business of Business and IT! [PE…" at bounding box center [1067, 483] width 2004 height 1163
drag, startPoint x: 1407, startPoint y: 273, endPoint x: 1372, endPoint y: 817, distance: 545.1
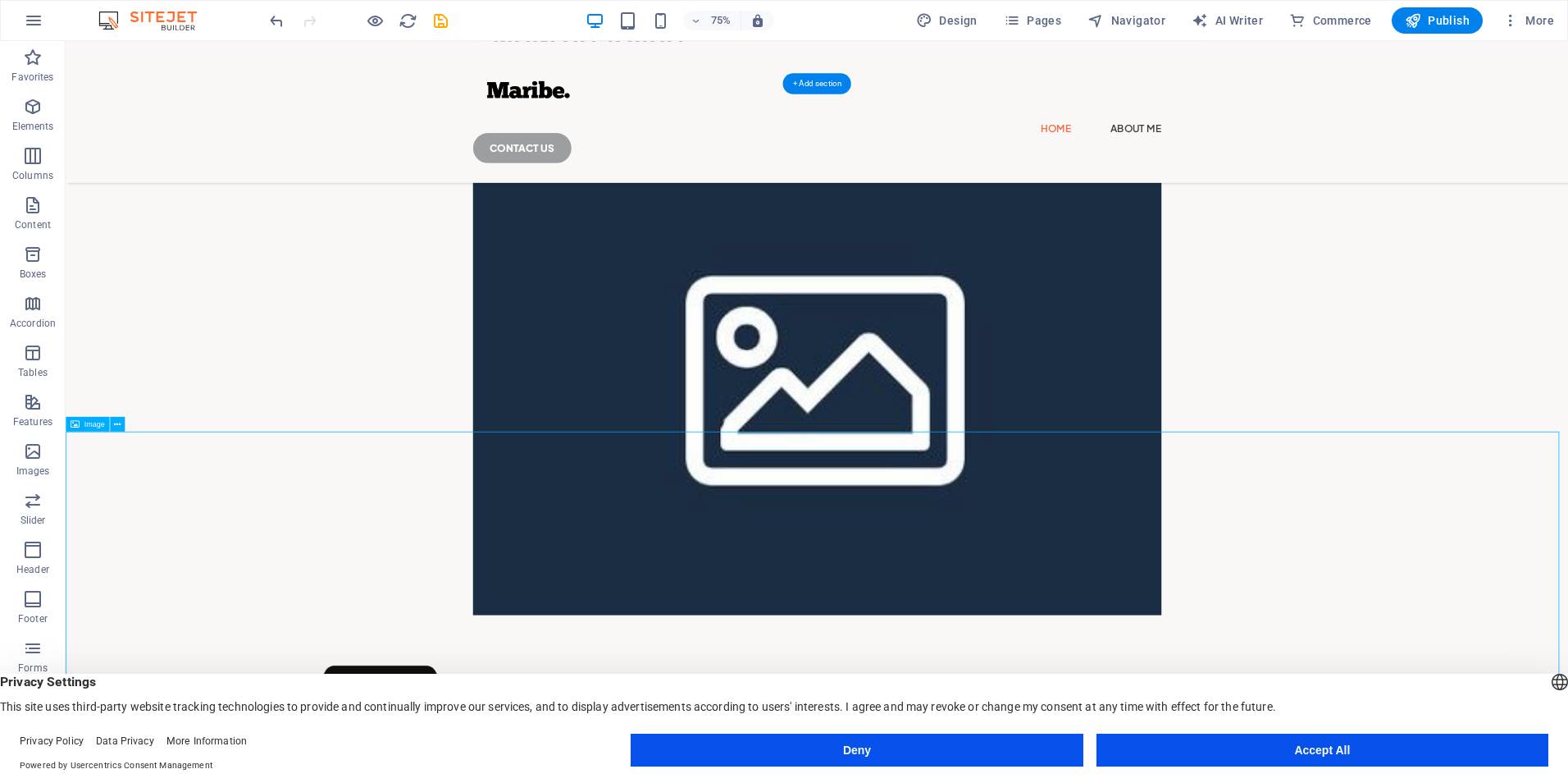
scroll to position [675, 0]
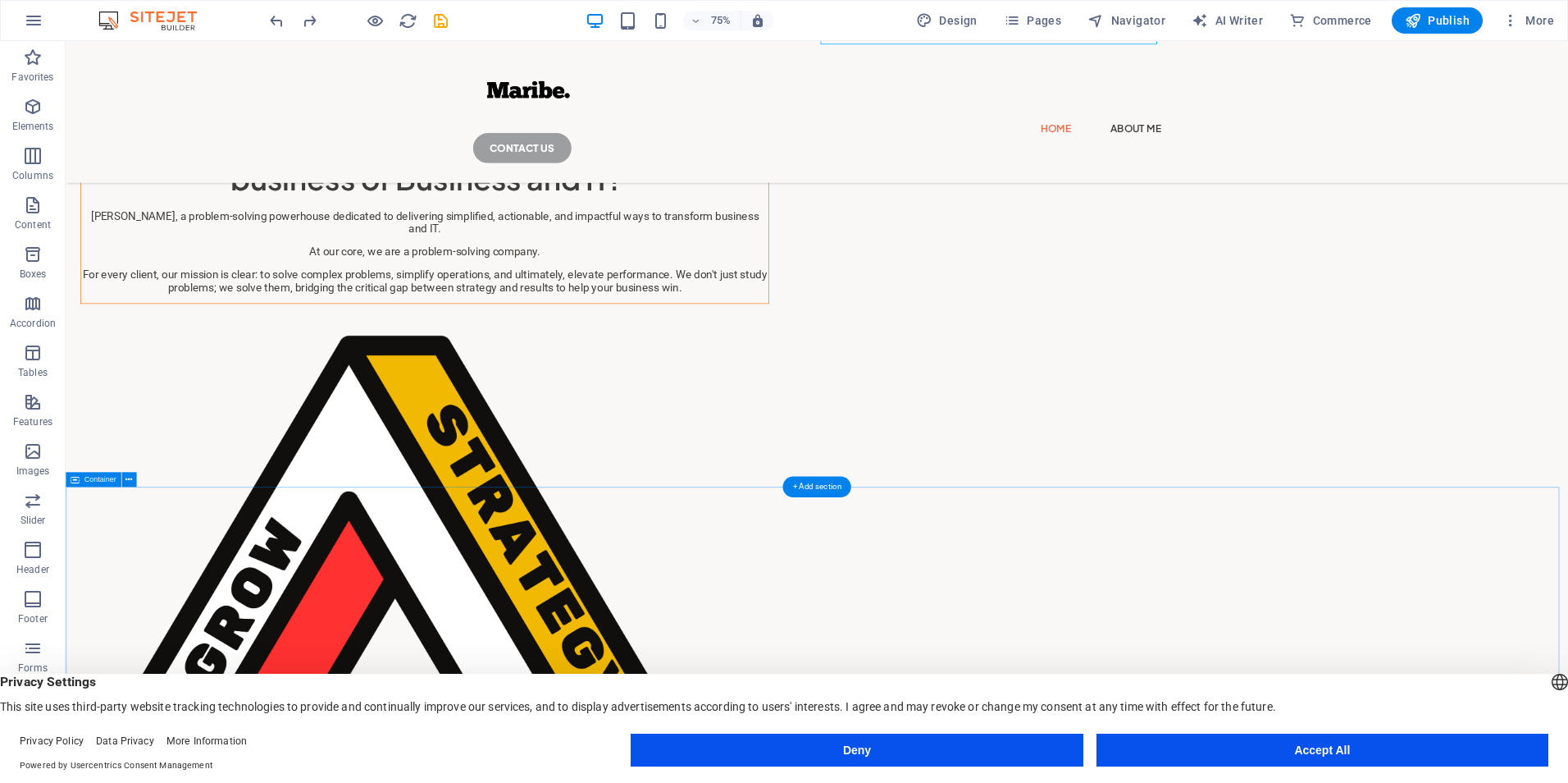
scroll to position [0, 0]
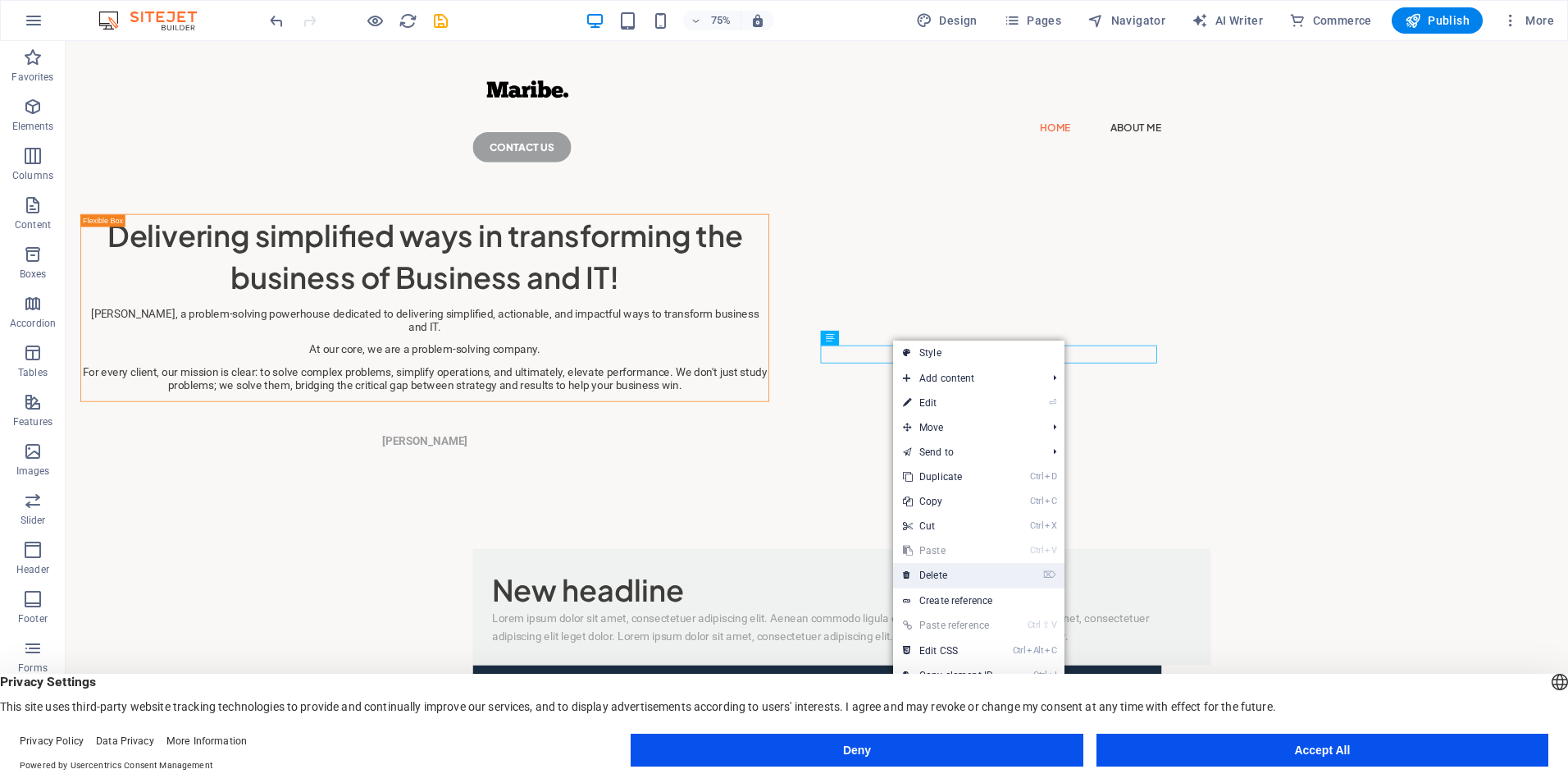
click at [969, 577] on link "⌦ Delete" at bounding box center [948, 575] width 110 height 25
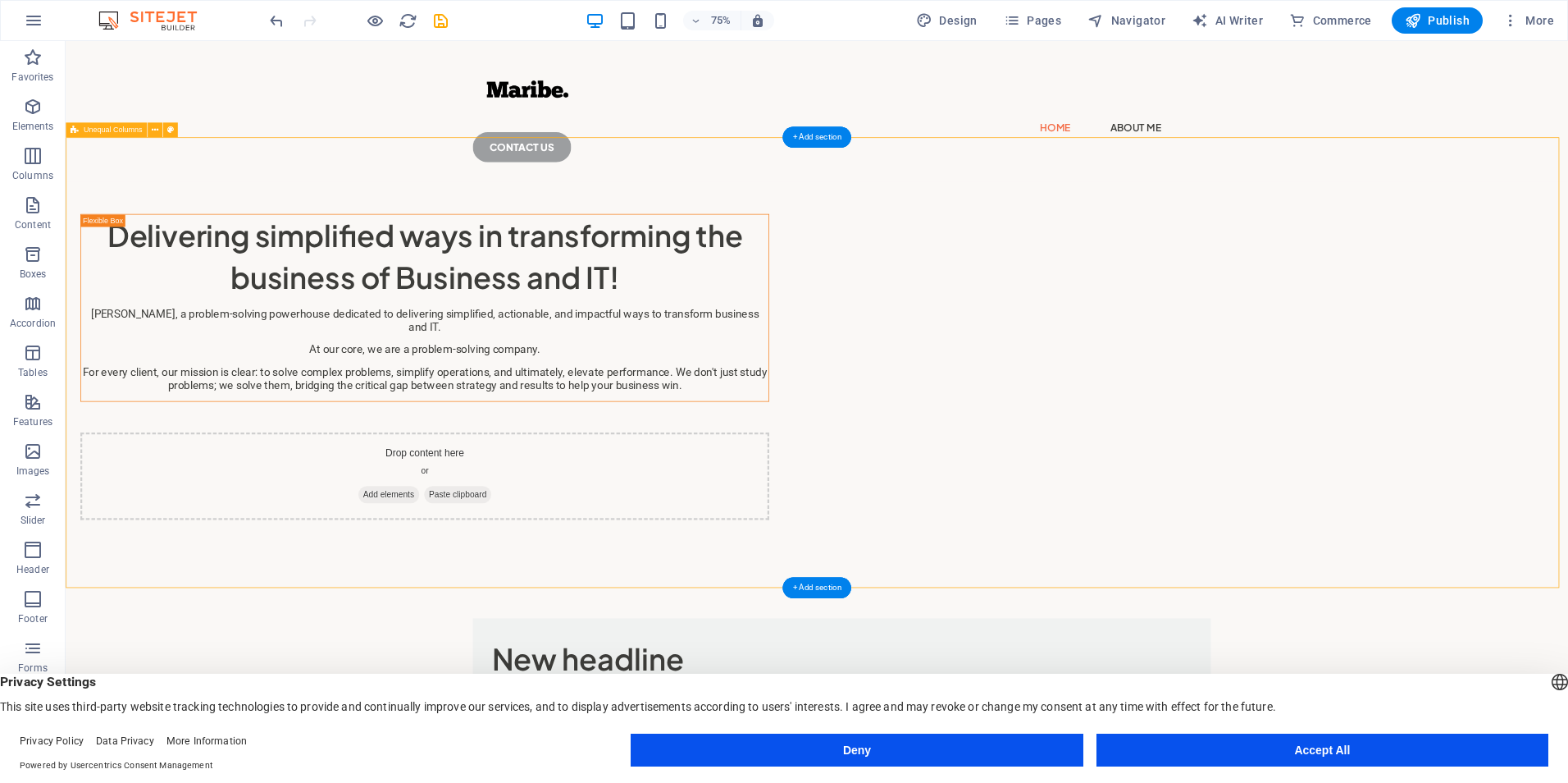
click at [1567, 477] on div "Delivering simplified ways in transforming the business of Business and IT! [PE…" at bounding box center [1067, 487] width 2004 height 516
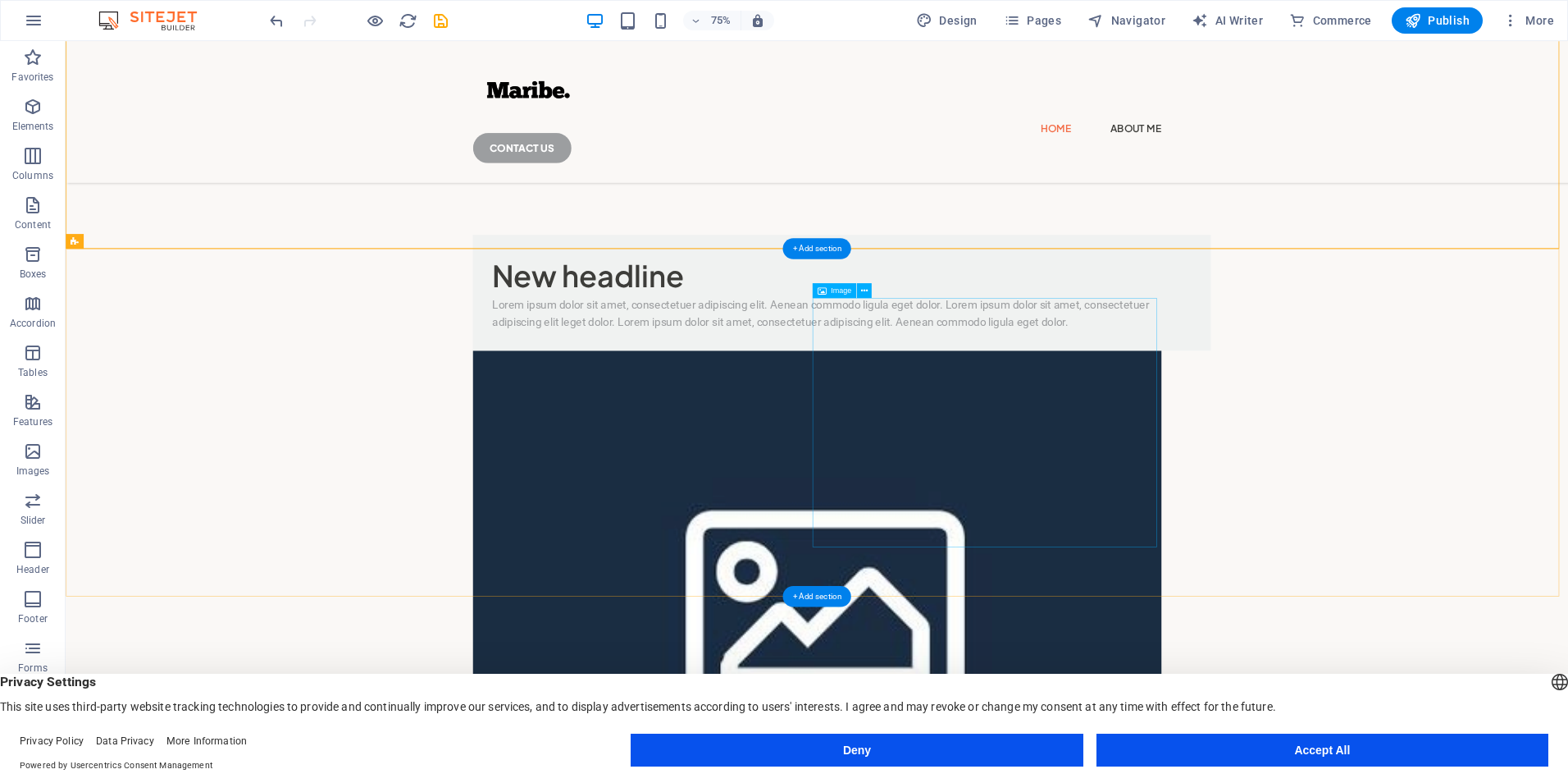
scroll to position [453, 0]
click at [1296, 454] on figure at bounding box center [1067, 786] width 919 height 664
click at [1225, 477] on figure at bounding box center [1067, 786] width 919 height 664
click at [824, 285] on icon at bounding box center [822, 290] width 9 height 15
click at [822, 290] on icon at bounding box center [822, 290] width 9 height 15
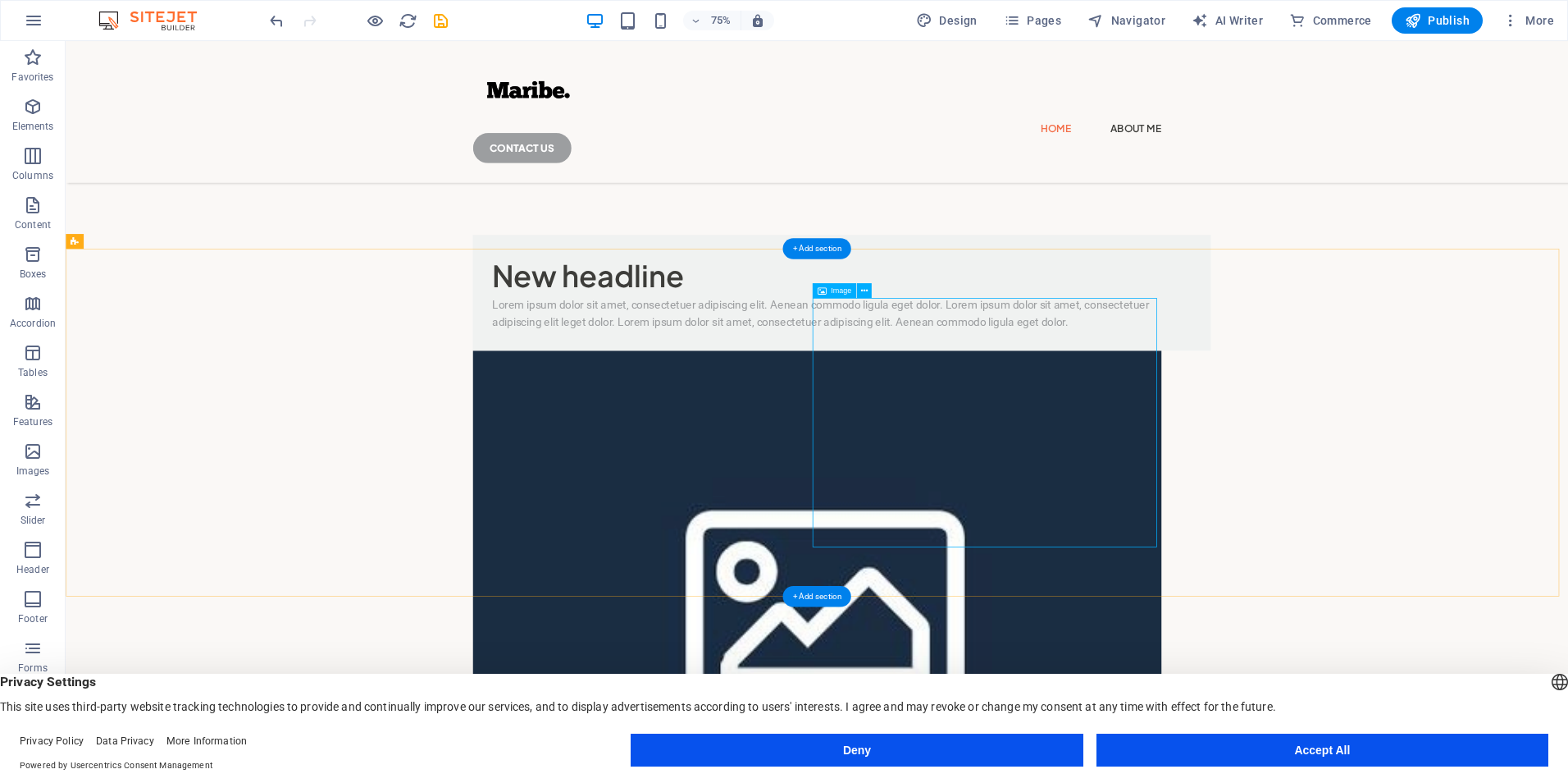
click at [1272, 483] on figure at bounding box center [1067, 786] width 919 height 664
click at [887, 380] on div "New headline" at bounding box center [1101, 353] width 932 height 55
select select "%"
click at [1274, 483] on figure at bounding box center [1067, 786] width 919 height 664
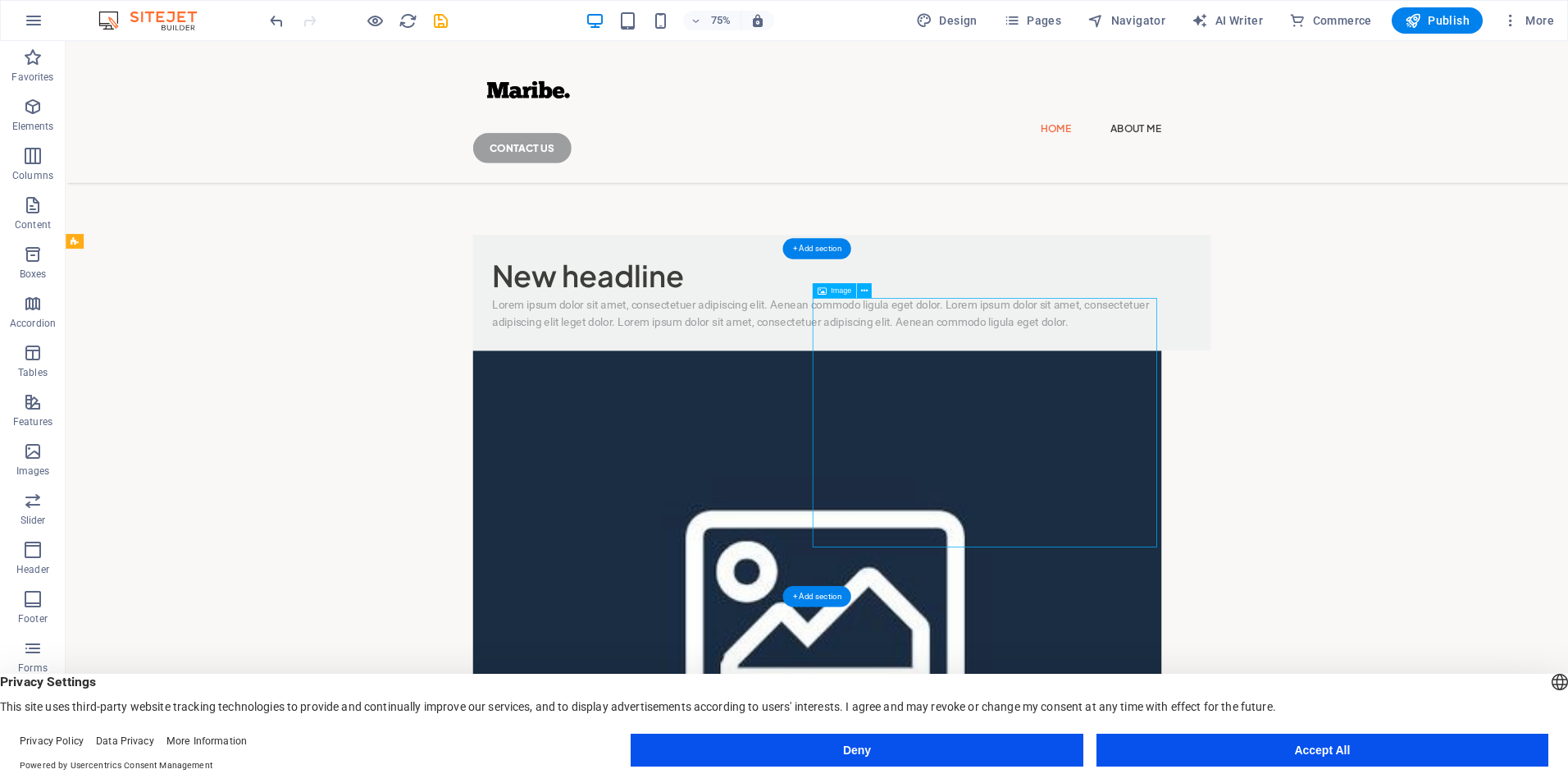
click at [1375, 505] on figure at bounding box center [1067, 786] width 919 height 664
select select "%"
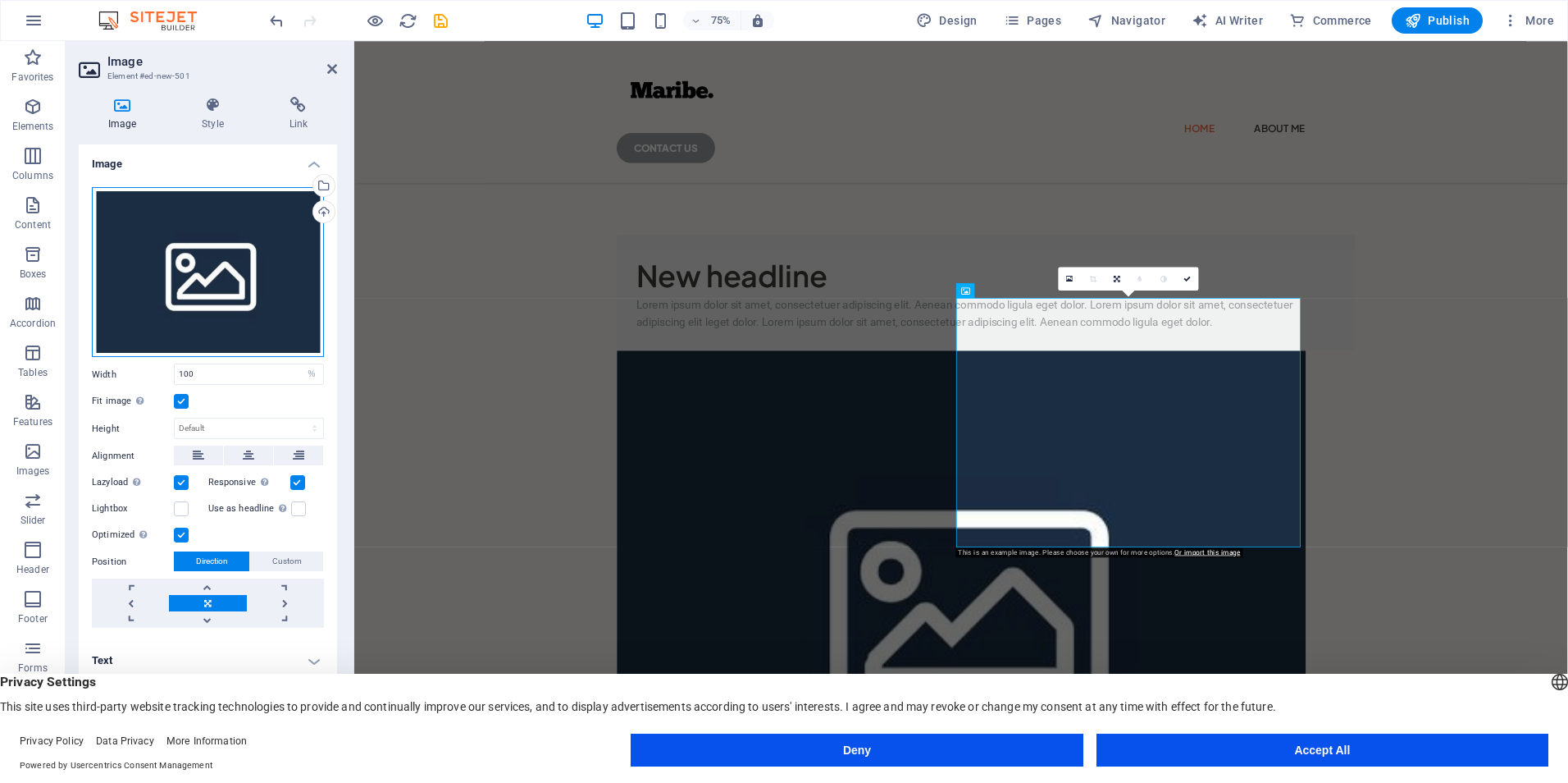
click at [237, 241] on div "Drag files here, click to choose files or select files from Files or our free s…" at bounding box center [208, 273] width 232 height 171
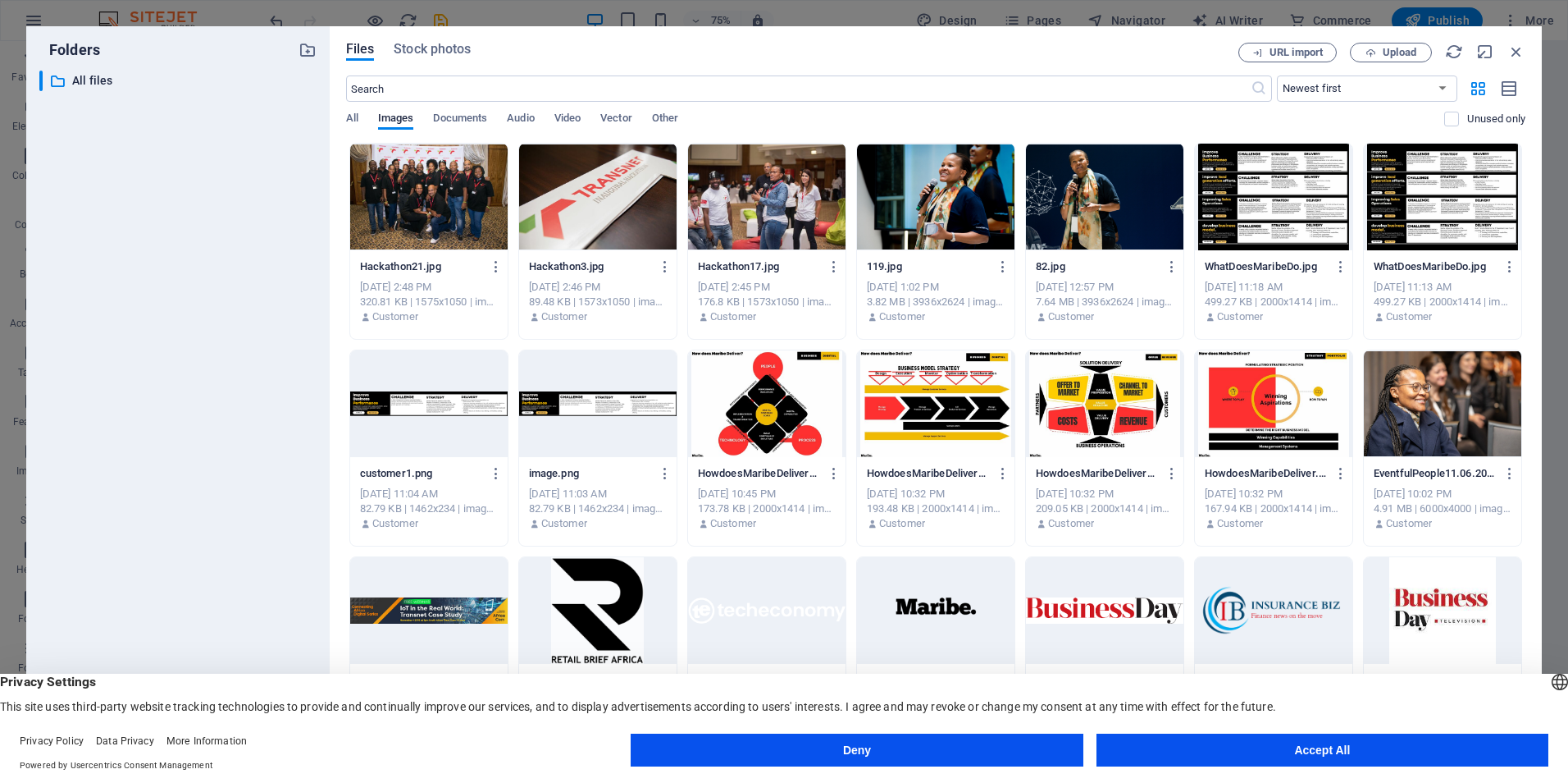
drag, startPoint x: 1527, startPoint y: 228, endPoint x: 1534, endPoint y: 366, distance: 138.2
click at [1534, 366] on div "Files Stock photos URL import Upload ​ Newest first Oldest first Name (A-Z) Nam…" at bounding box center [936, 391] width 1212 height 730
drag, startPoint x: 1567, startPoint y: 317, endPoint x: 1571, endPoint y: 428, distance: 111.1
click at [1567, 428] on html "[DOMAIN_NAME] Home Favorites Elements Columns Content Boxes Accordion Tables Fe…" at bounding box center [784, 392] width 1568 height 783
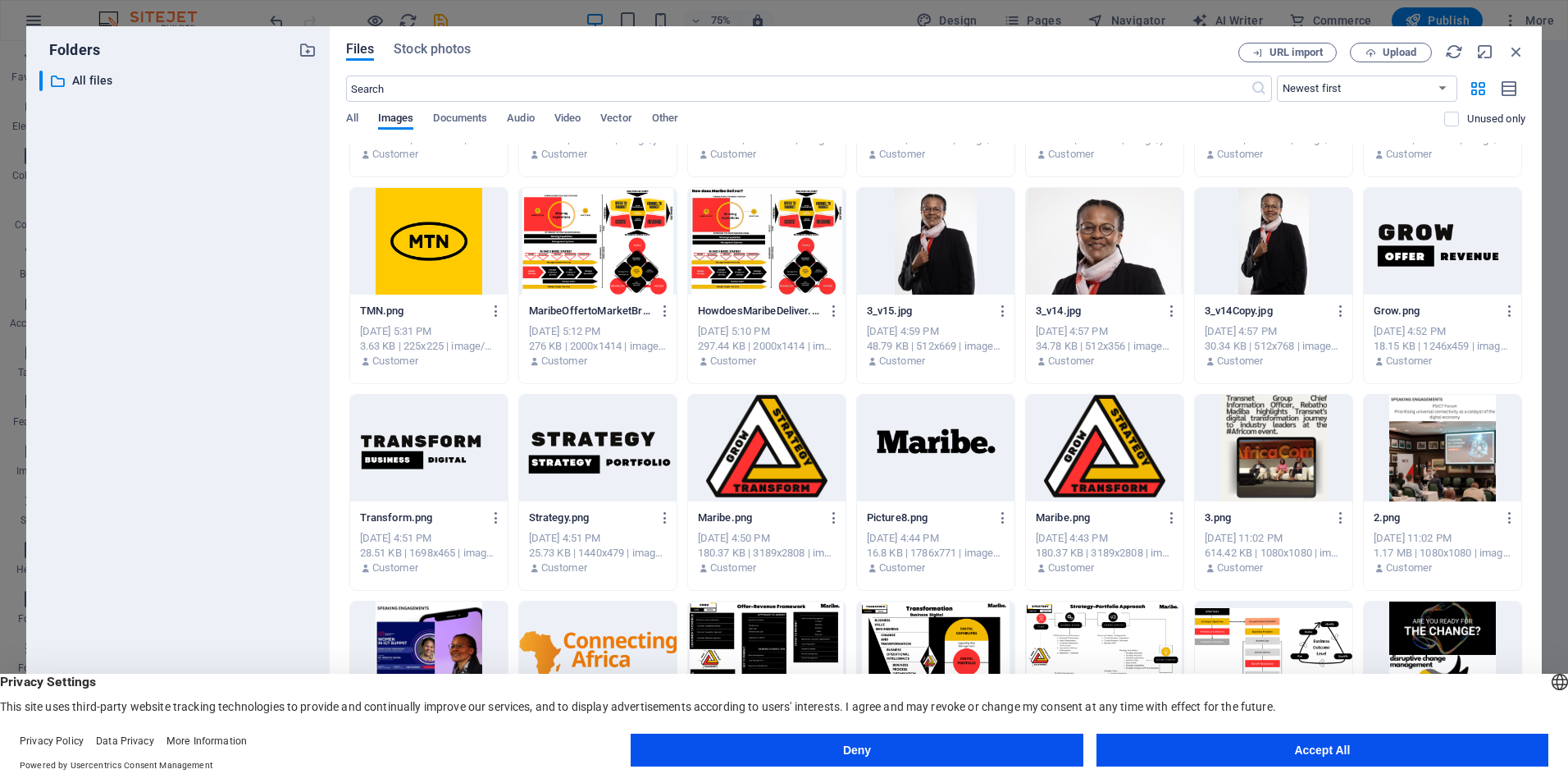
scroll to position [785, 0]
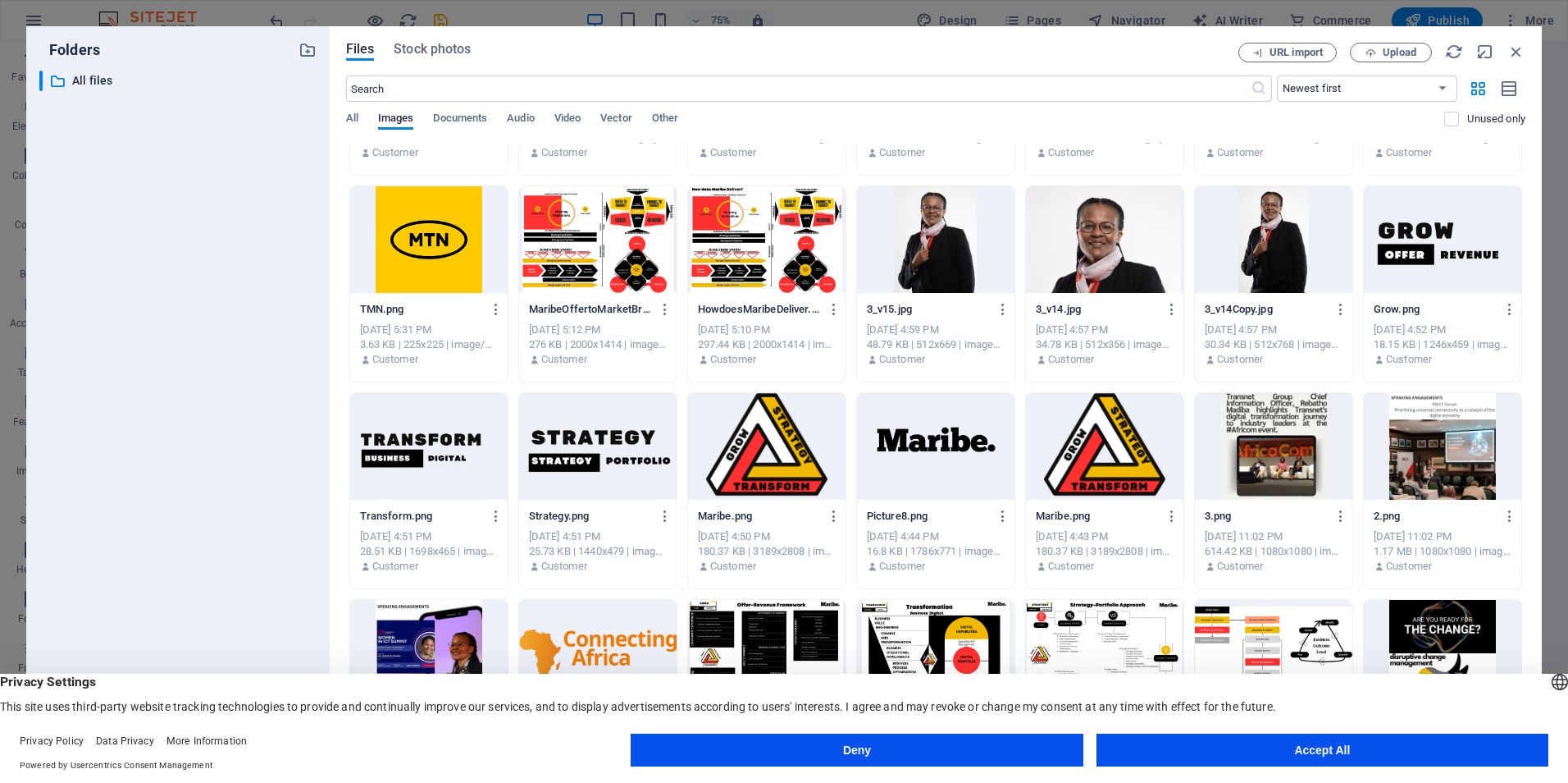
click at [736, 414] on div at bounding box center [767, 446] width 158 height 107
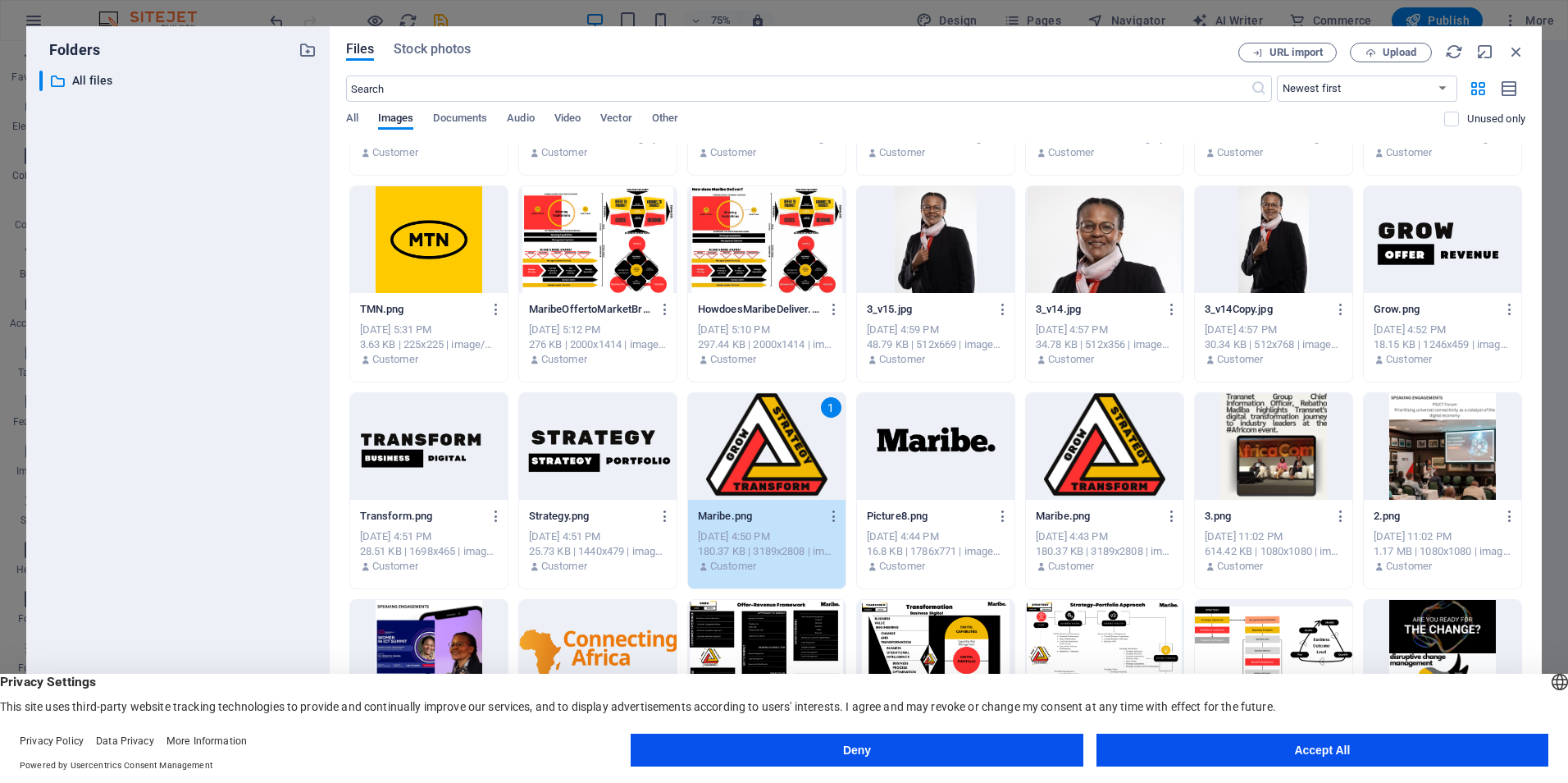
click at [770, 459] on div "1" at bounding box center [767, 446] width 158 height 107
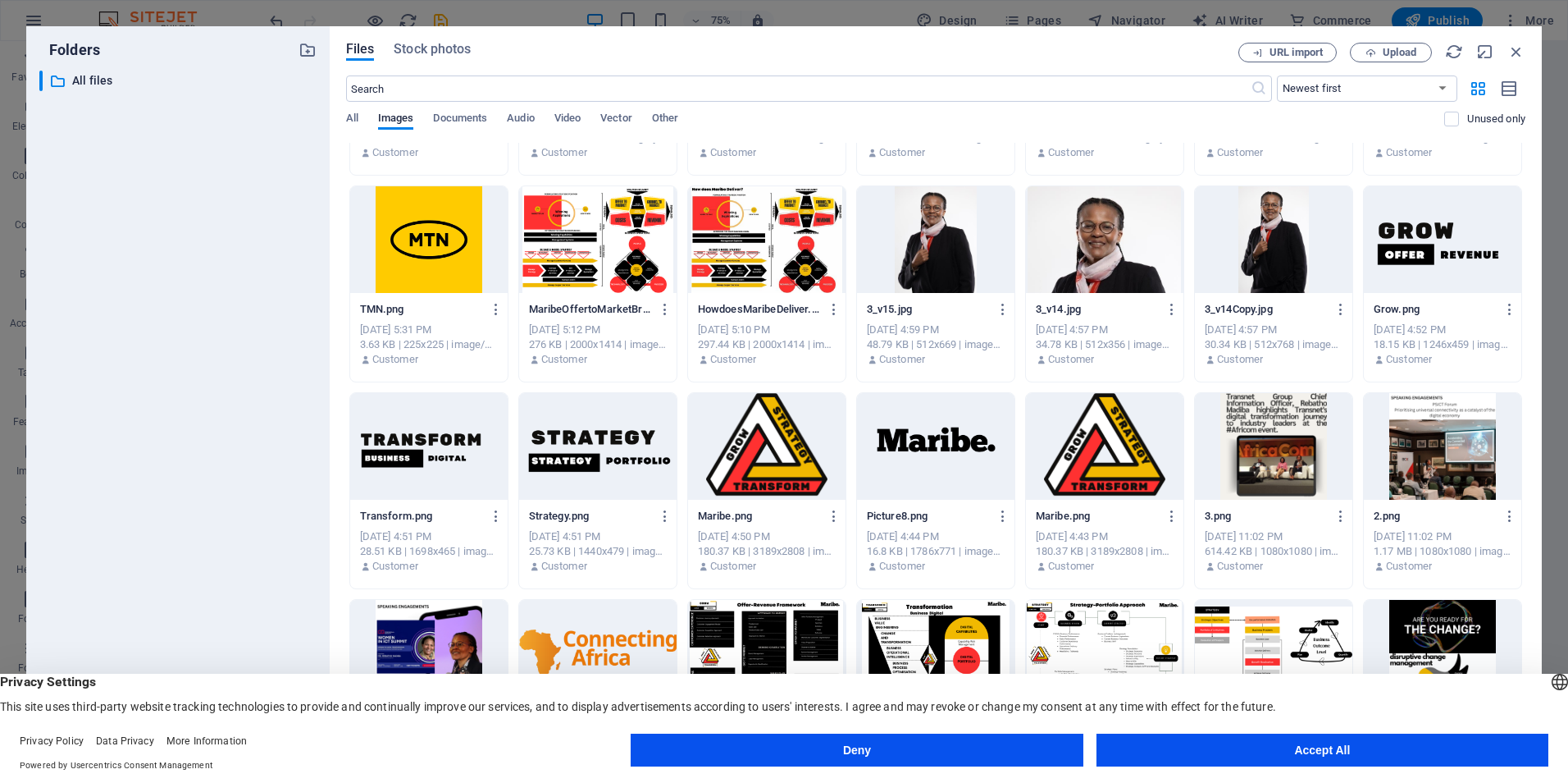
click at [770, 459] on div at bounding box center [767, 446] width 158 height 107
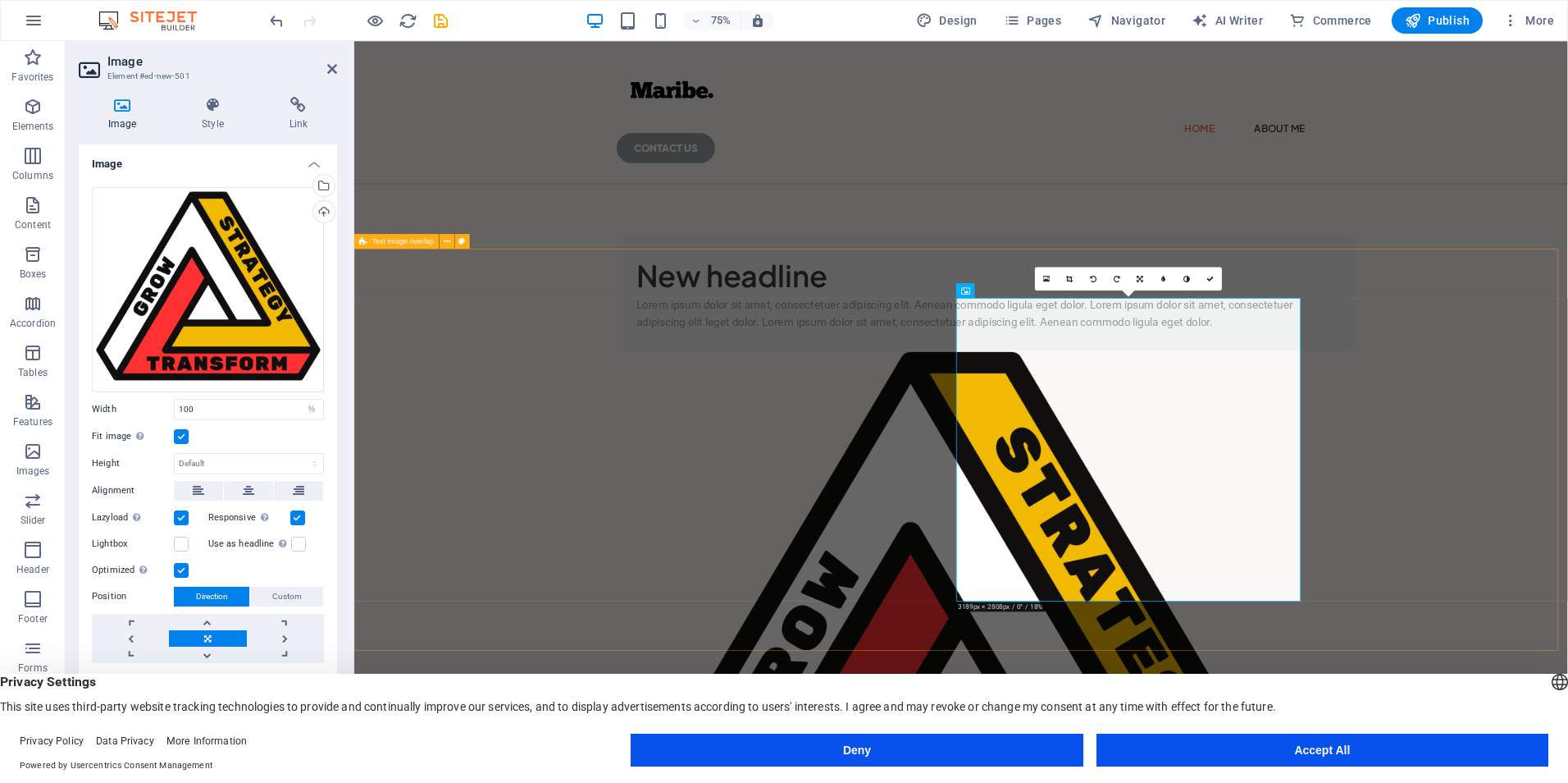
click at [1567, 377] on div "New headline Lorem ipsum dolor sit amet, consectetuer adipiscing elit. Aenean c…" at bounding box center [1163, 781] width 1618 height 1096
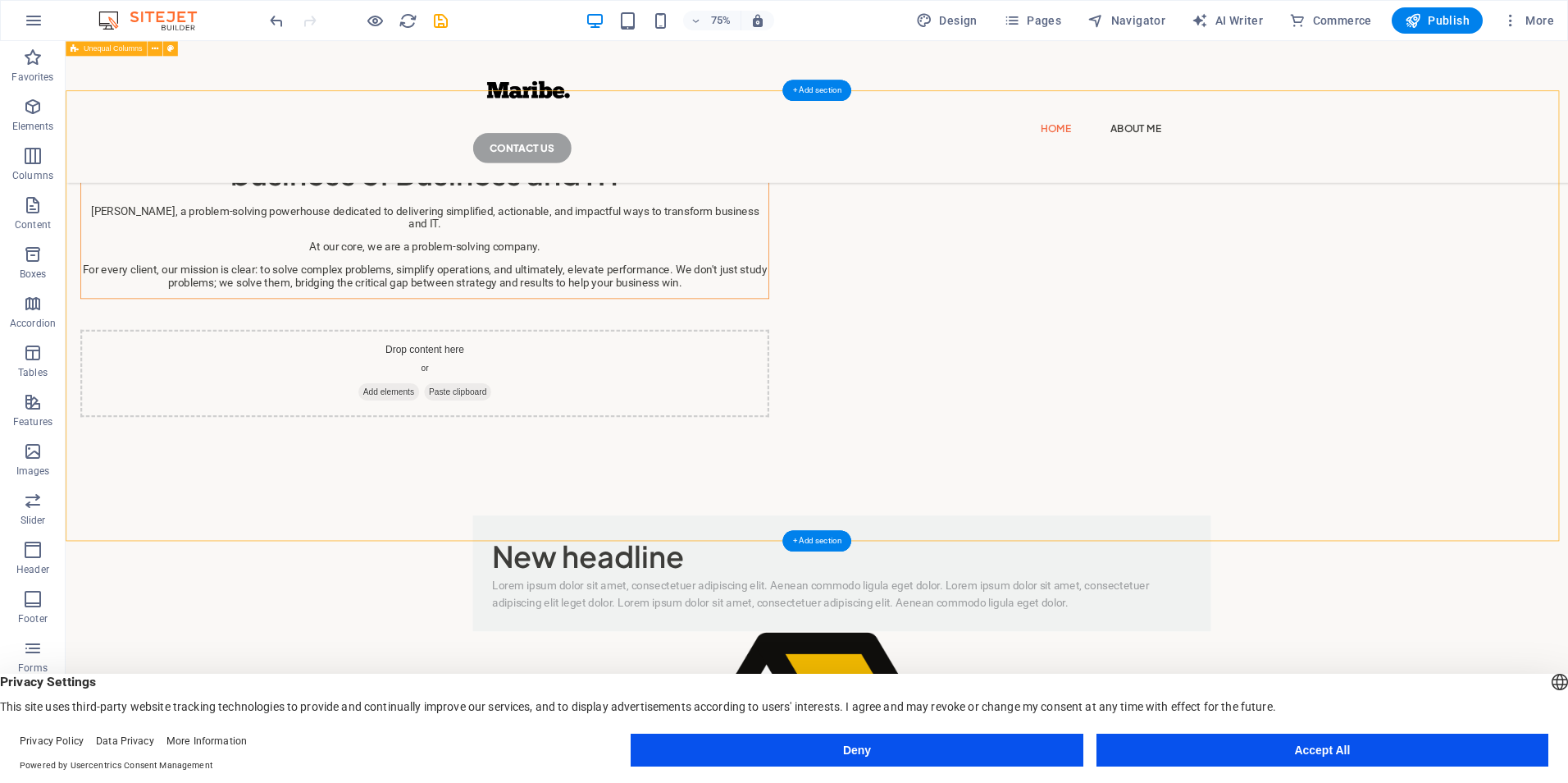
scroll to position [59, 0]
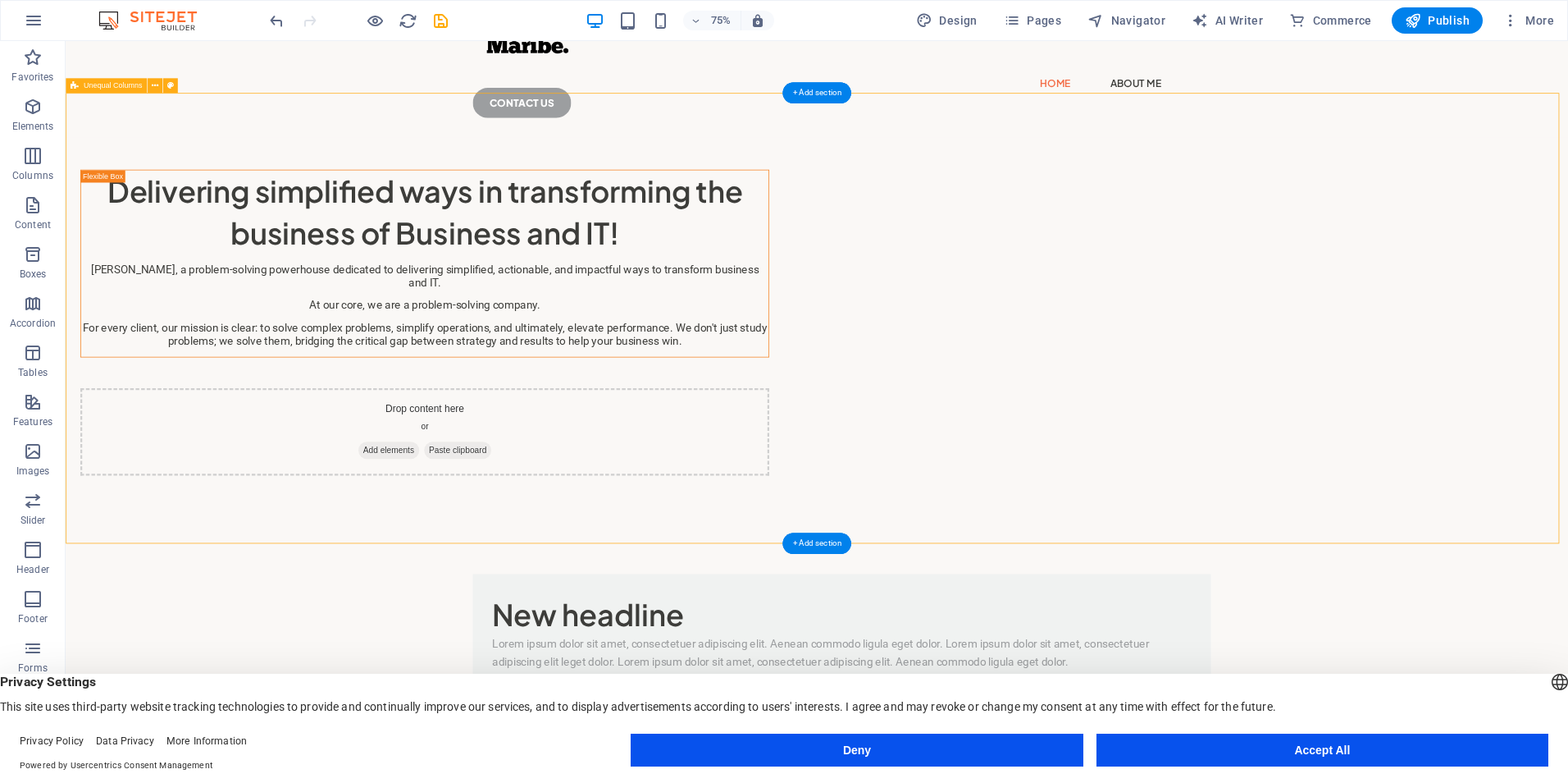
click at [1278, 185] on div "Delivering simplified ways in transforming the business of Business and IT! [PE…" at bounding box center [1067, 428] width 2004 height 516
click at [1004, 504] on div "Drop content here or Add elements Paste clipboard" at bounding box center [544, 562] width 919 height 117
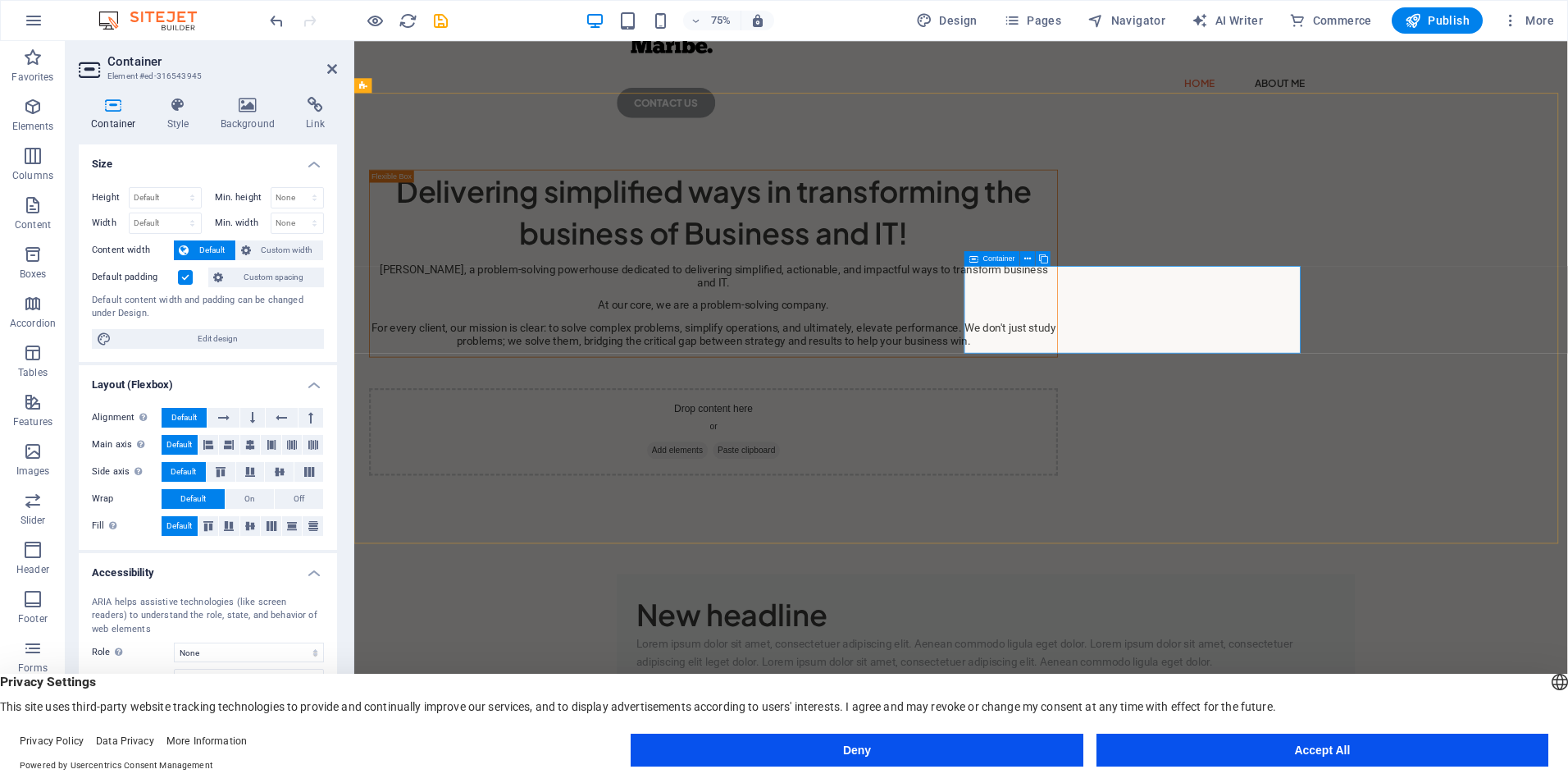
click at [826, 575] on span "Add elements" at bounding box center [785, 586] width 82 height 23
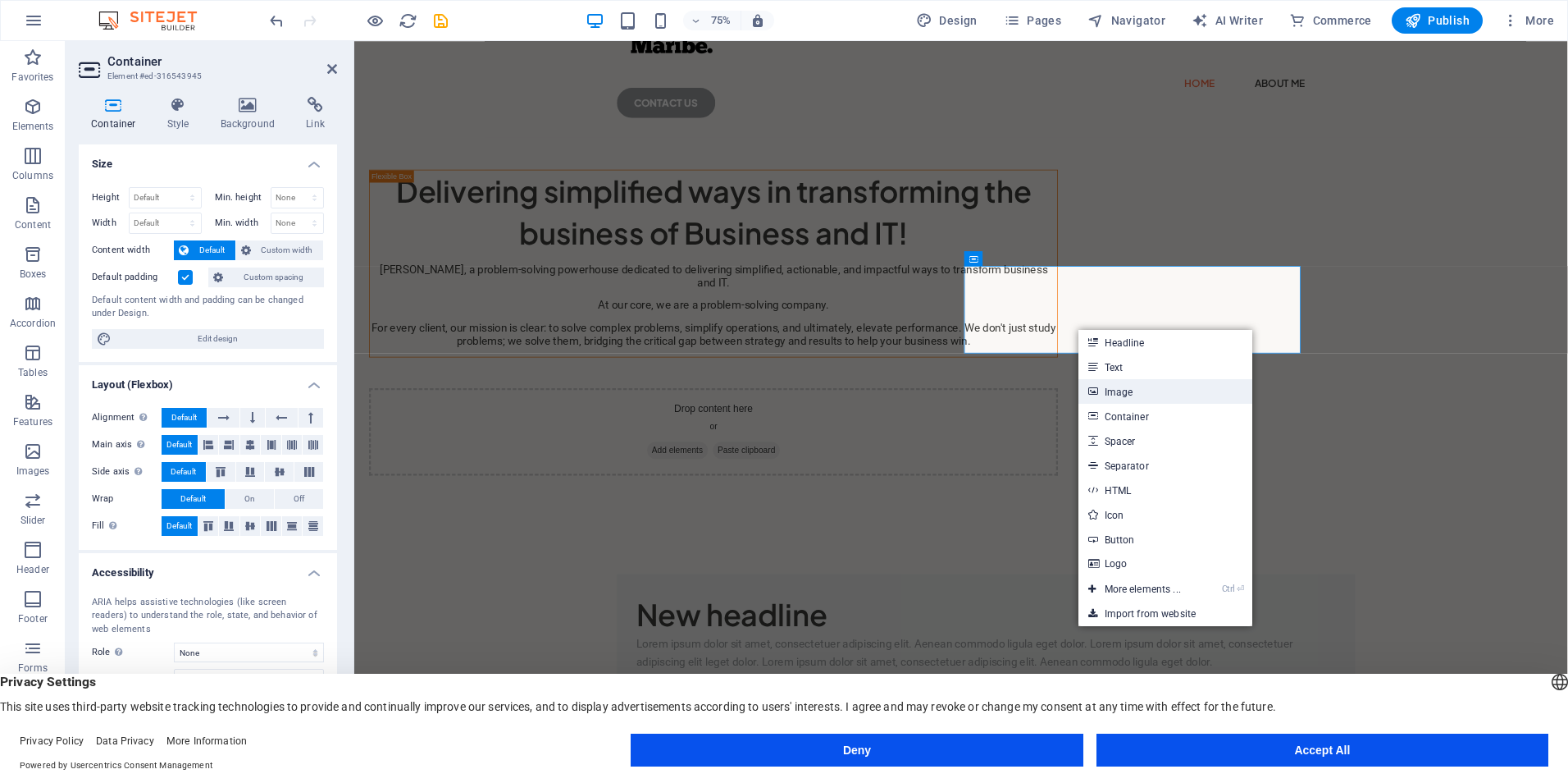
click at [1096, 394] on icon at bounding box center [1092, 392] width 8 height 25
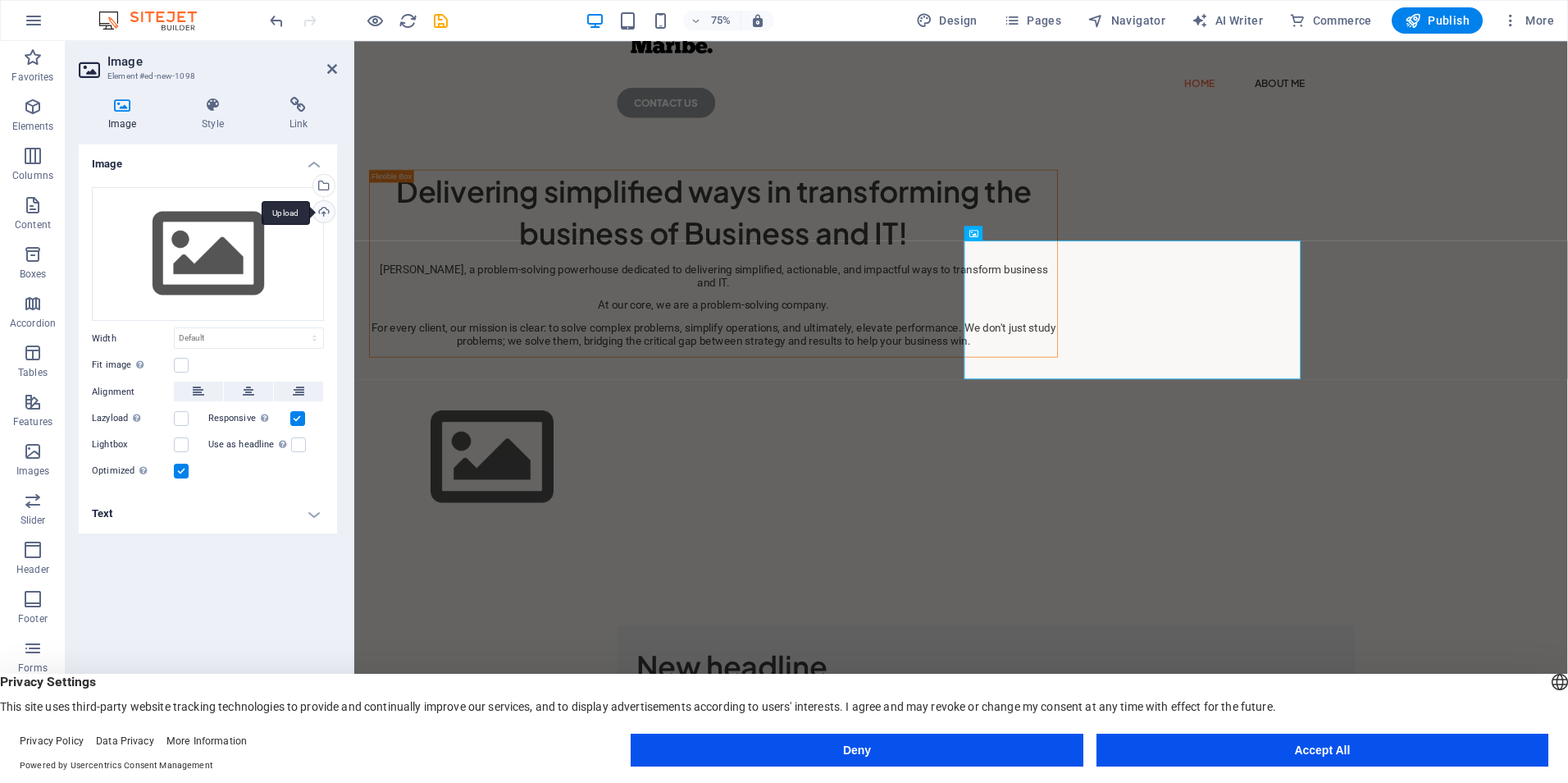
click at [323, 204] on div "Upload" at bounding box center [322, 213] width 25 height 25
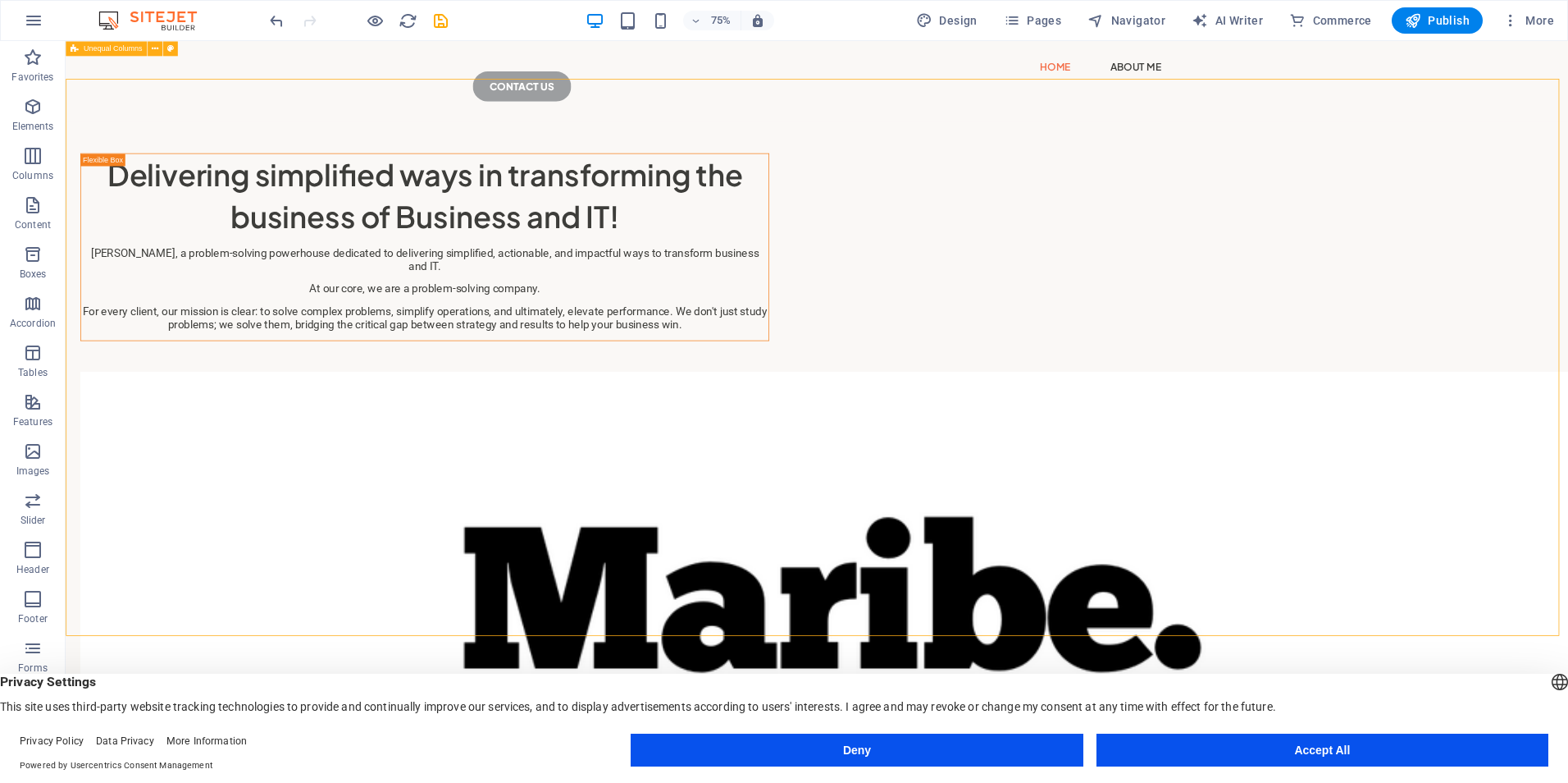
scroll to position [82, 0]
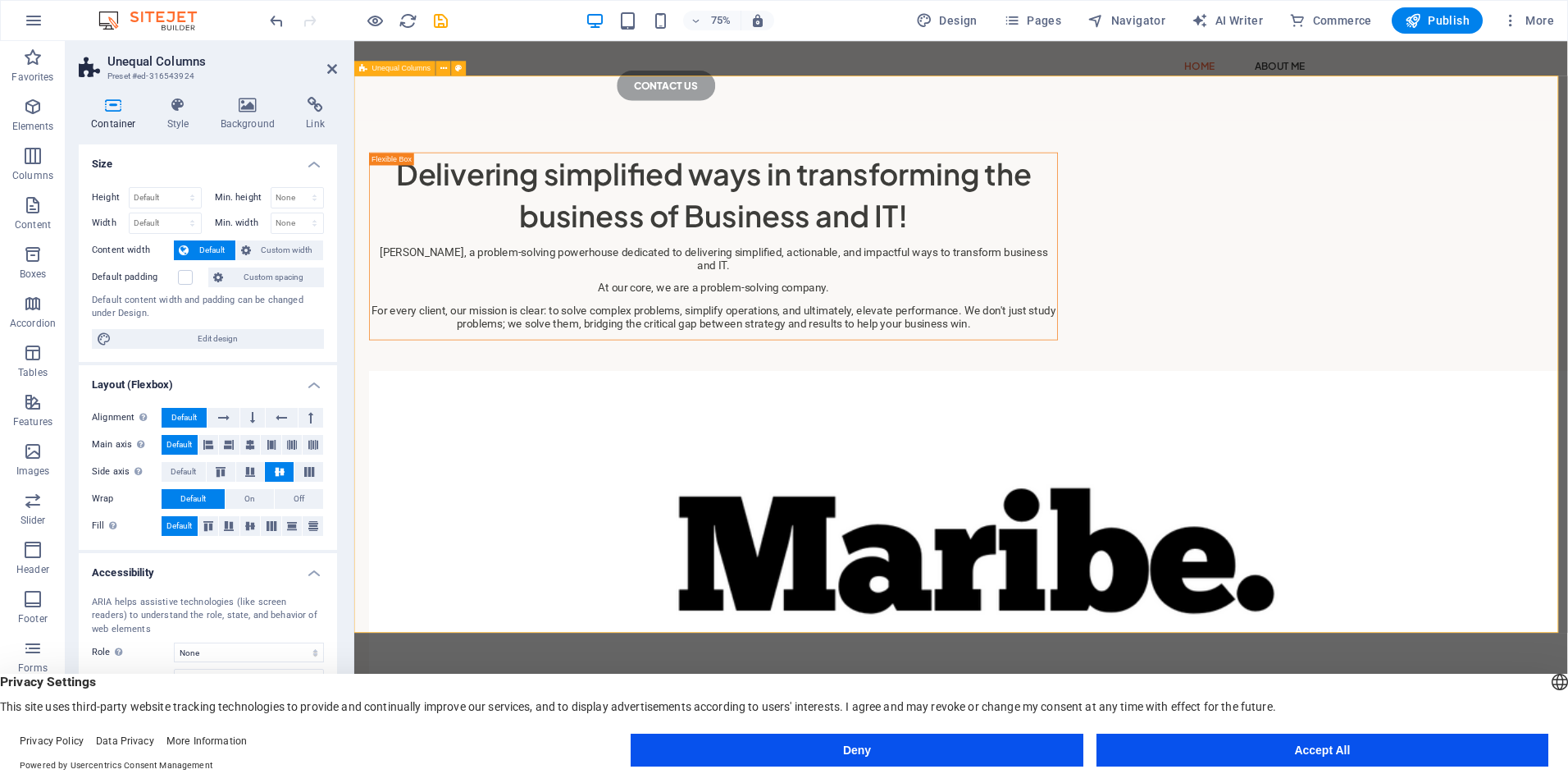
click at [252, 116] on h4 "Background" at bounding box center [251, 113] width 86 height 34
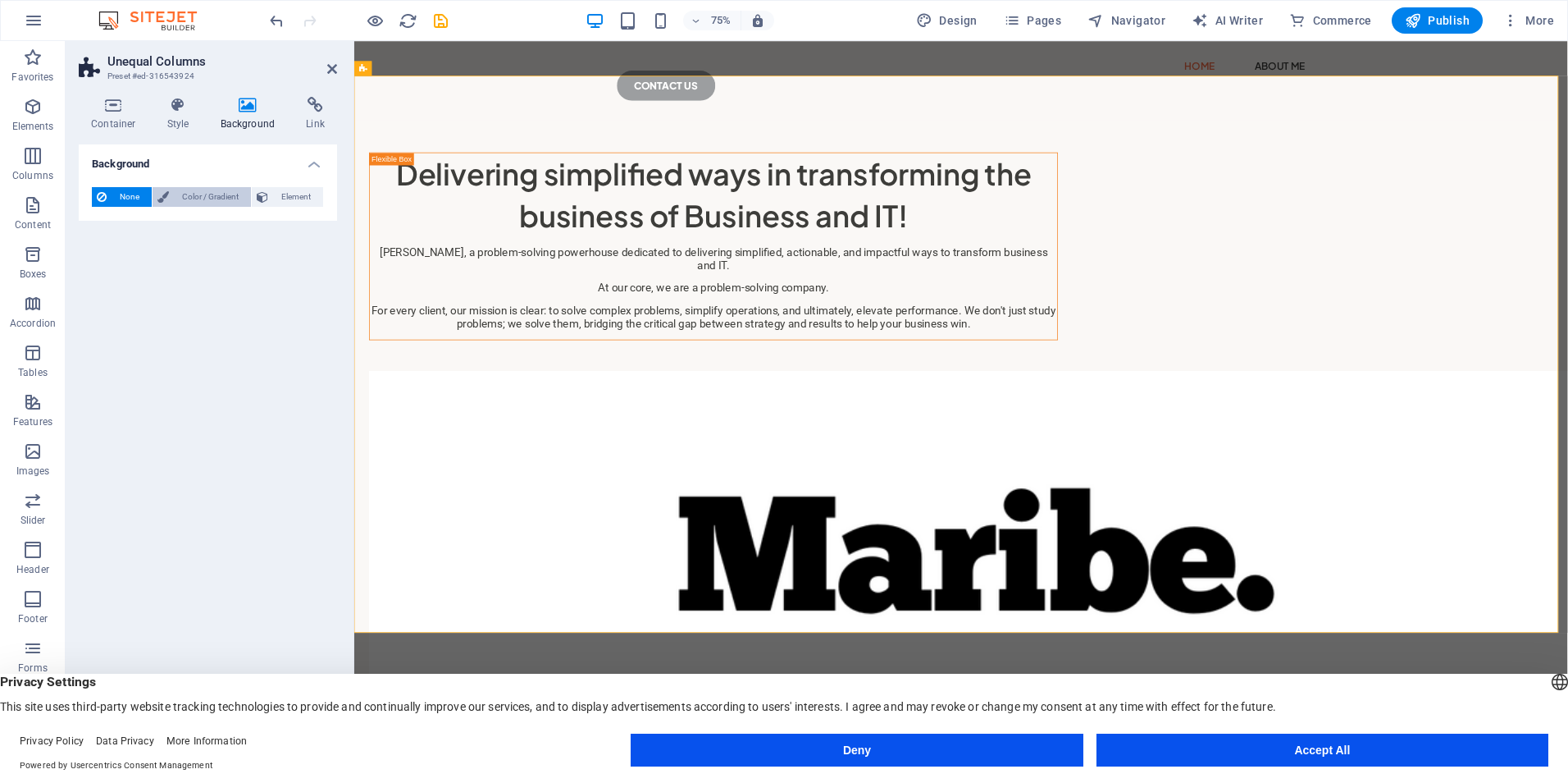
click at [206, 200] on span "Color / Gradient" at bounding box center [210, 197] width 72 height 19
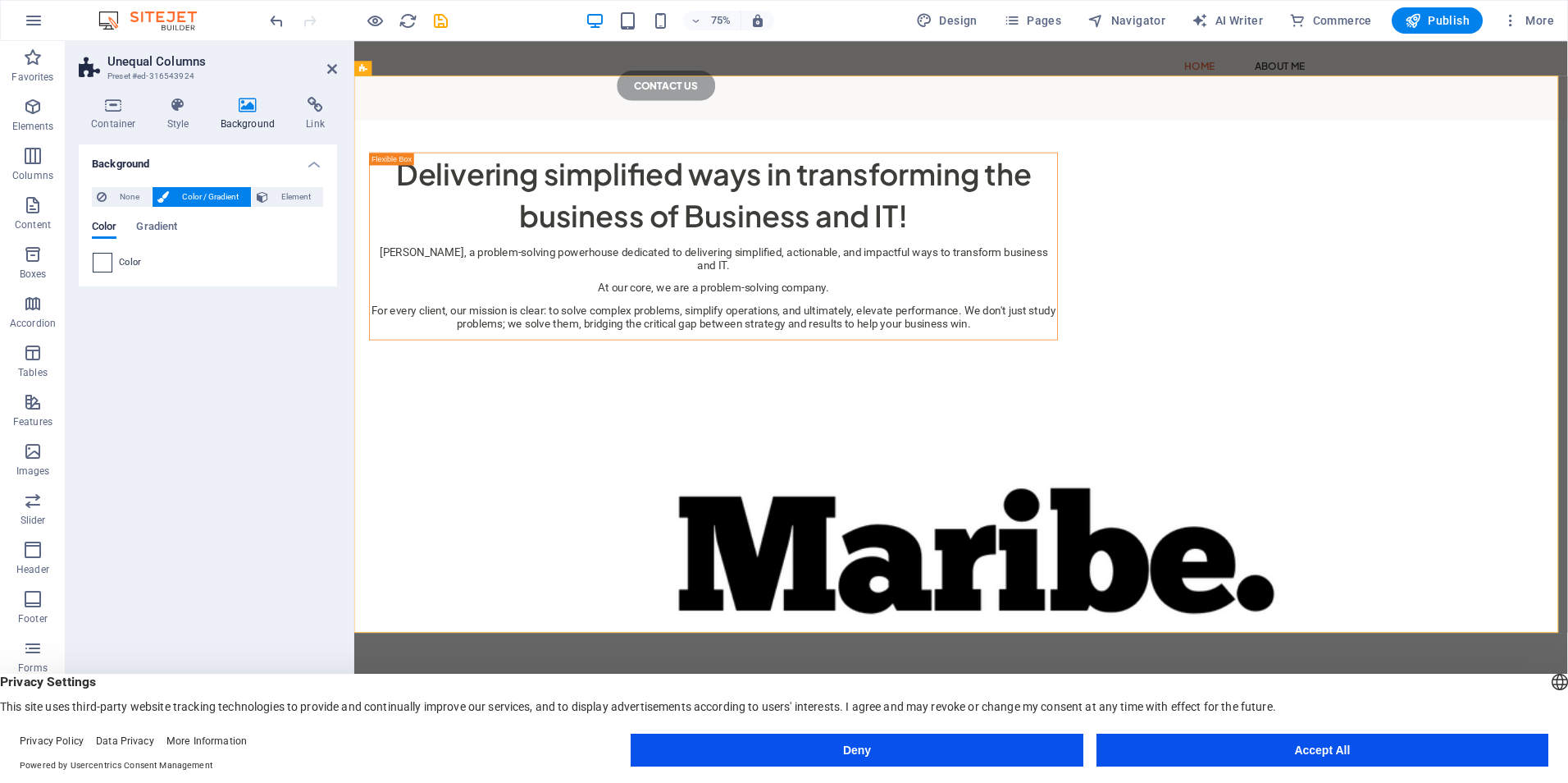
click at [103, 261] on span at bounding box center [102, 262] width 18 height 18
type input "#ffffff"
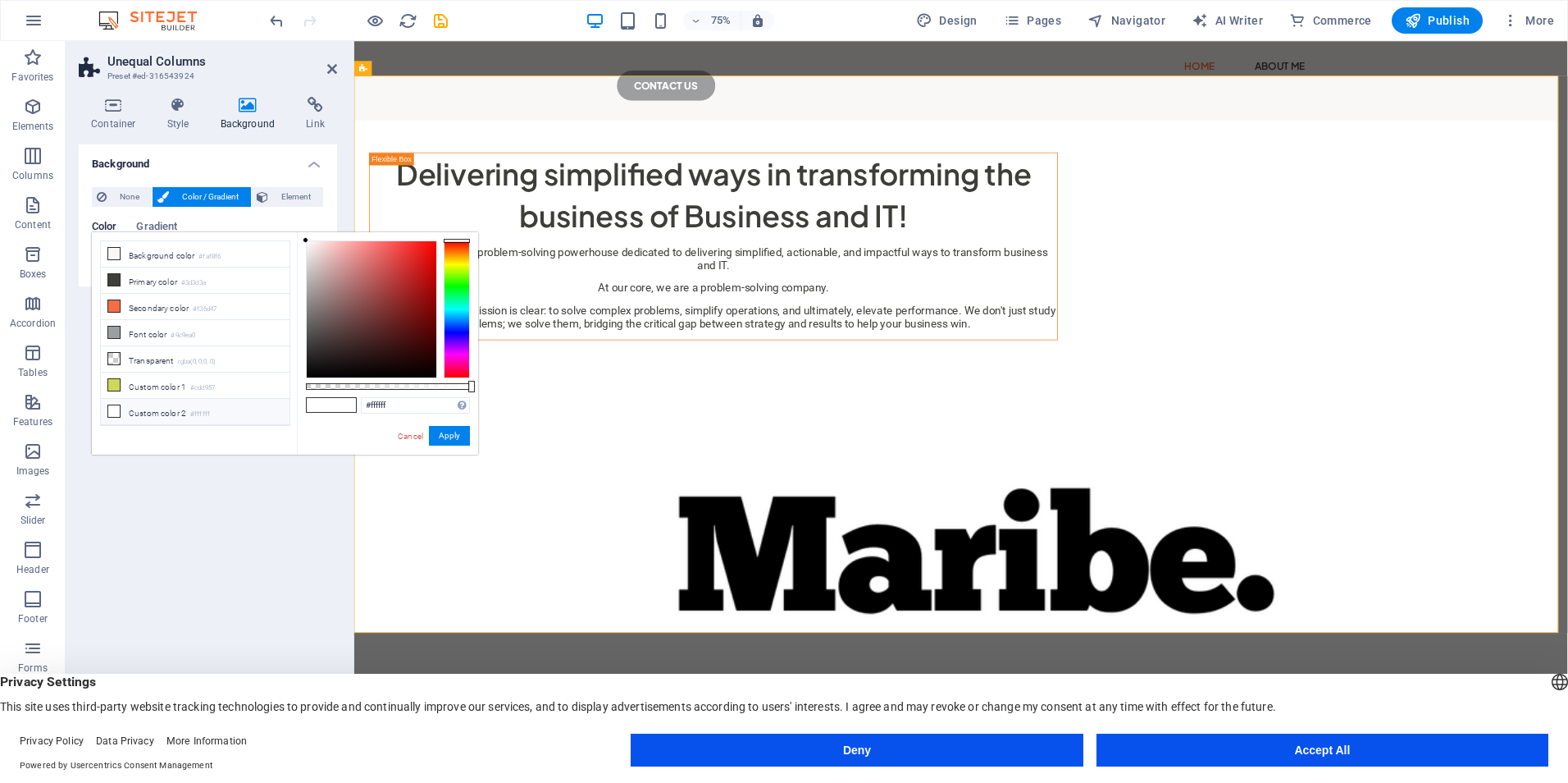
click at [124, 408] on li "Custom color 2 #ffffff" at bounding box center [195, 412] width 188 height 26
click at [117, 405] on icon at bounding box center [114, 411] width 11 height 11
click at [439, 439] on button "Apply" at bounding box center [450, 435] width 41 height 19
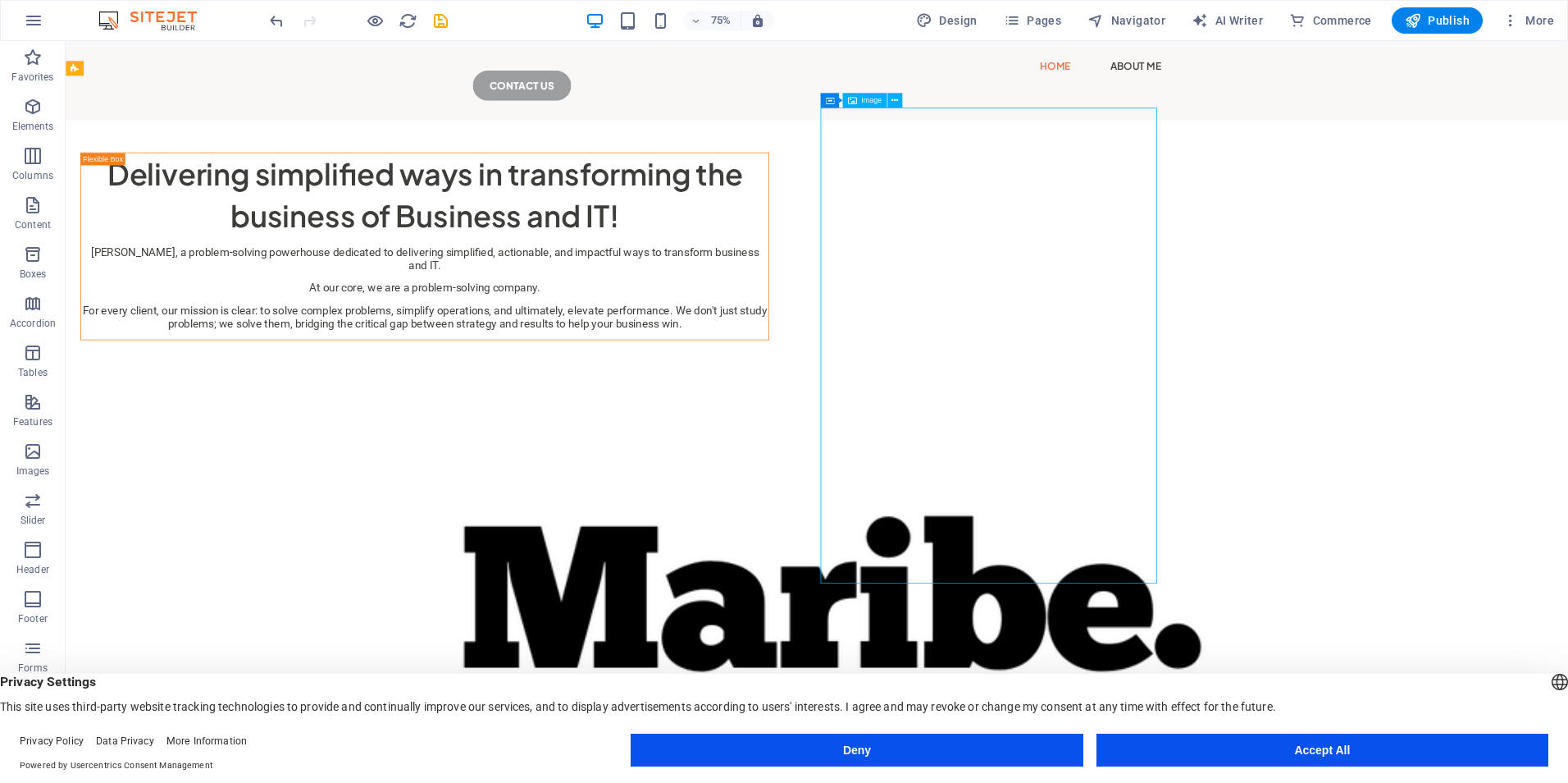
drag, startPoint x: 1067, startPoint y: 308, endPoint x: 1451, endPoint y: 306, distance: 384.0
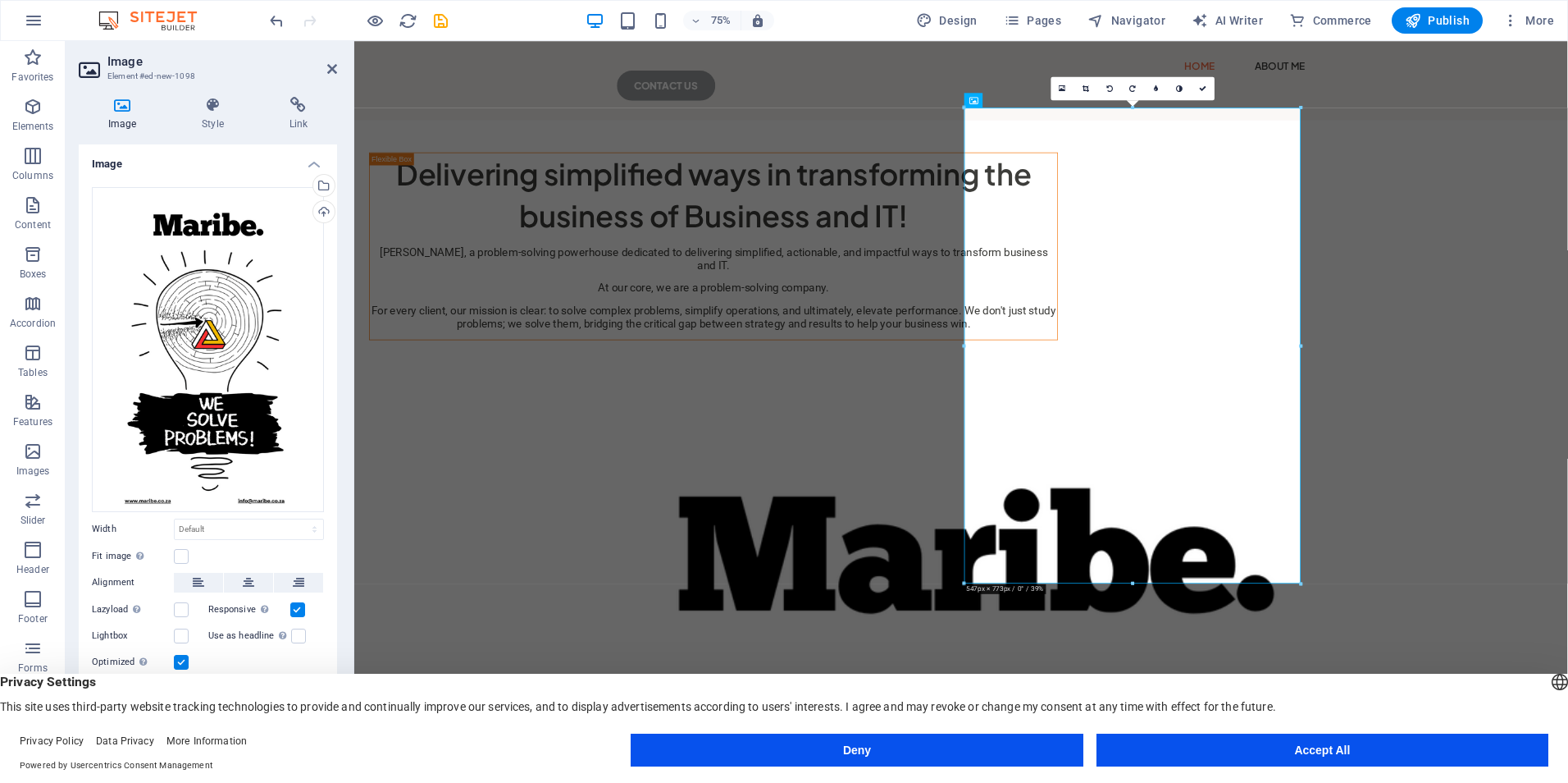
click at [1083, 87] on icon at bounding box center [1085, 89] width 6 height 7
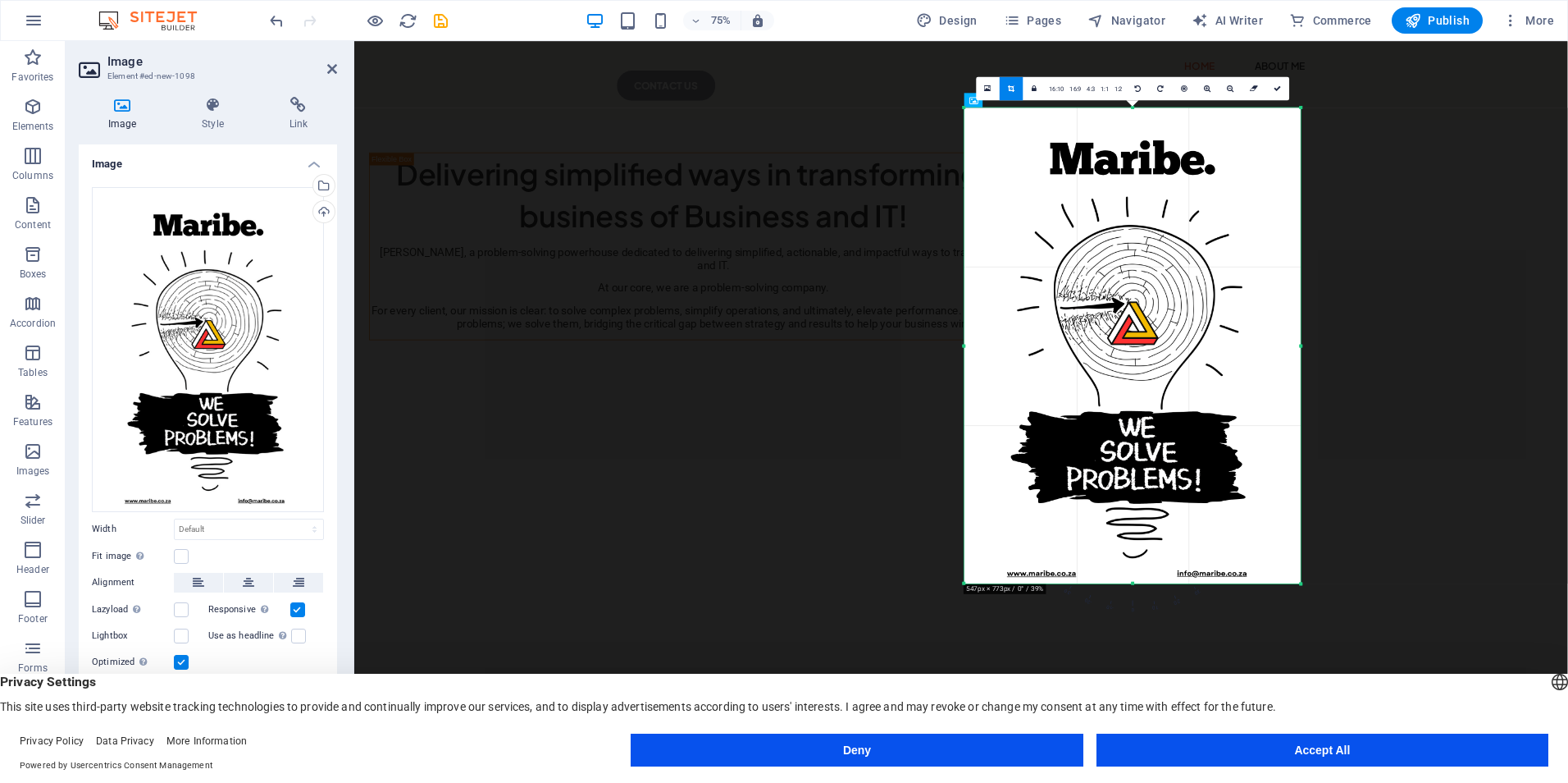
drag, startPoint x: 1302, startPoint y: 110, endPoint x: 1302, endPoint y: 126, distance: 16.0
click at [1301, 126] on div "180 170 160 150 140 130 120 110 100 90 80 70 60 50 40 30 20 10 0 -10 -20 -30 -4…" at bounding box center [1132, 345] width 337 height 476
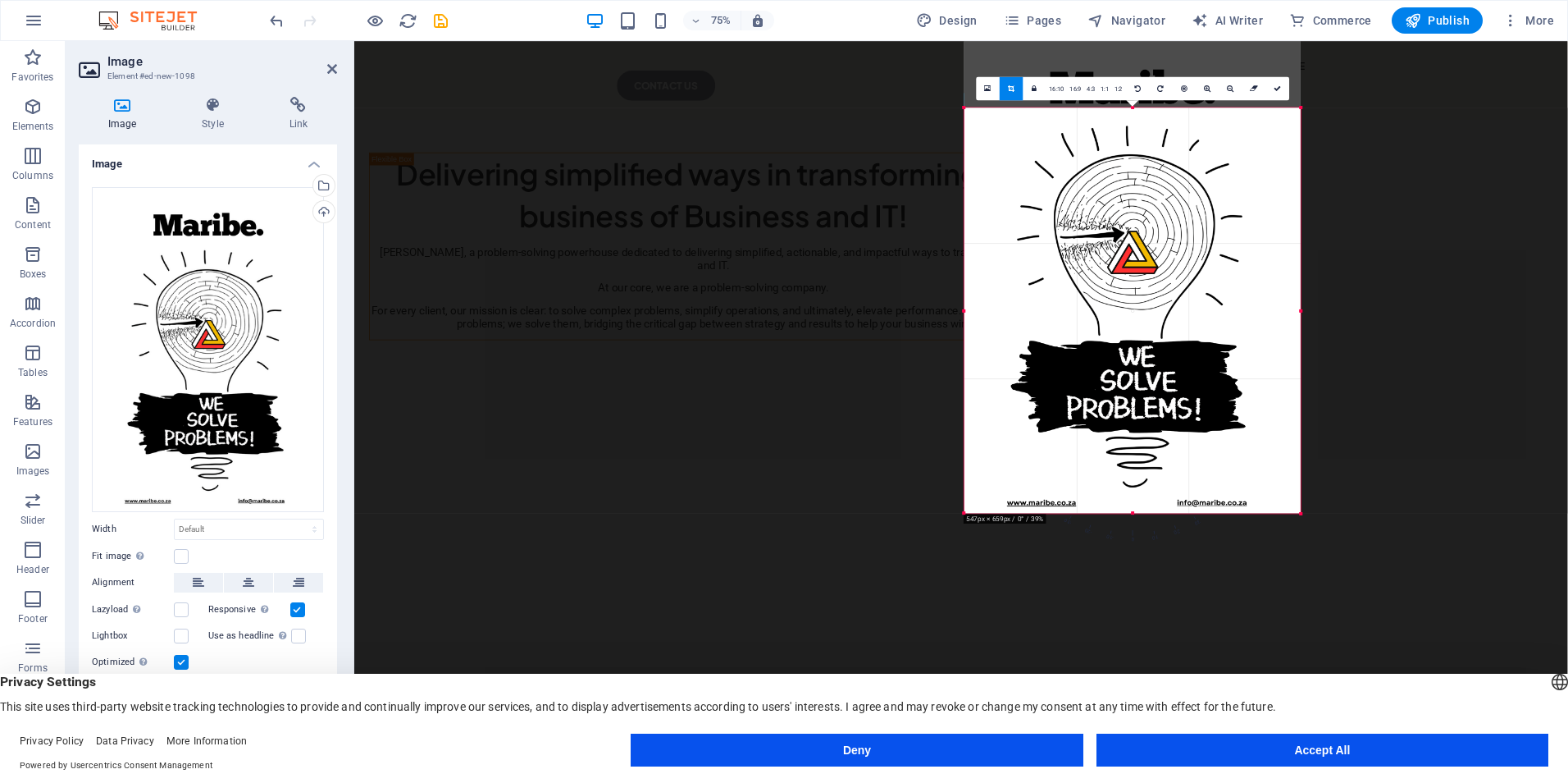
drag, startPoint x: 1132, startPoint y: 105, endPoint x: 1135, endPoint y: 199, distance: 94.0
click at [1135, 199] on div "180 170 160 150 140 130 120 110 100 90 80 70 60 50 40 30 20 10 0 -10 -20 -30 -4…" at bounding box center [1132, 310] width 337 height 405
drag, startPoint x: 1133, startPoint y: 513, endPoint x: 1133, endPoint y: 490, distance: 23.0
click at [1133, 490] on div "180 170 160 150 140 130 120 110 100 90 80 70 60 50 40 30 20 10 0 -10 -20 -30 -4…" at bounding box center [1132, 302] width 337 height 388
click at [1567, 406] on div "Delivering simplified ways in transforming the business of Business and IT! [PE…" at bounding box center [1163, 605] width 1618 height 917
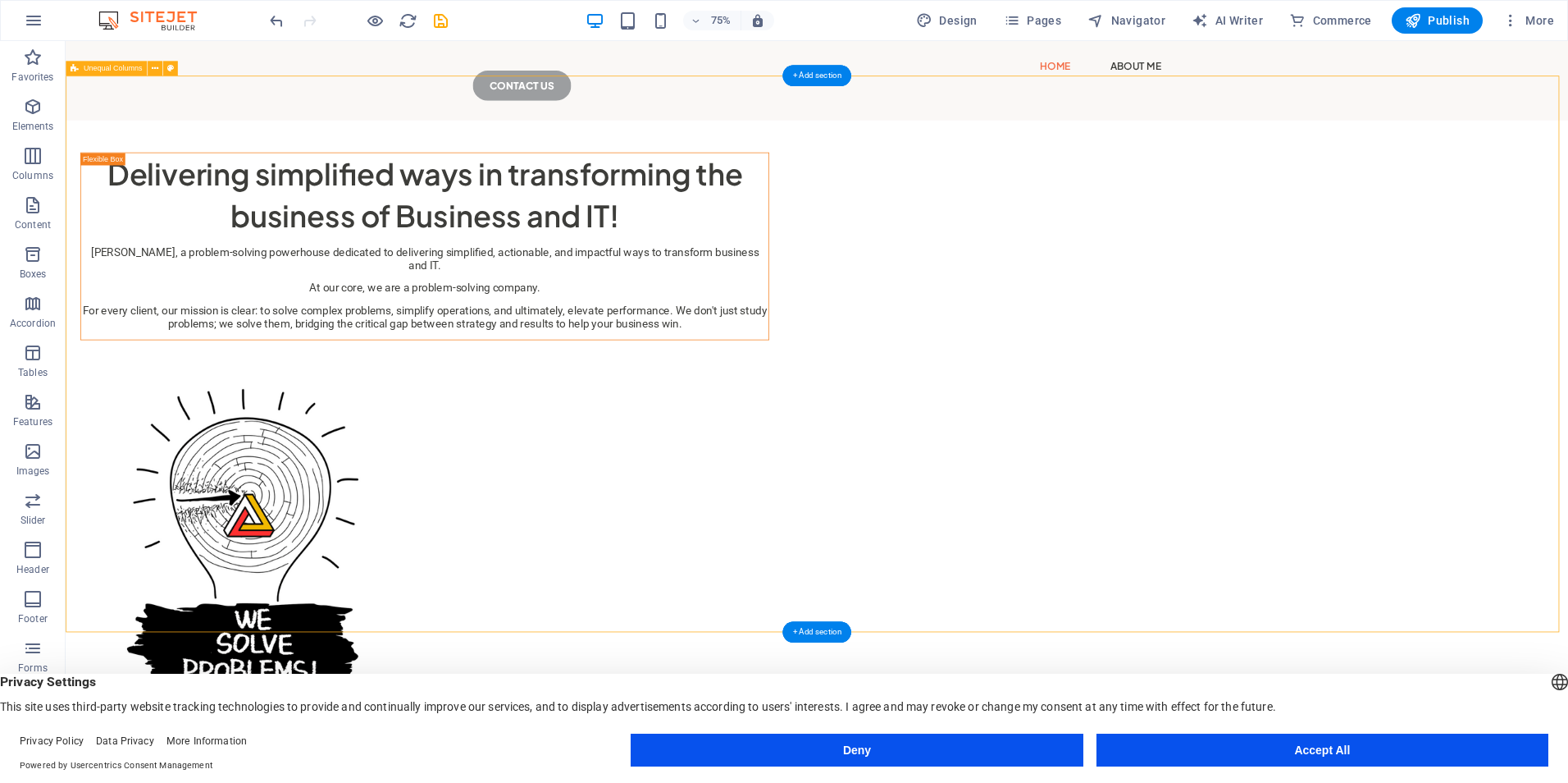
click at [1567, 259] on div "Delivering simplified ways in transforming the business of Business and IT! [PE…" at bounding box center [1067, 605] width 2004 height 917
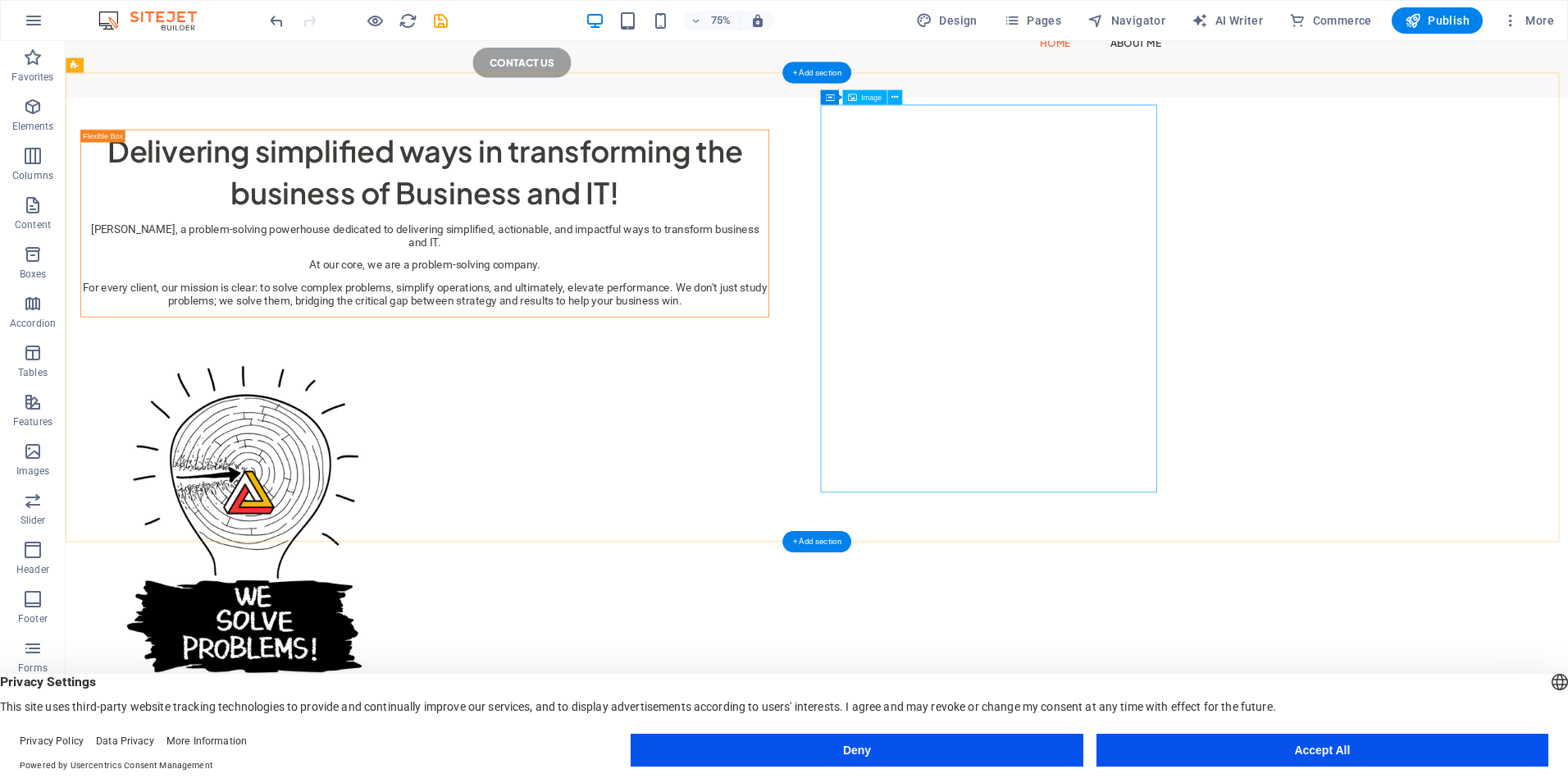
scroll to position [76, 0]
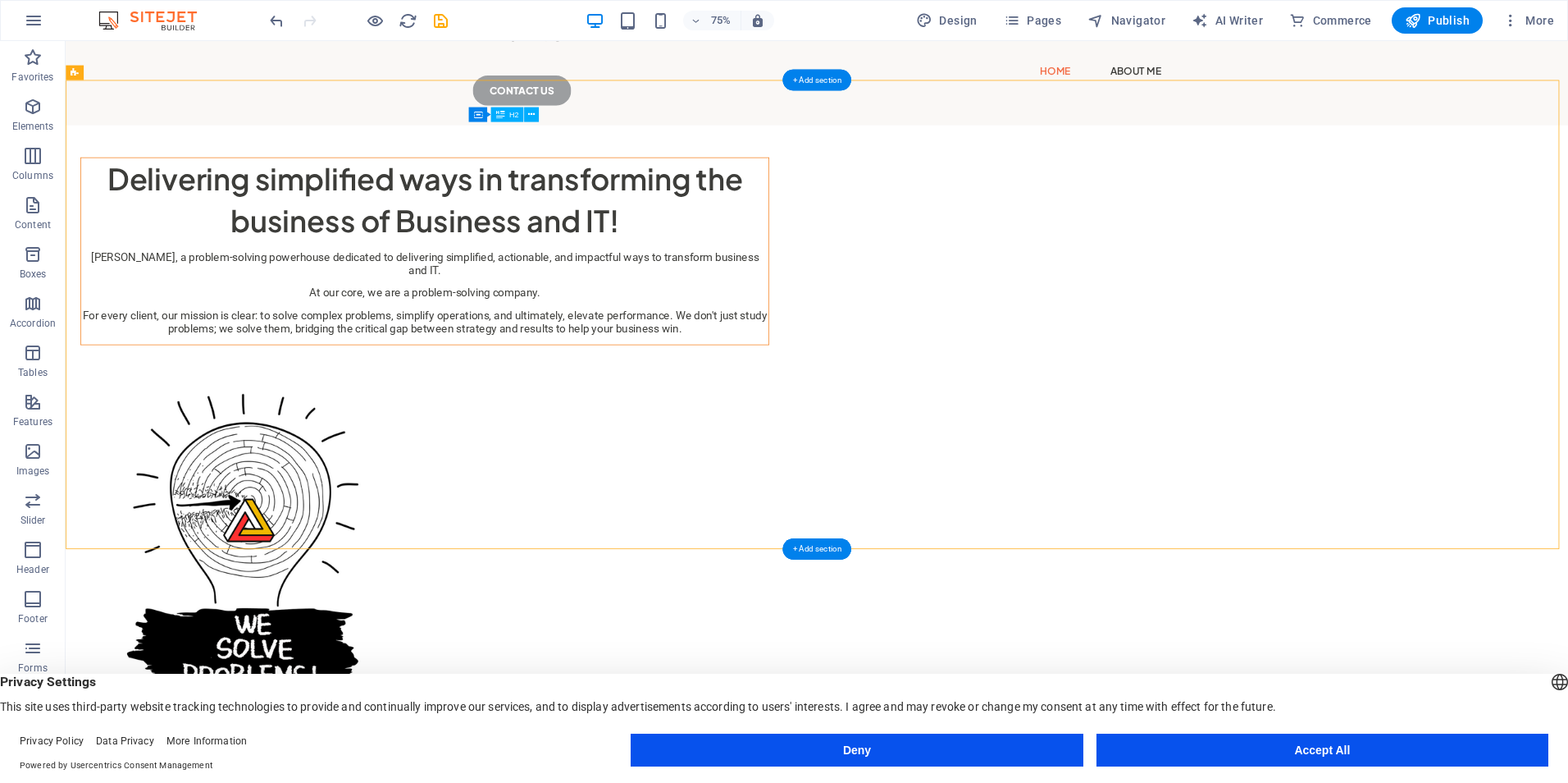
click at [757, 263] on div "Delivering simplified ways in transforming the business of Business and IT!" at bounding box center [544, 250] width 917 height 110
click at [784, 431] on div "[PERSON_NAME], a problem-solving powerhouse dedicated to delivering simplified,…" at bounding box center [544, 375] width 917 height 112
click at [1004, 486] on figure at bounding box center [544, 744] width 919 height 517
click at [1567, 324] on div "Delivering simplified ways in transforming the business of Business and IT! [PE…" at bounding box center [1067, 611] width 2004 height 917
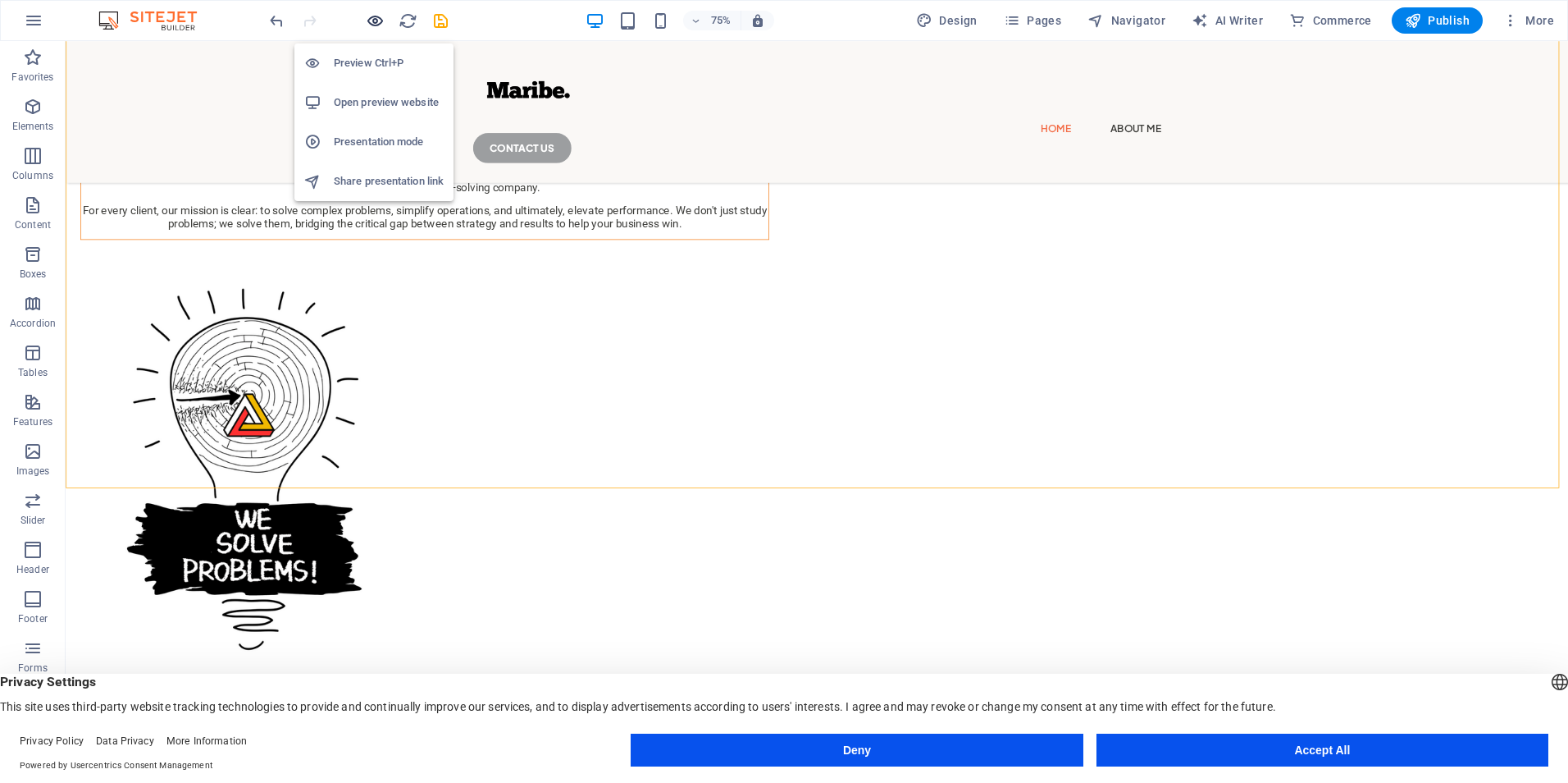
click at [369, 28] on icon "button" at bounding box center [375, 20] width 19 height 19
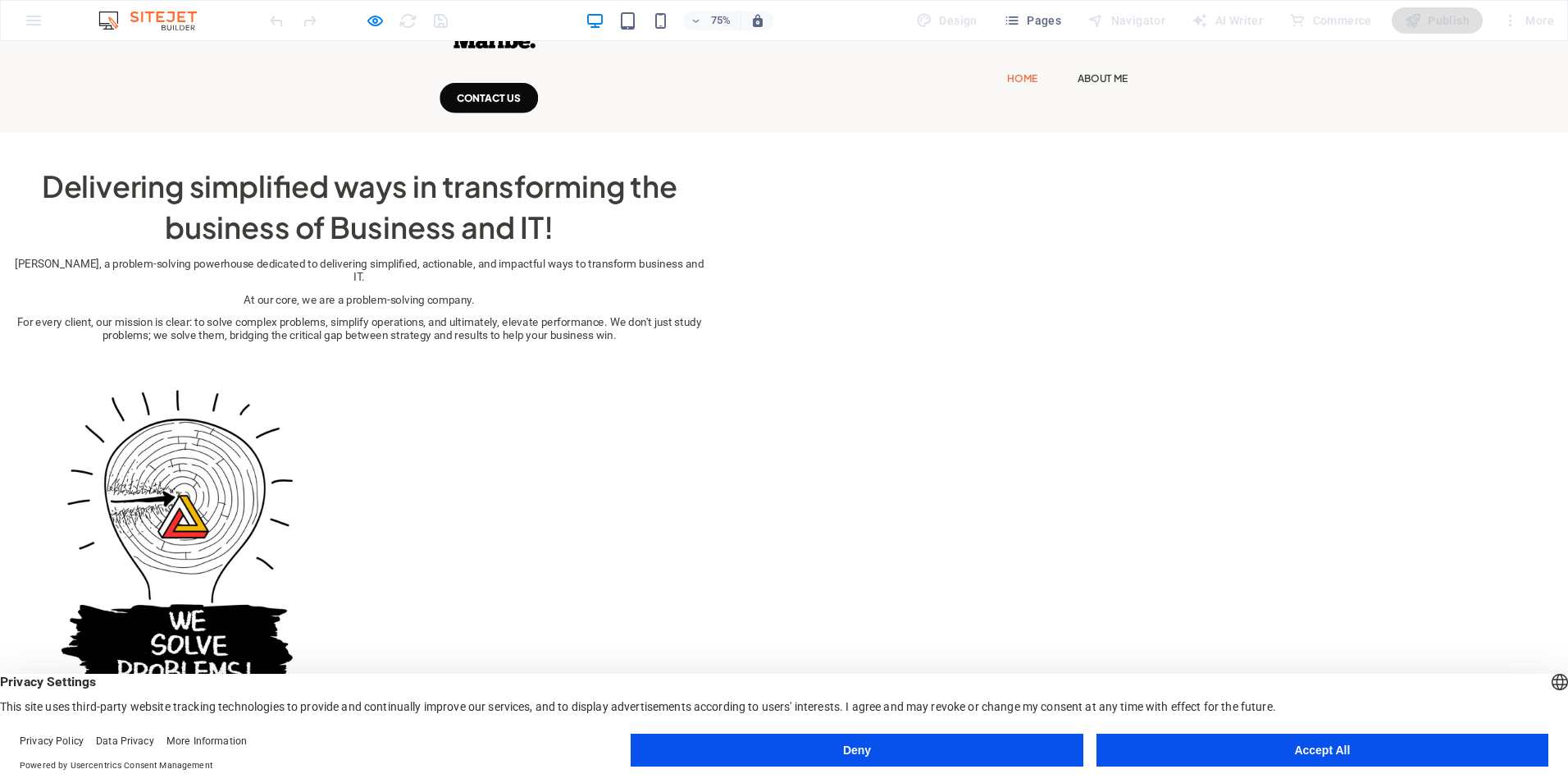
scroll to position [0, 0]
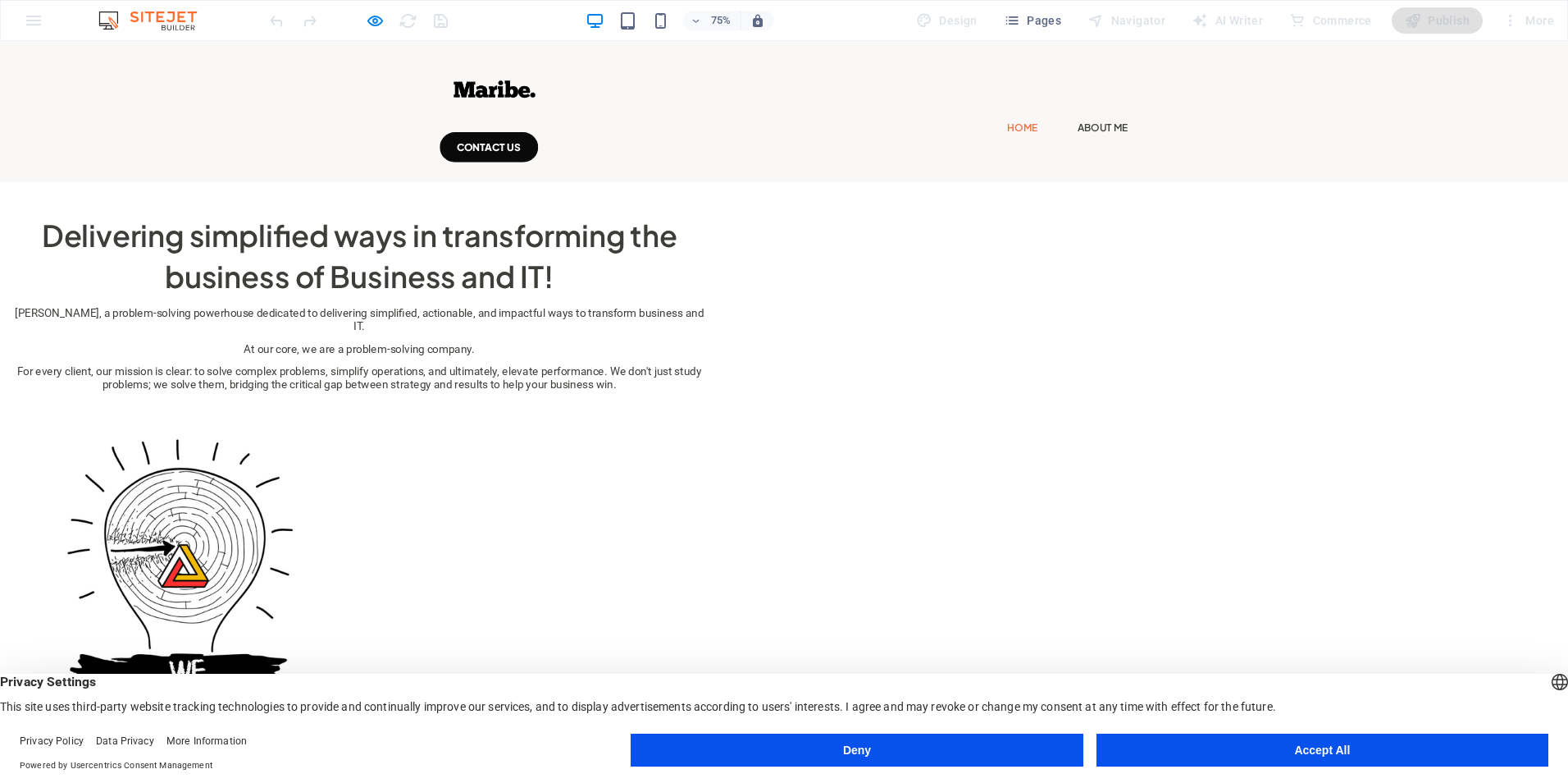
click at [386, 276] on div "Delivering simplified ways in transforming the business of Business and IT! [PE…" at bounding box center [1045, 680] width 2090 height 902
click at [369, 19] on icon "button" at bounding box center [375, 20] width 19 height 19
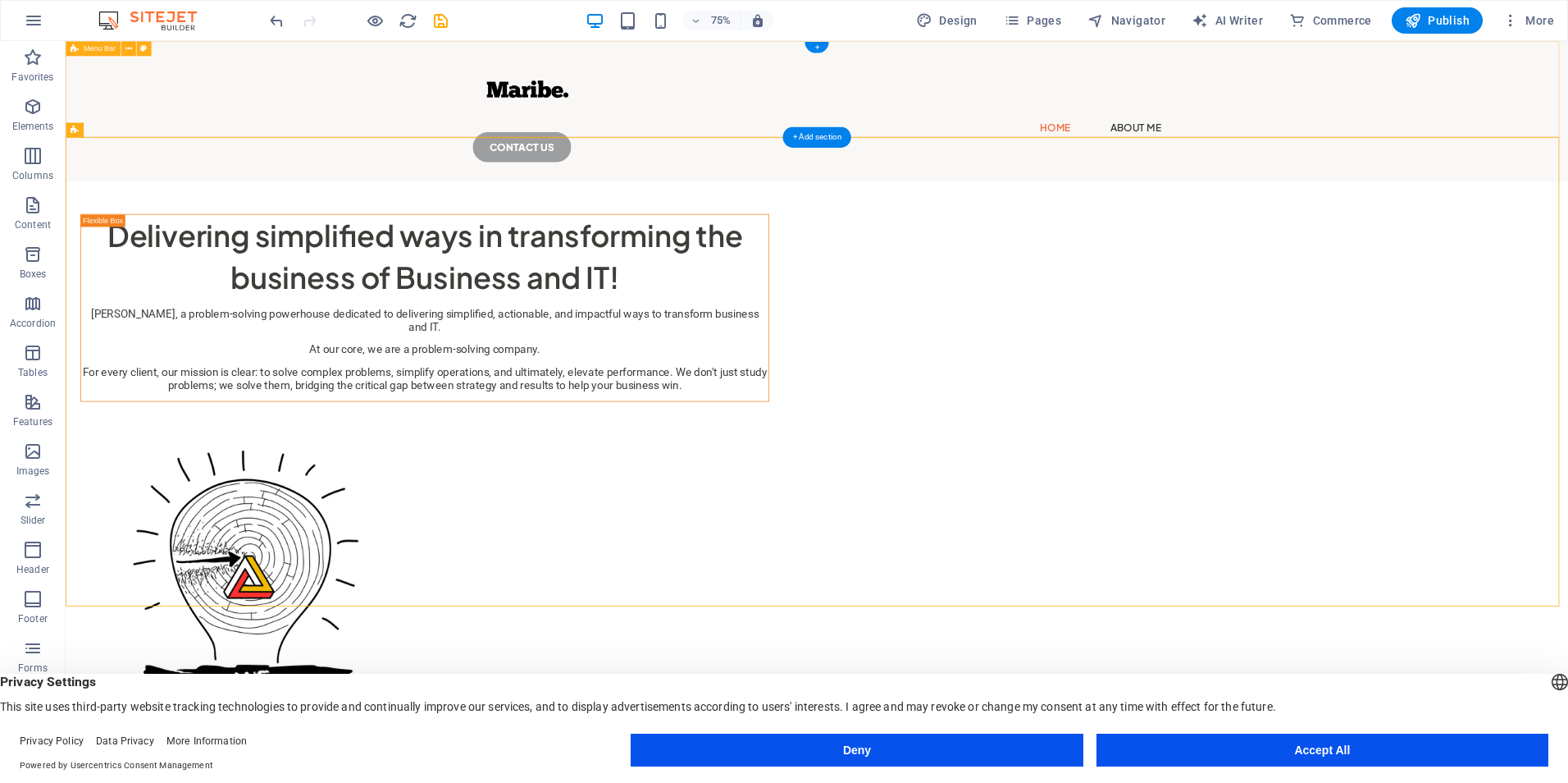
click at [284, 78] on div "Home About Me CONTACT US" at bounding box center [1067, 135] width 2004 height 188
click at [284, 75] on div "Home About Me CONTACT US" at bounding box center [1067, 135] width 2004 height 188
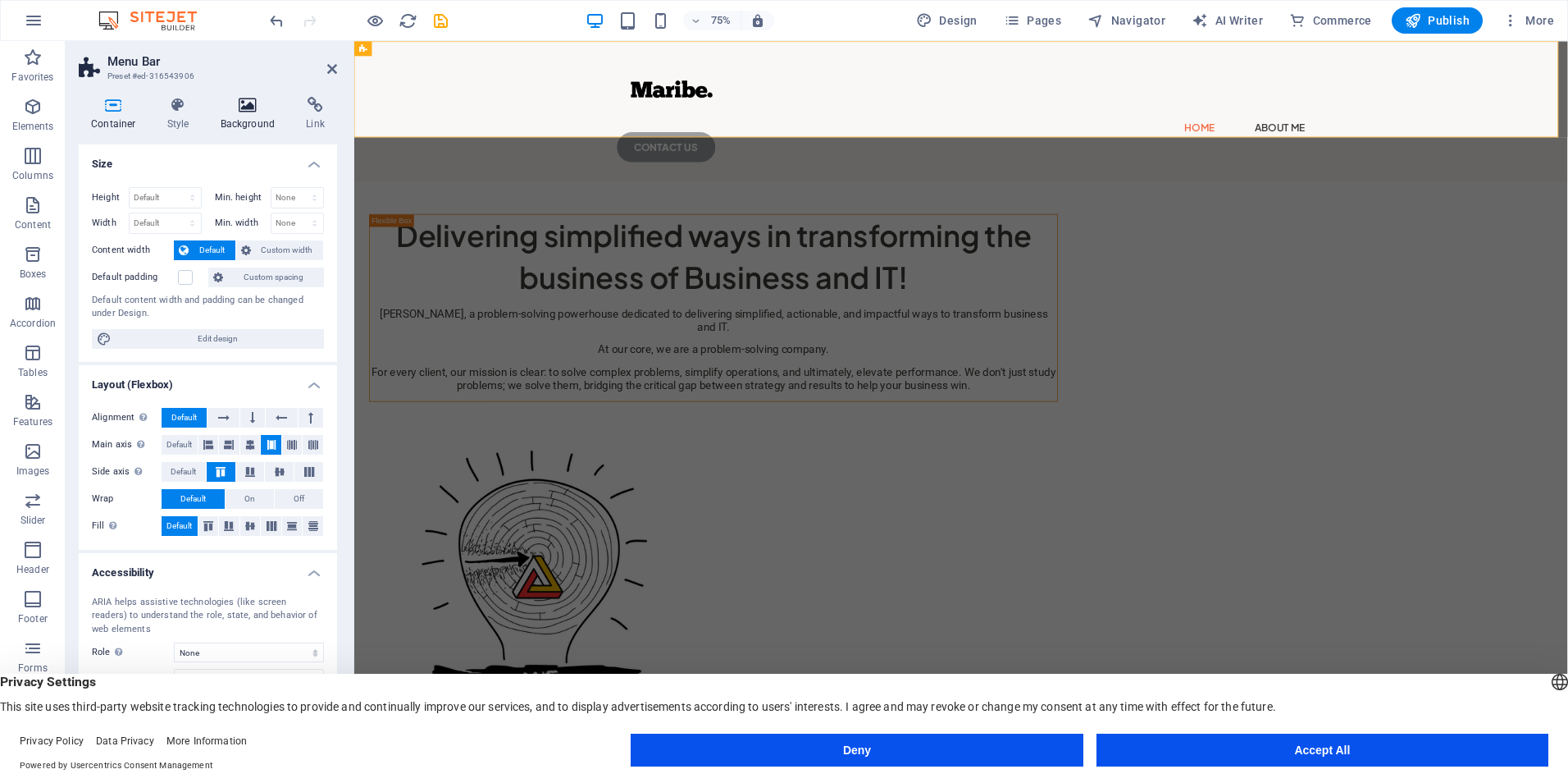
click at [237, 113] on h4 "Background" at bounding box center [251, 113] width 86 height 34
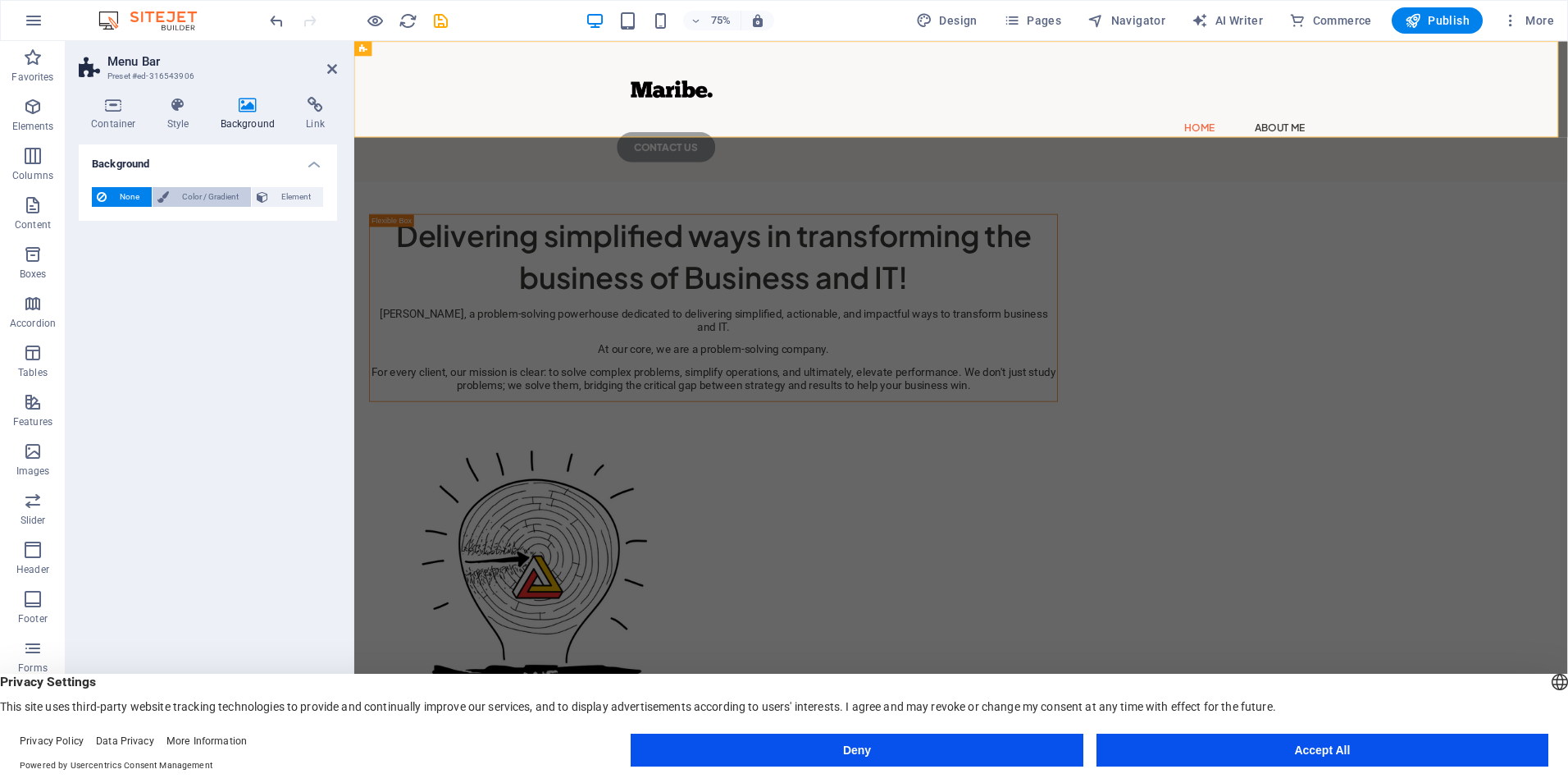
click at [195, 199] on span "Color / Gradient" at bounding box center [210, 197] width 72 height 19
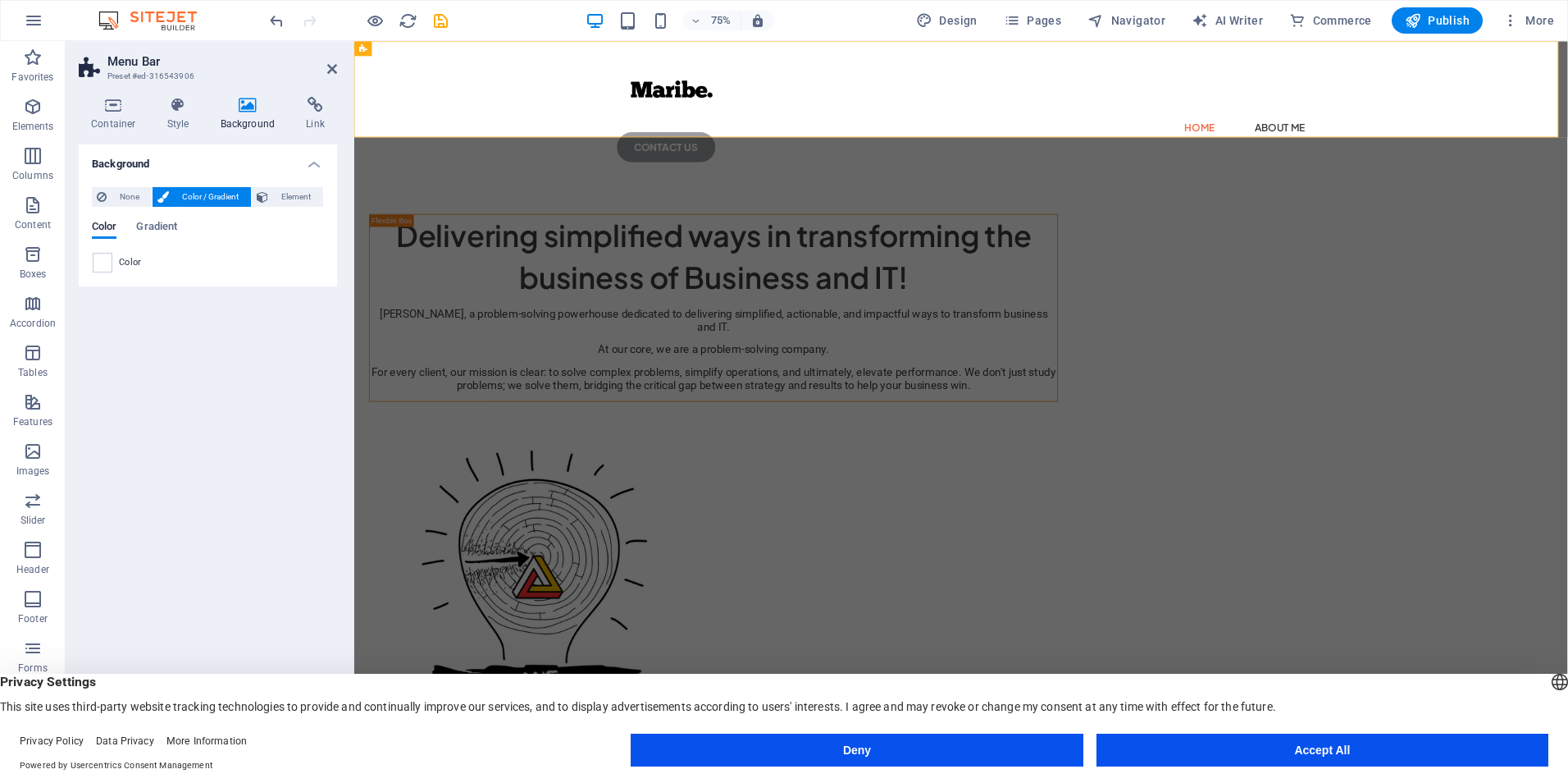
click at [127, 264] on span "Color" at bounding box center [130, 263] width 23 height 13
click at [103, 265] on span at bounding box center [102, 262] width 18 height 18
type input "#ffffff"
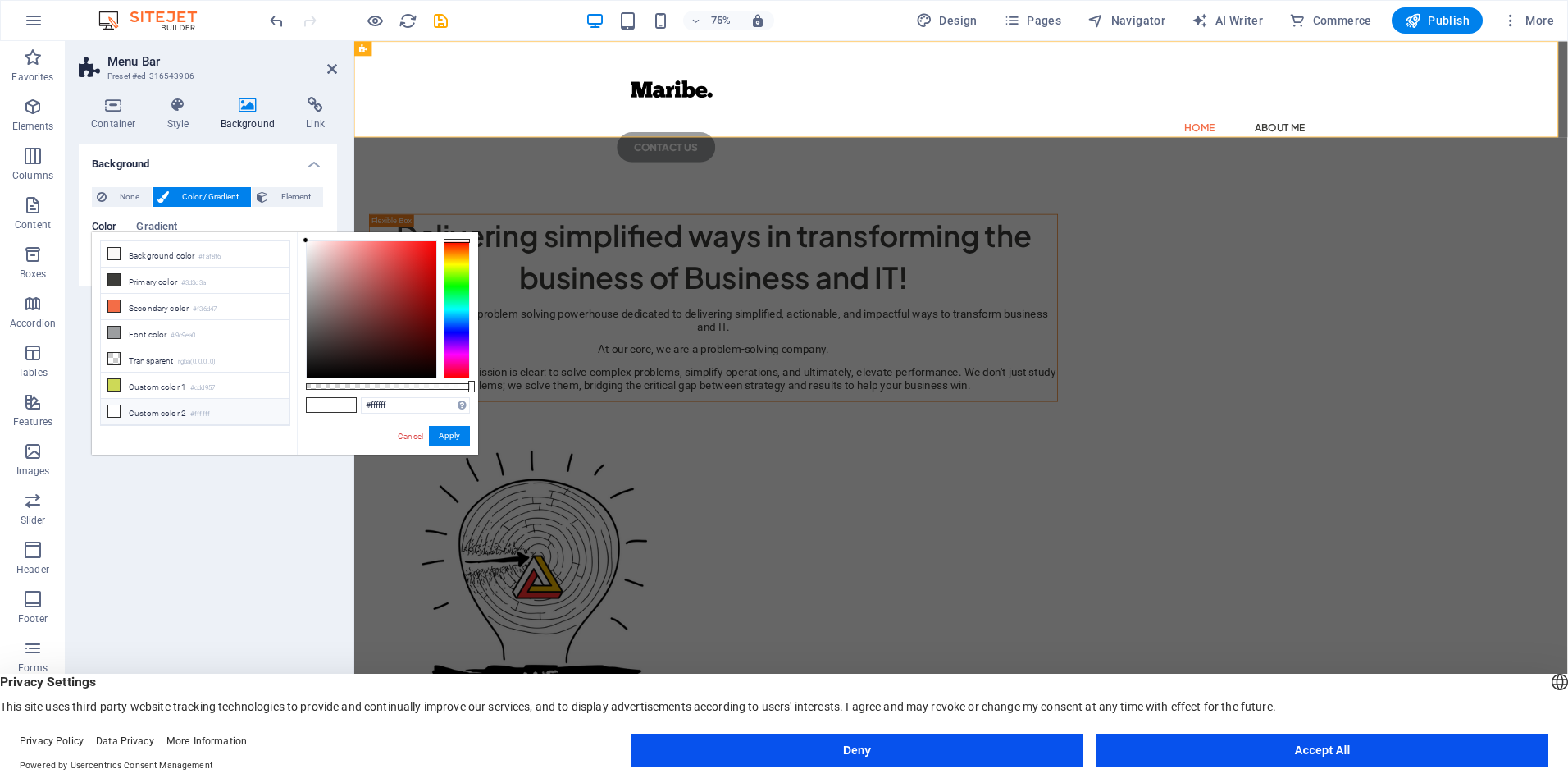
click at [146, 408] on li "Custom color 2 #ffffff" at bounding box center [195, 412] width 188 height 26
click at [118, 405] on icon at bounding box center [114, 411] width 11 height 11
click at [442, 437] on button "Apply" at bounding box center [450, 435] width 41 height 19
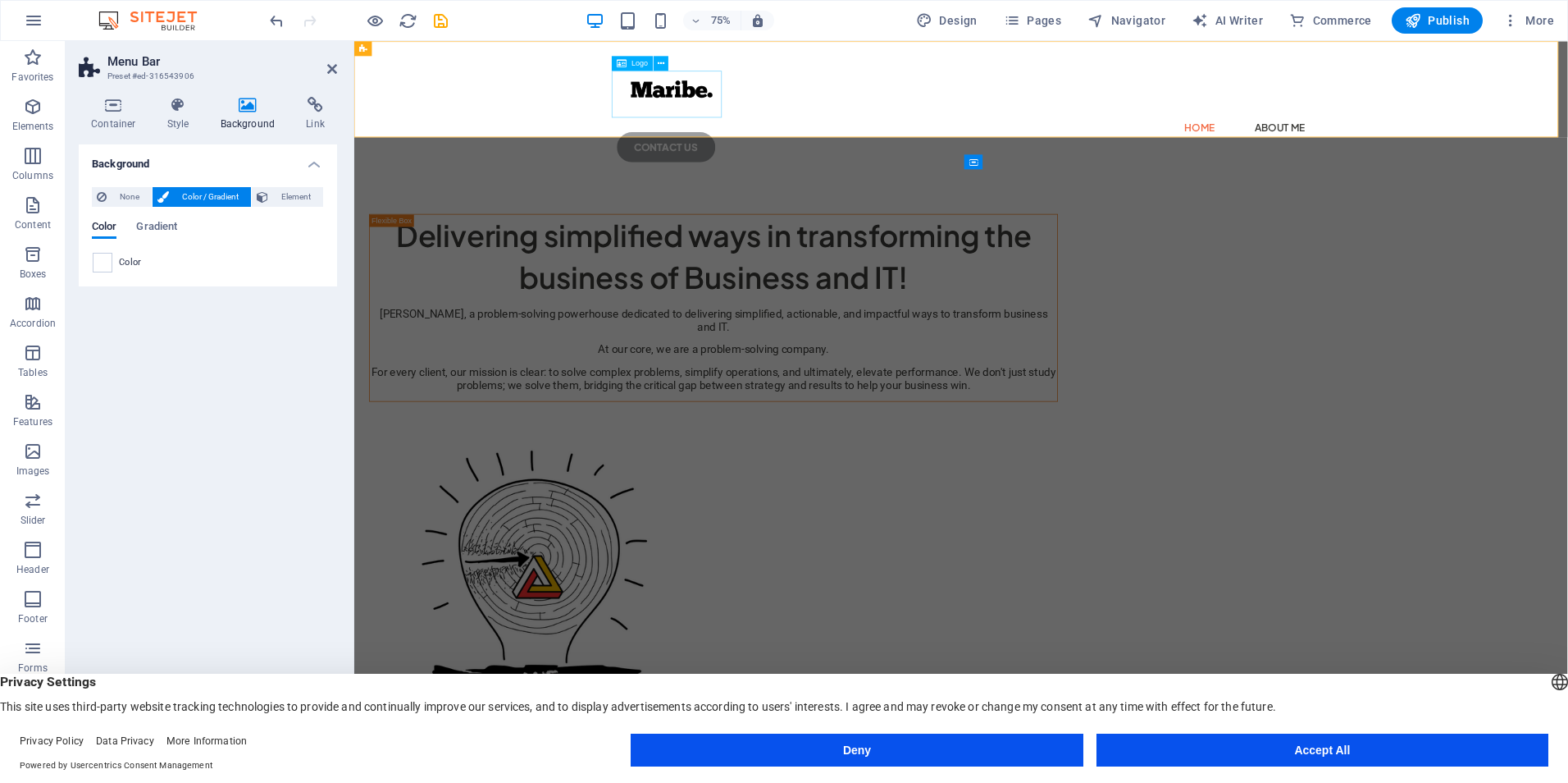
click at [723, 110] on div at bounding box center [1164, 111] width 919 height 62
click at [808, 112] on div at bounding box center [1164, 111] width 919 height 62
select select "px"
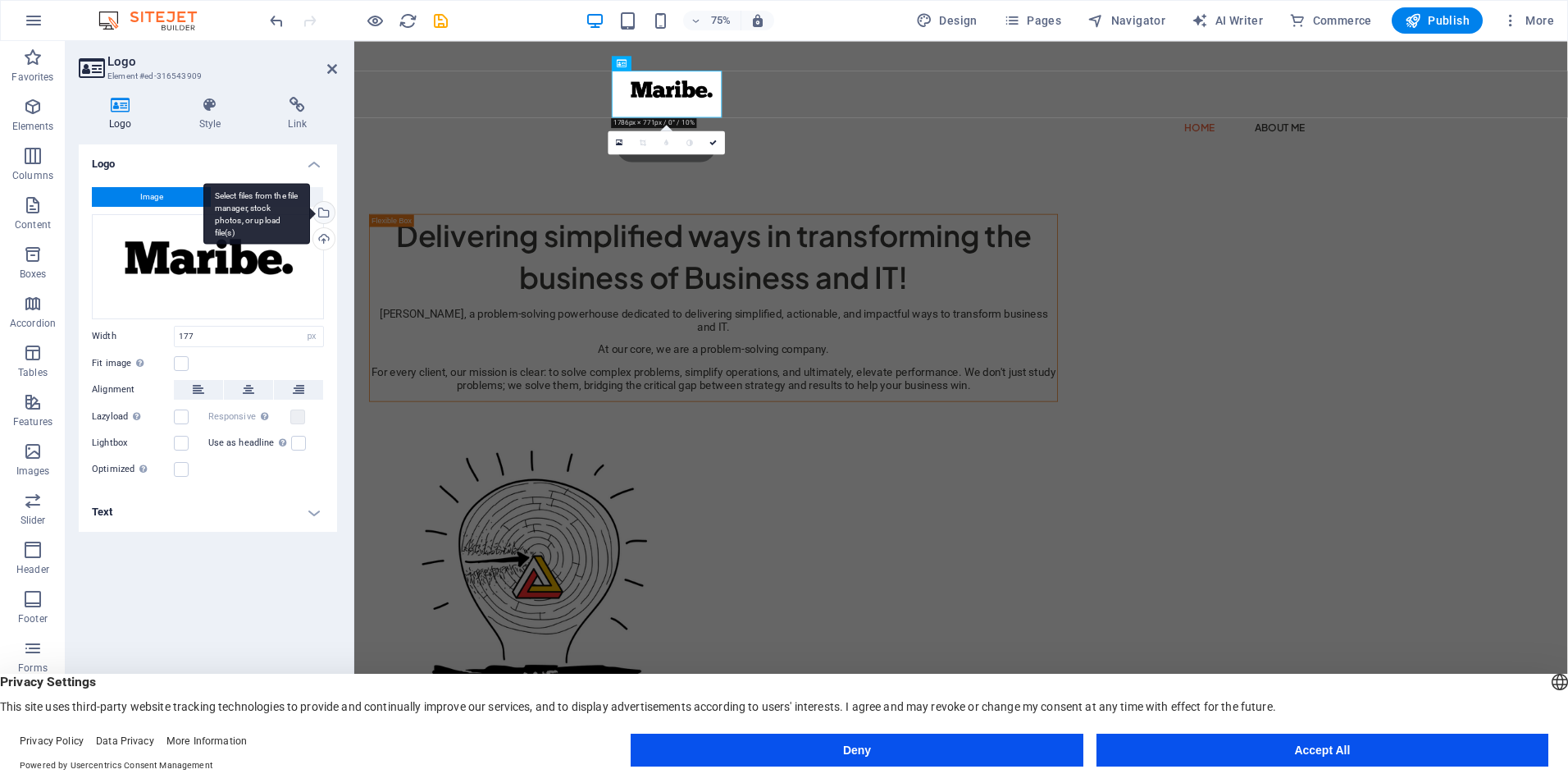
click at [310, 209] on div "Select files from the file manager, stock photos, or upload file(s)" at bounding box center [256, 213] width 107 height 61
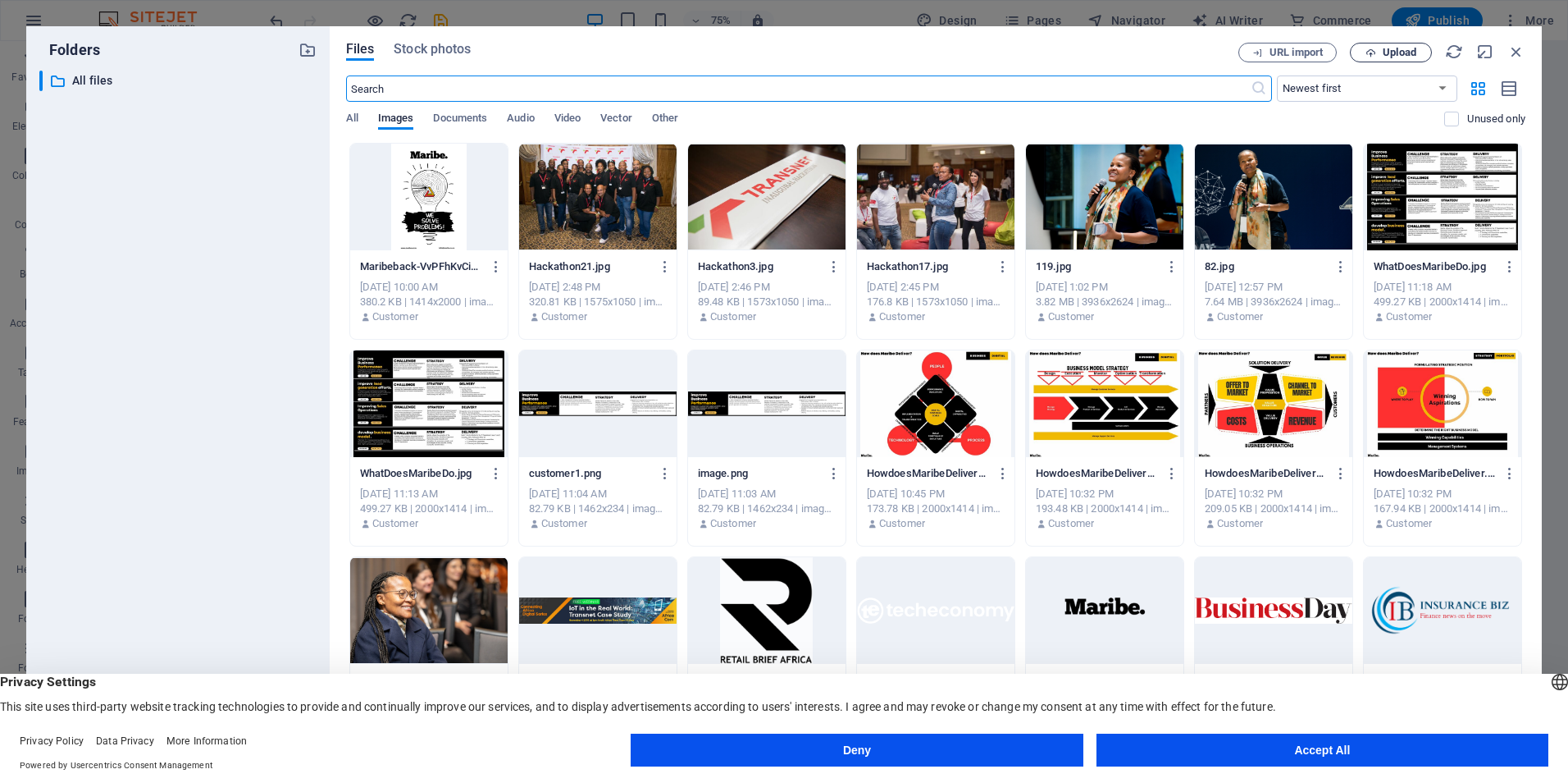
click at [1401, 47] on span "Upload" at bounding box center [1399, 52] width 33 height 10
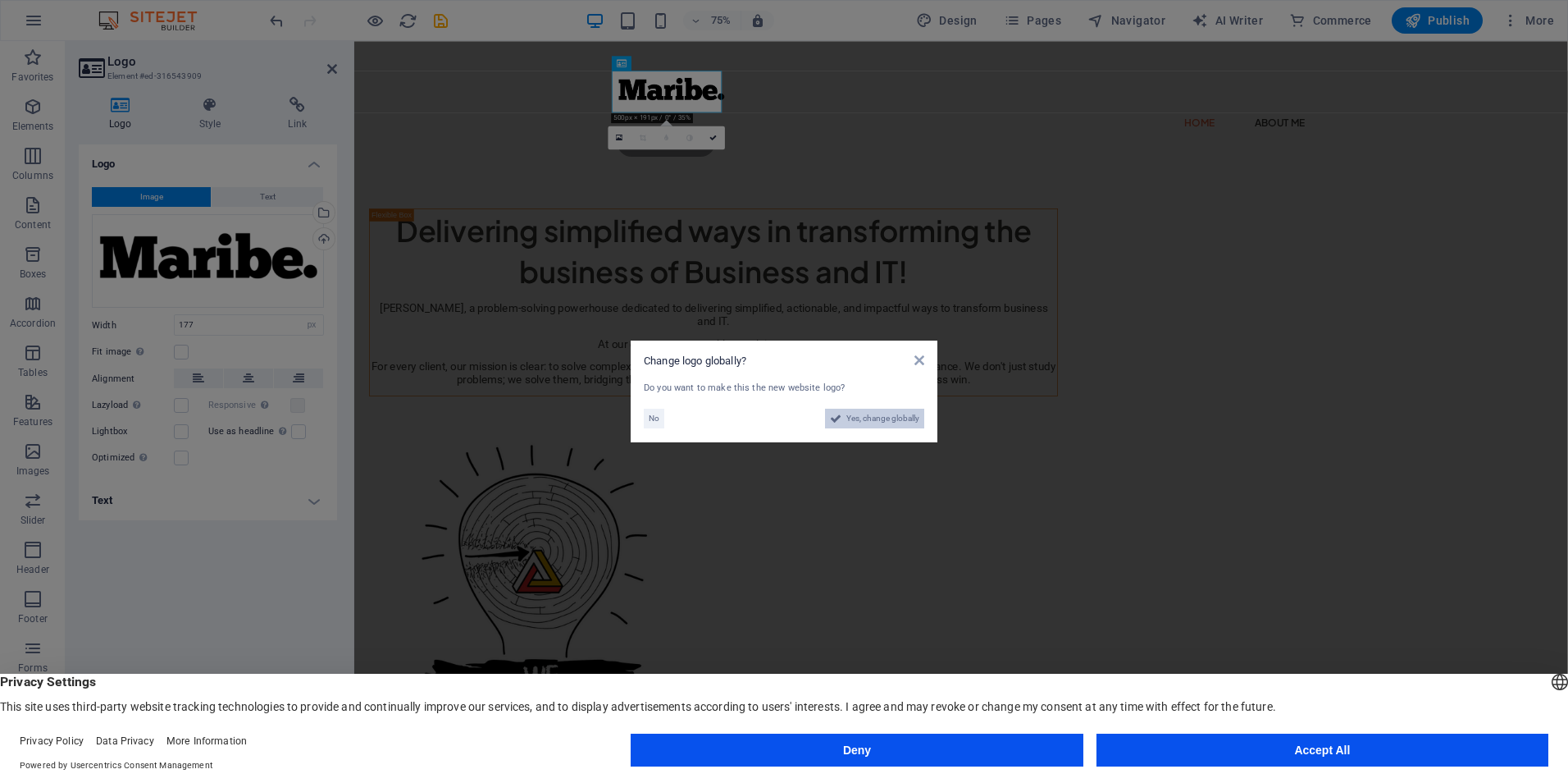
click at [864, 413] on span "Yes, change globally" at bounding box center [883, 417] width 73 height 19
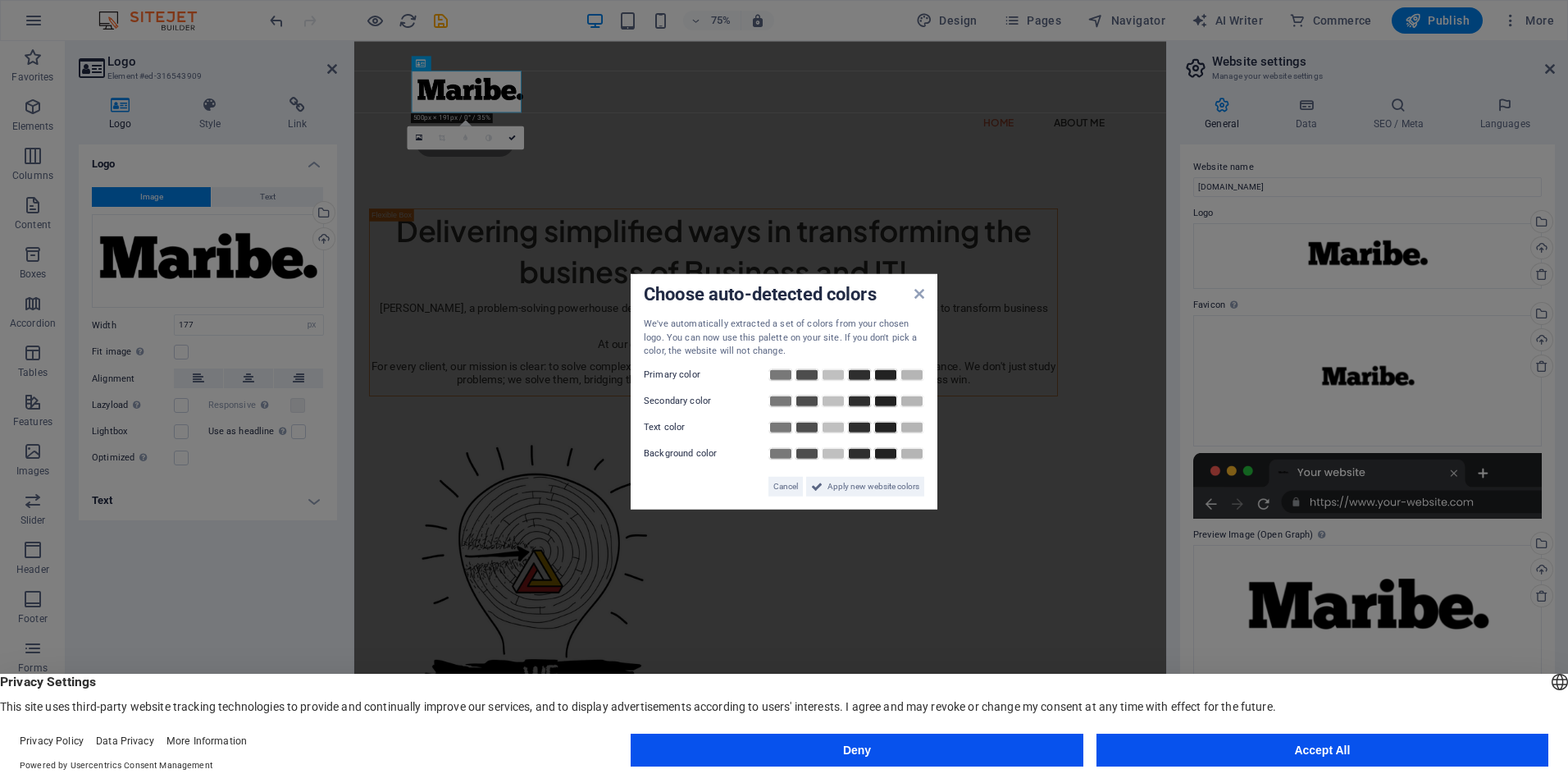
click at [685, 375] on label "Primary color" at bounding box center [693, 374] width 98 height 19
click at [886, 374] on link at bounding box center [886, 374] width 25 height 13
click at [853, 483] on span "Apply new website colors" at bounding box center [873, 485] width 92 height 19
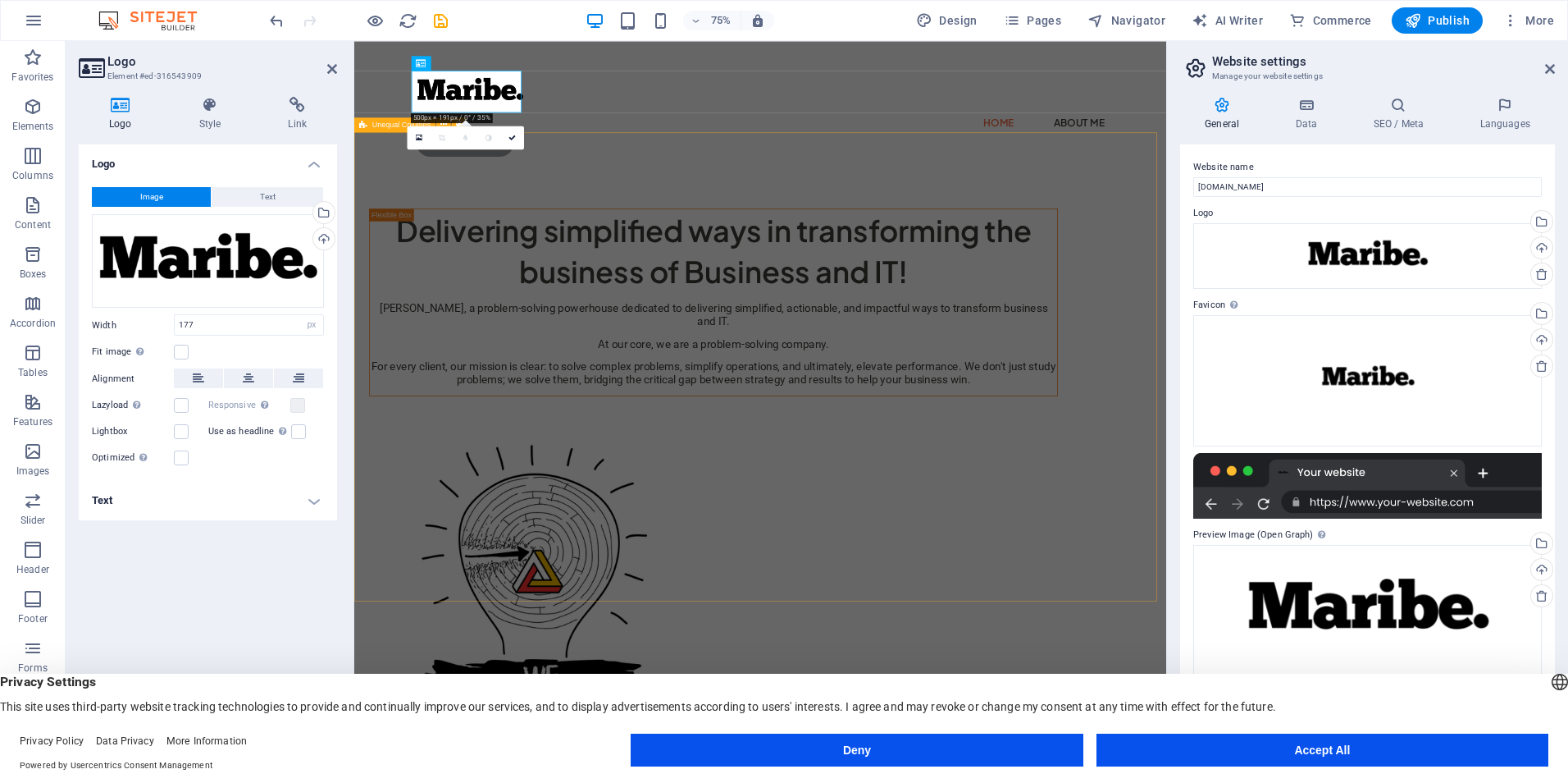
click at [870, 755] on div "Delivering simplified ways in transforming the business of Business and IT! [PE…" at bounding box center [895, 680] width 1082 height 917
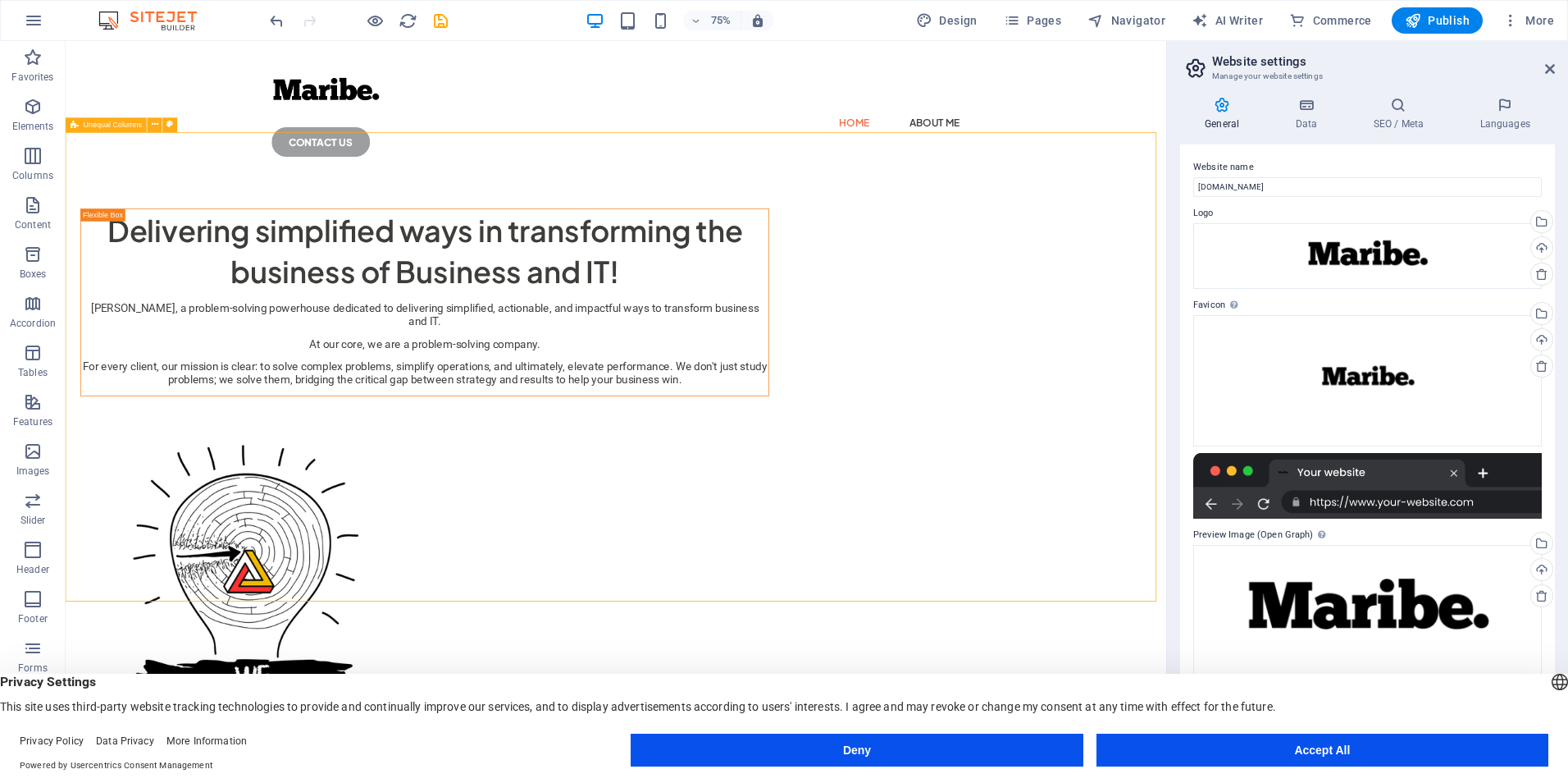
click at [967, 738] on div "Delivering simplified ways in transforming the business of Business and IT! [PE…" at bounding box center [799, 680] width 1467 height 917
drag, startPoint x: 1524, startPoint y: 217, endPoint x: 1234, endPoint y: 152, distance: 297.2
click at [1508, 22] on icon "button" at bounding box center [1511, 20] width 17 height 17
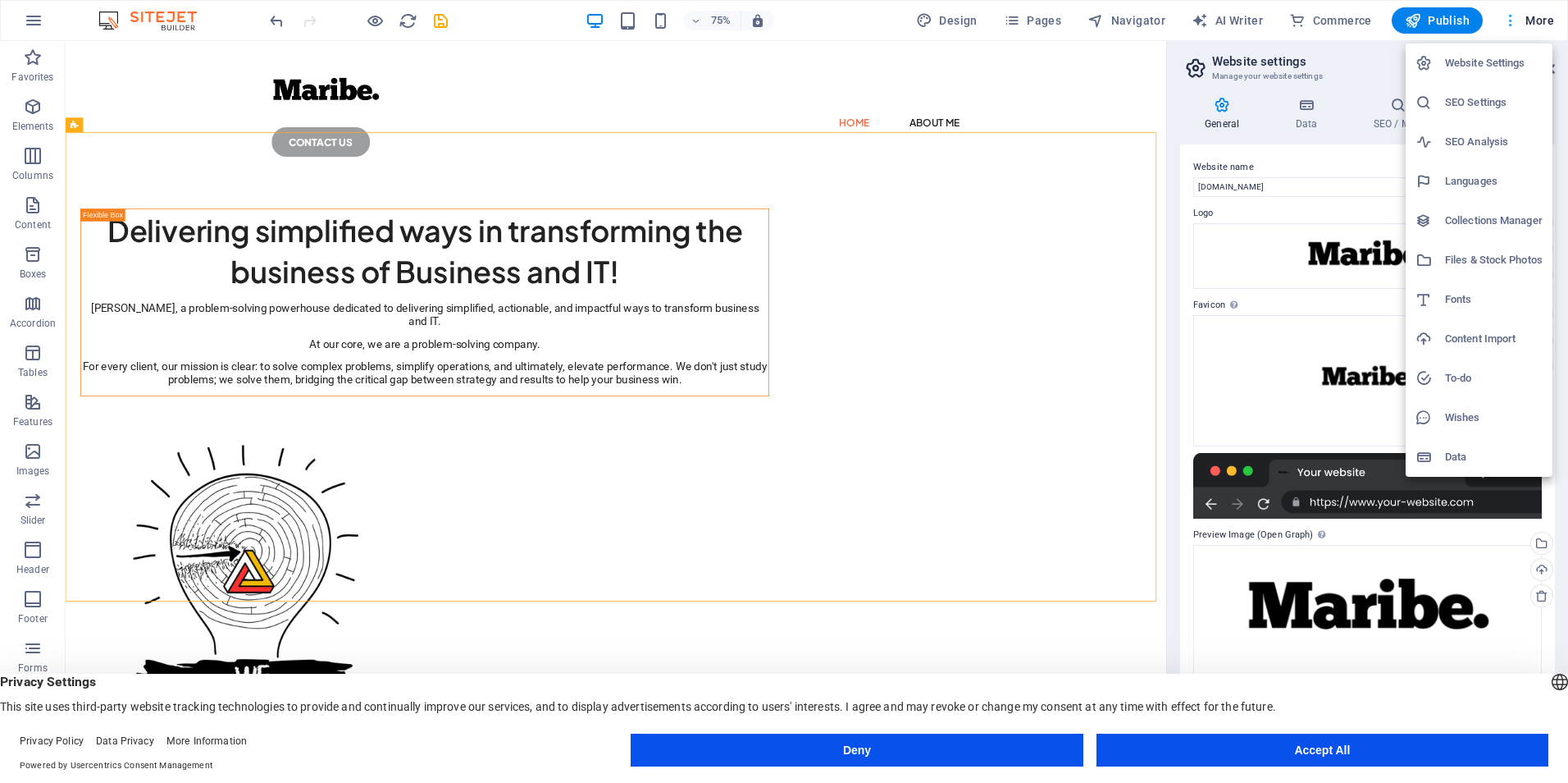
click at [1509, 22] on div at bounding box center [784, 392] width 1568 height 783
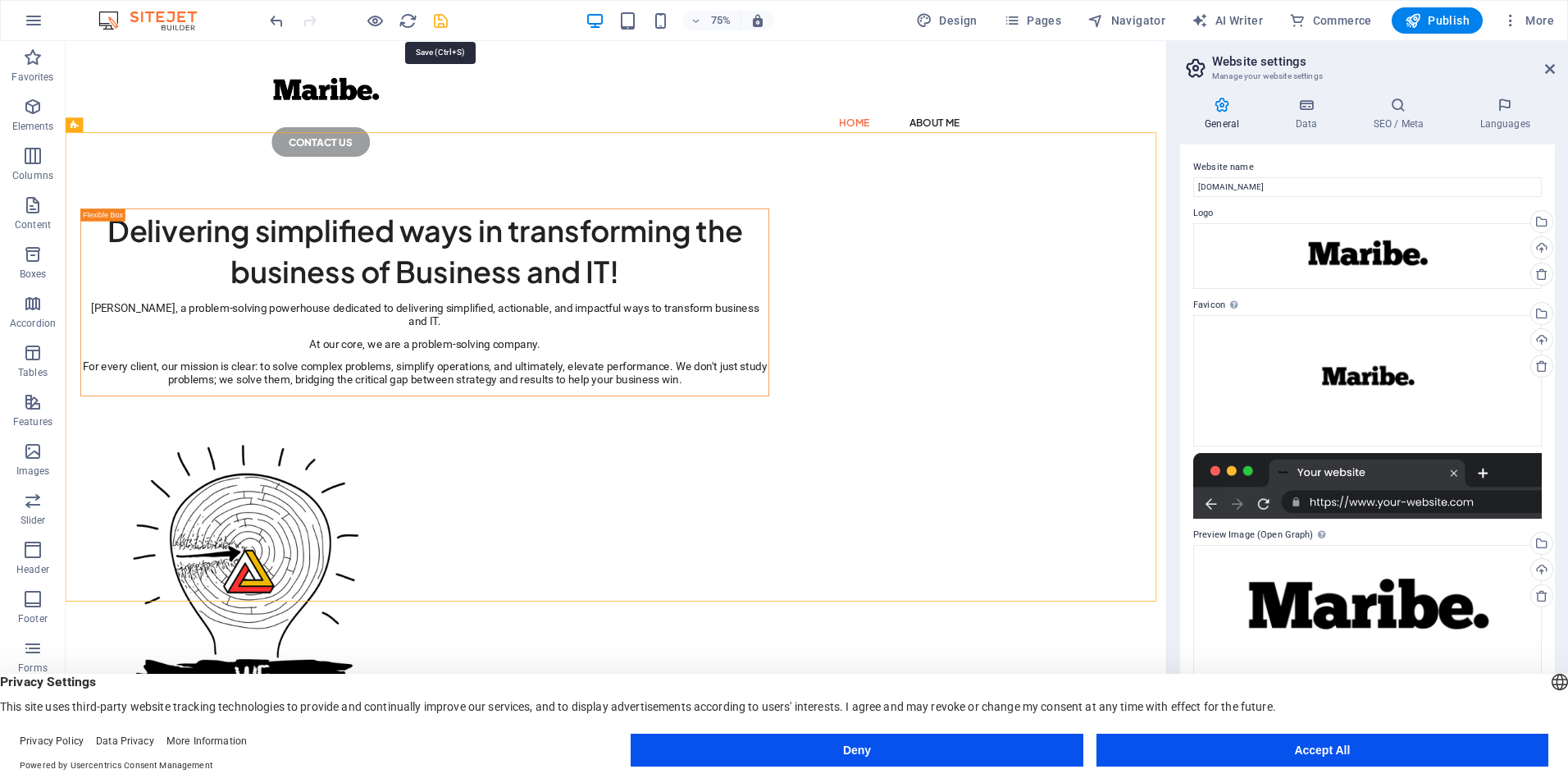
click at [437, 17] on icon "save" at bounding box center [440, 20] width 19 height 19
